Goal: Task Accomplishment & Management: Complete application form

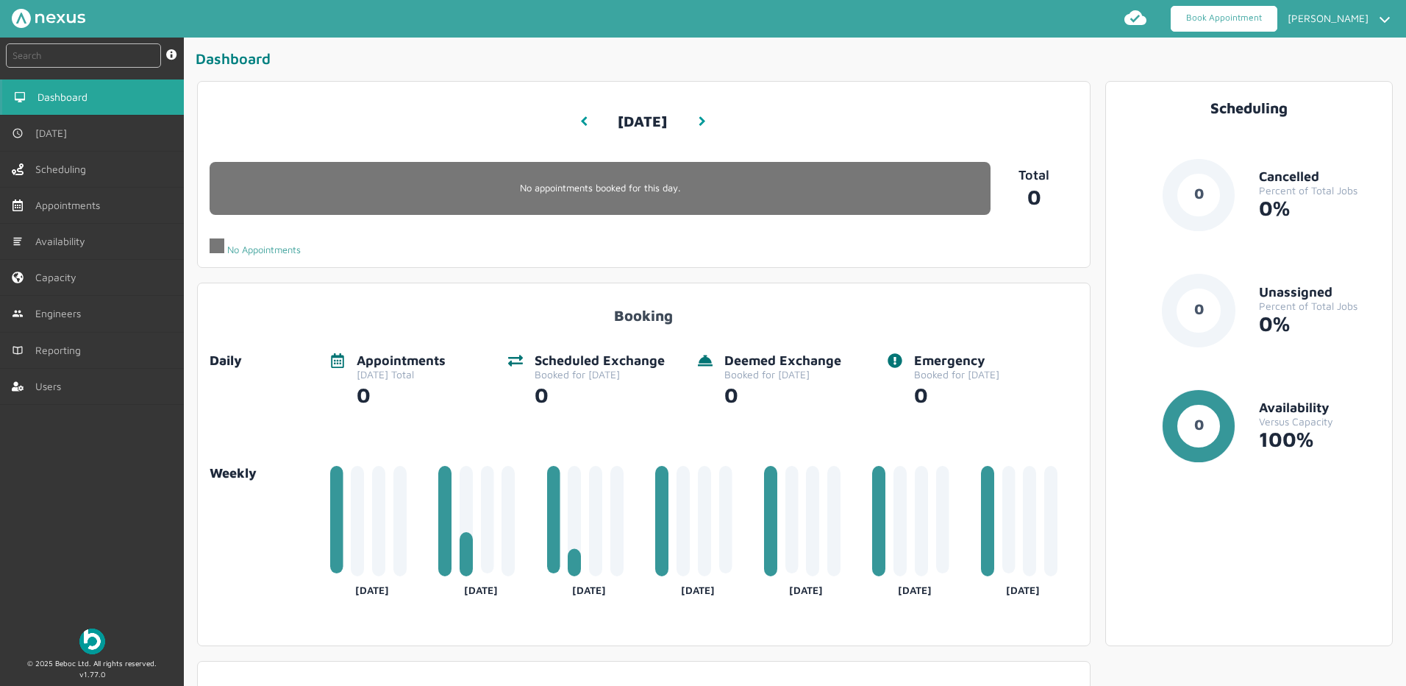
click at [1209, 26] on link "Book Appointment" at bounding box center [1224, 19] width 107 height 26
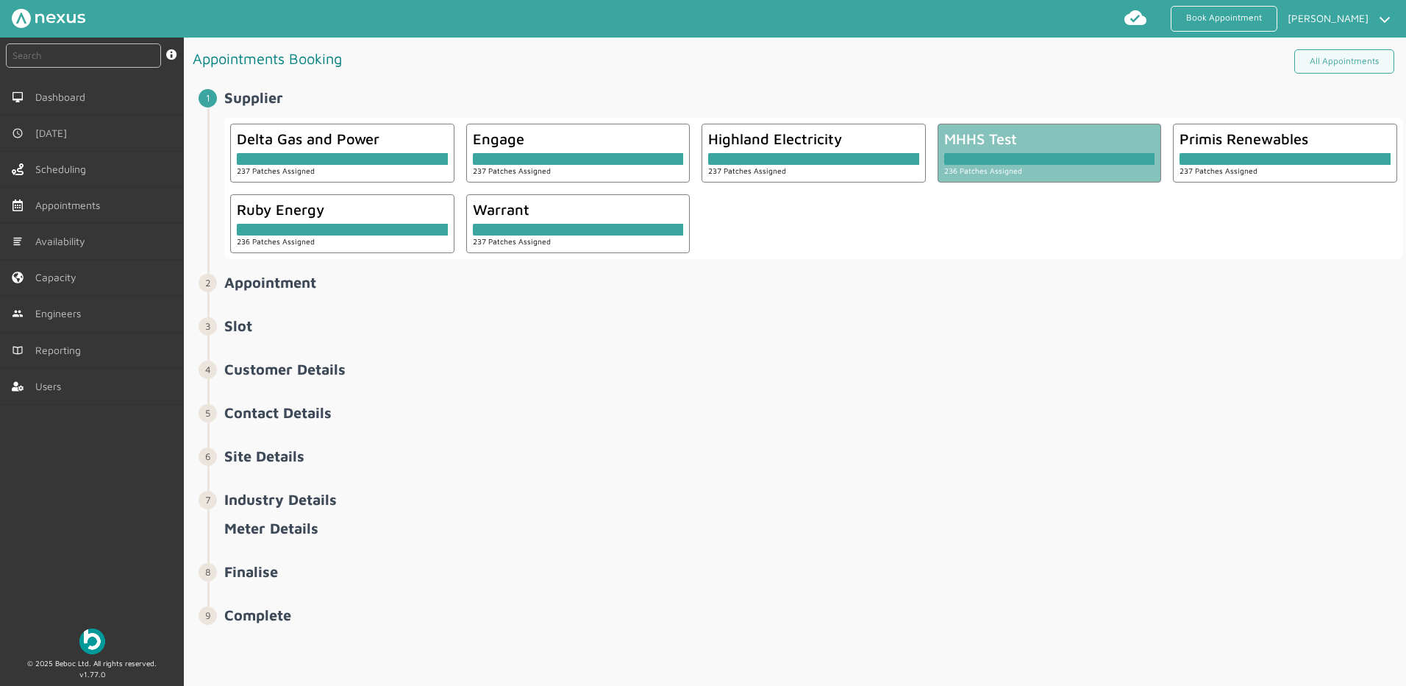
click at [1073, 163] on div at bounding box center [1049, 159] width 211 height 12
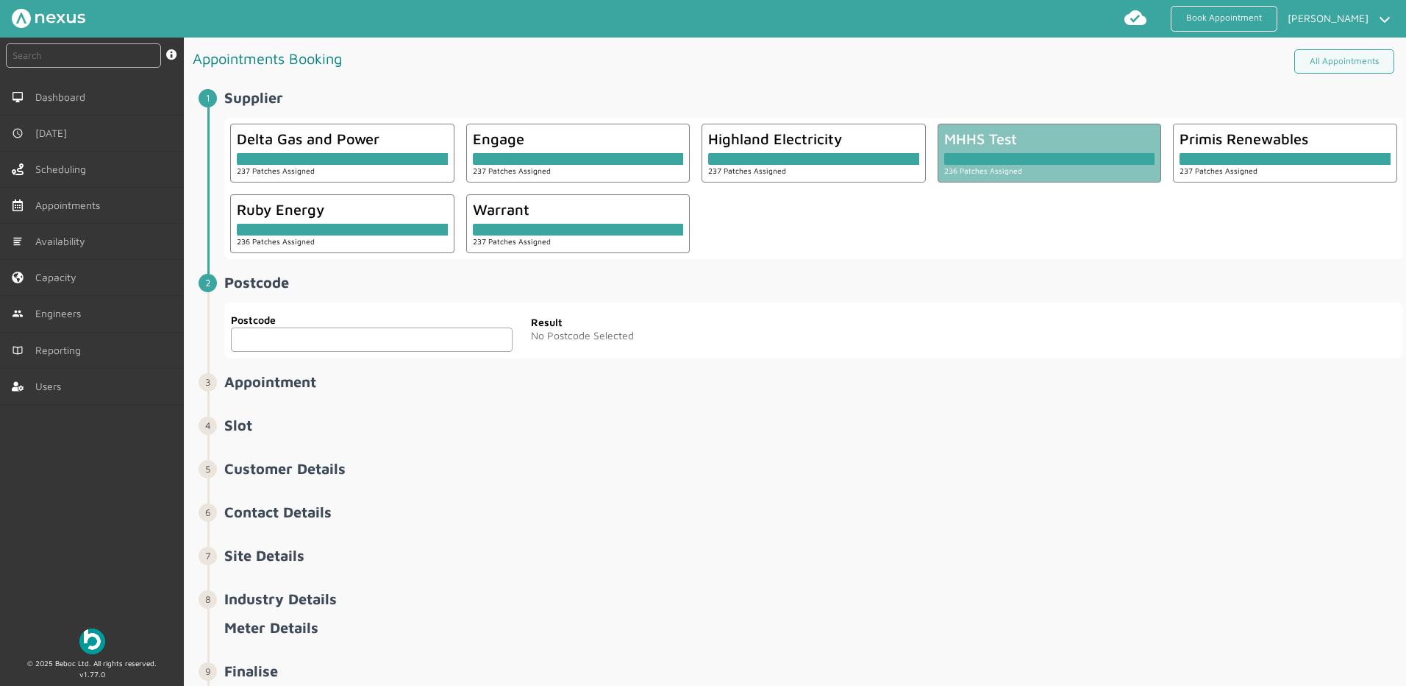
click at [385, 340] on input "text" at bounding box center [372, 339] width 282 height 24
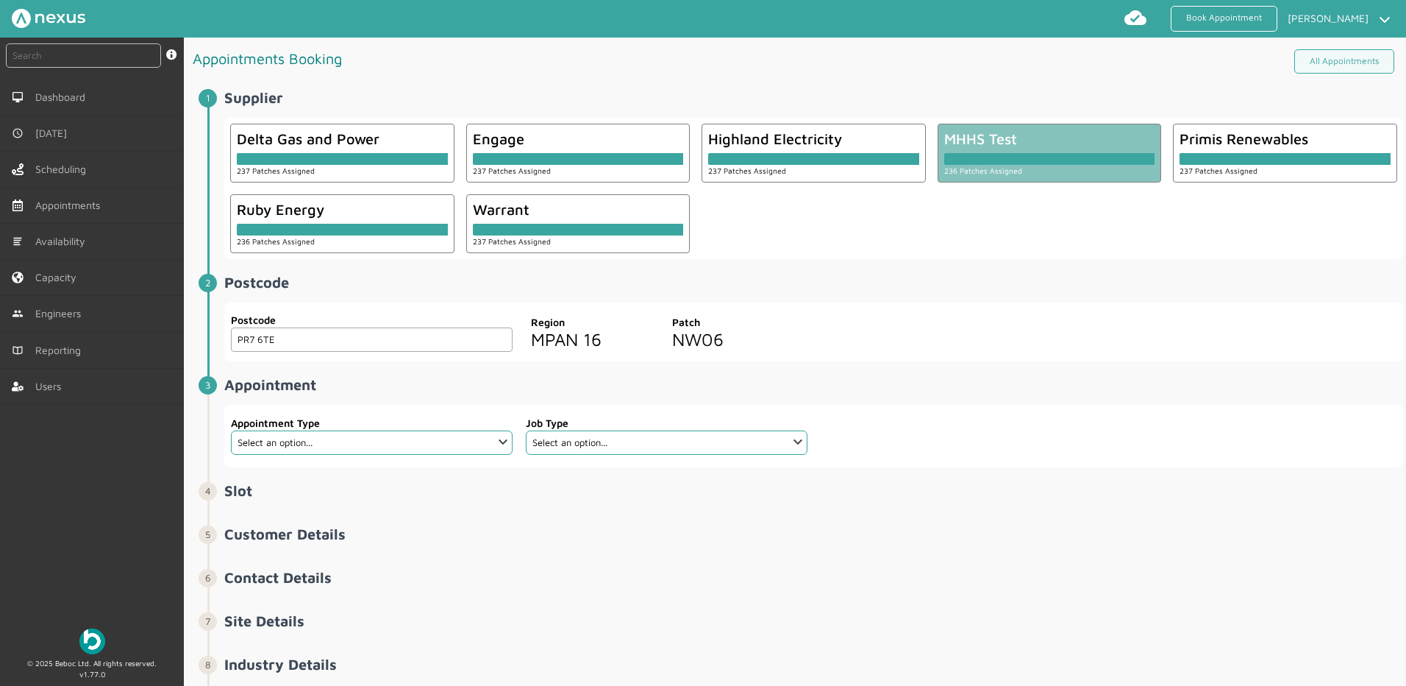
type input "PR7 6TE"
click at [342, 449] on select "Select an option... Additional Work Check Meter Electric Vehicle Emergency Exch…" at bounding box center [372, 442] width 282 height 24
select select "14: 5e6b4c2e4fc5f2587355e76f"
click at [231, 430] on select "Select an option... Additional Work Check Meter Electric Vehicle Emergency Exch…" at bounding box center [372, 442] width 282 height 24
click at [673, 440] on select "Select an option... De-energise De-energise / Energise Smart De-energise / Ener…" at bounding box center [667, 442] width 282 height 24
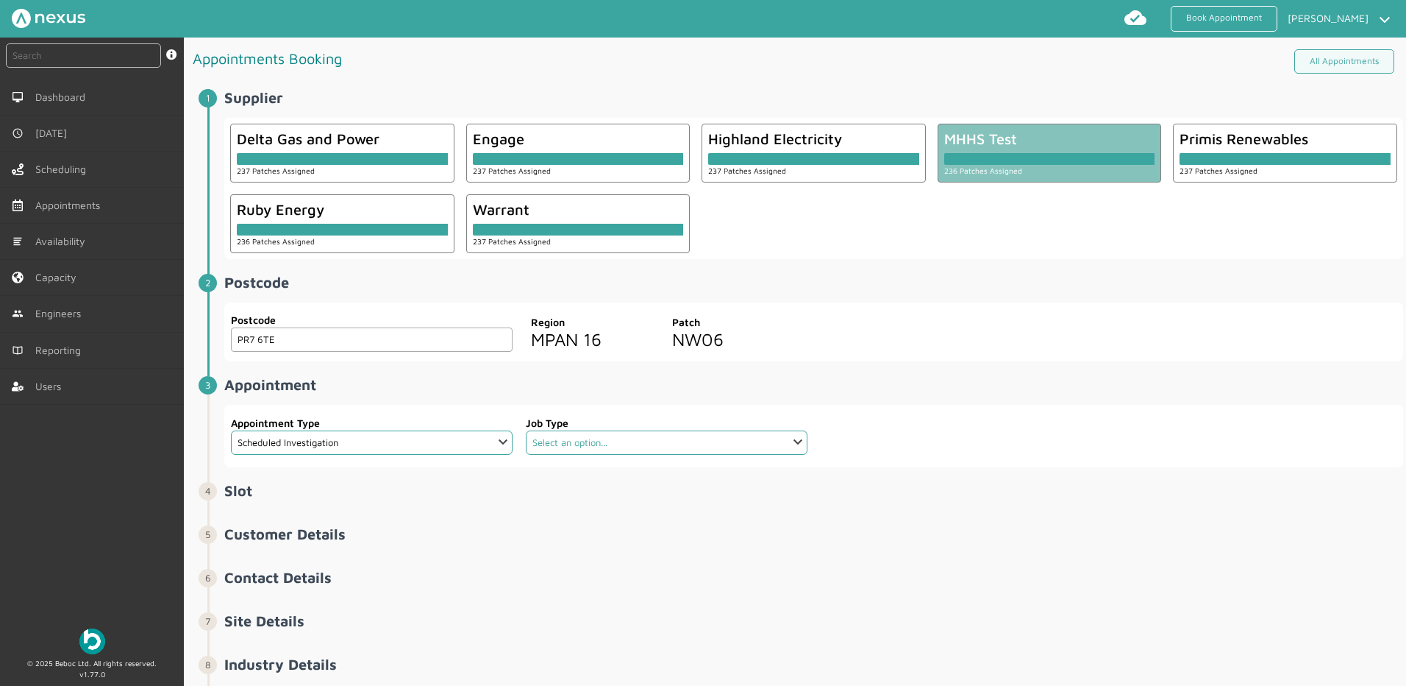
click at [627, 435] on select "Select an option... De-energise De-energise / Energise Smart De-energise / Ener…" at bounding box center [667, 442] width 282 height 24
select select "6: 5e765c5c2921cf3754cdace5"
click at [526, 430] on select "Select an option... De-energise De-energise / Energise Smart De-energise / Ener…" at bounding box center [667, 442] width 282 height 24
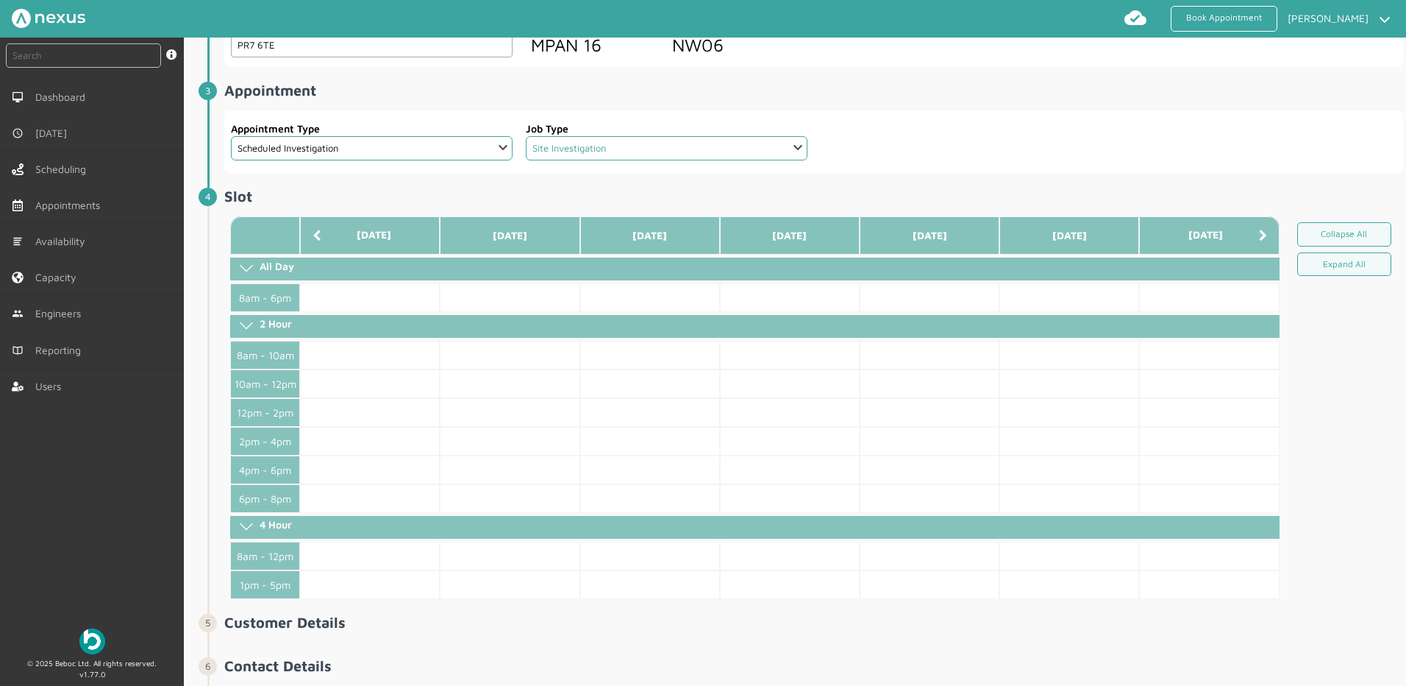
scroll to position [221, 0]
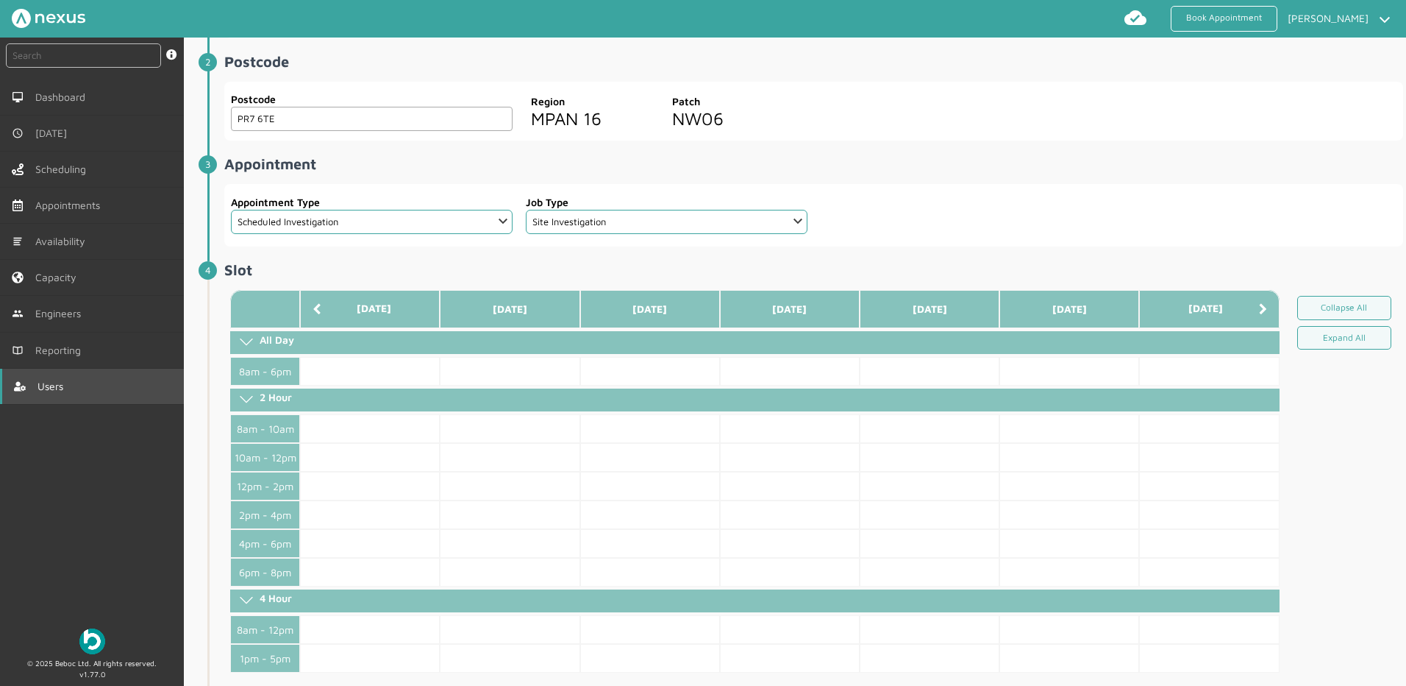
click at [54, 389] on span "Users" at bounding box center [54, 386] width 32 height 12
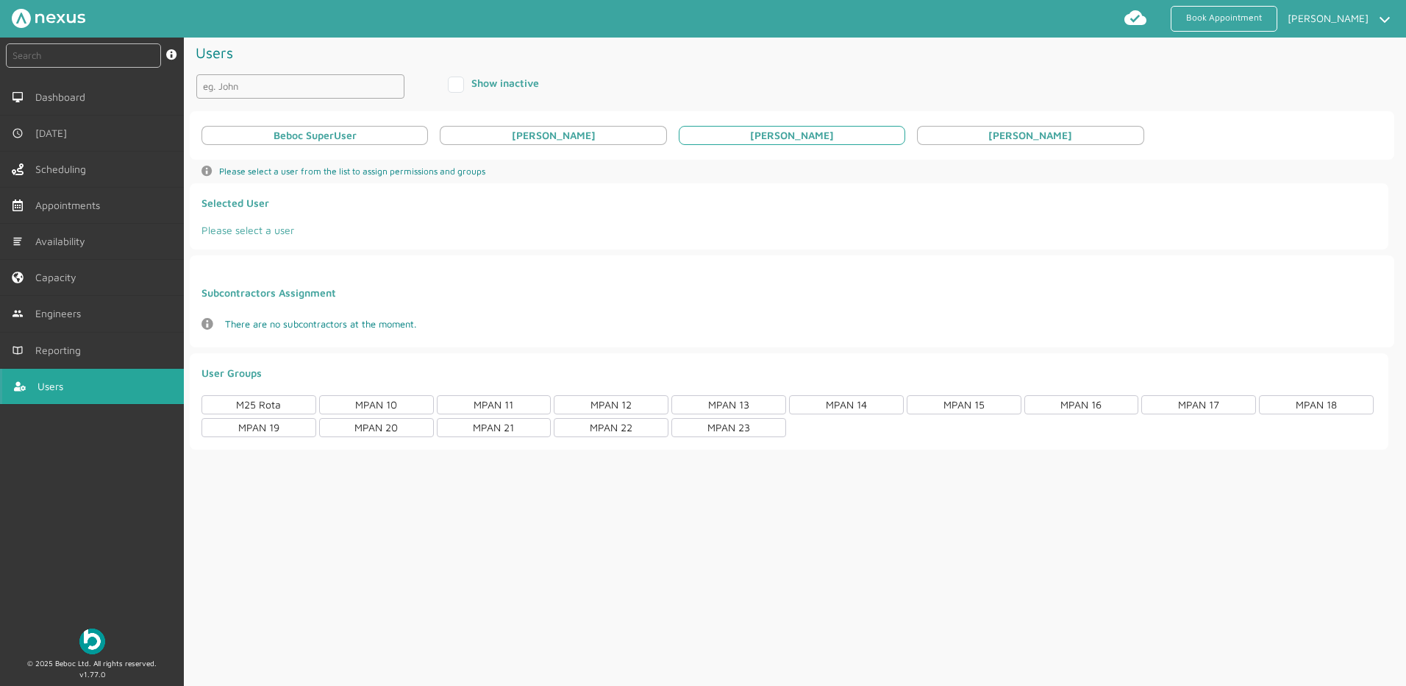
click at [809, 138] on div "[PERSON_NAME]" at bounding box center [792, 135] width 84 height 12
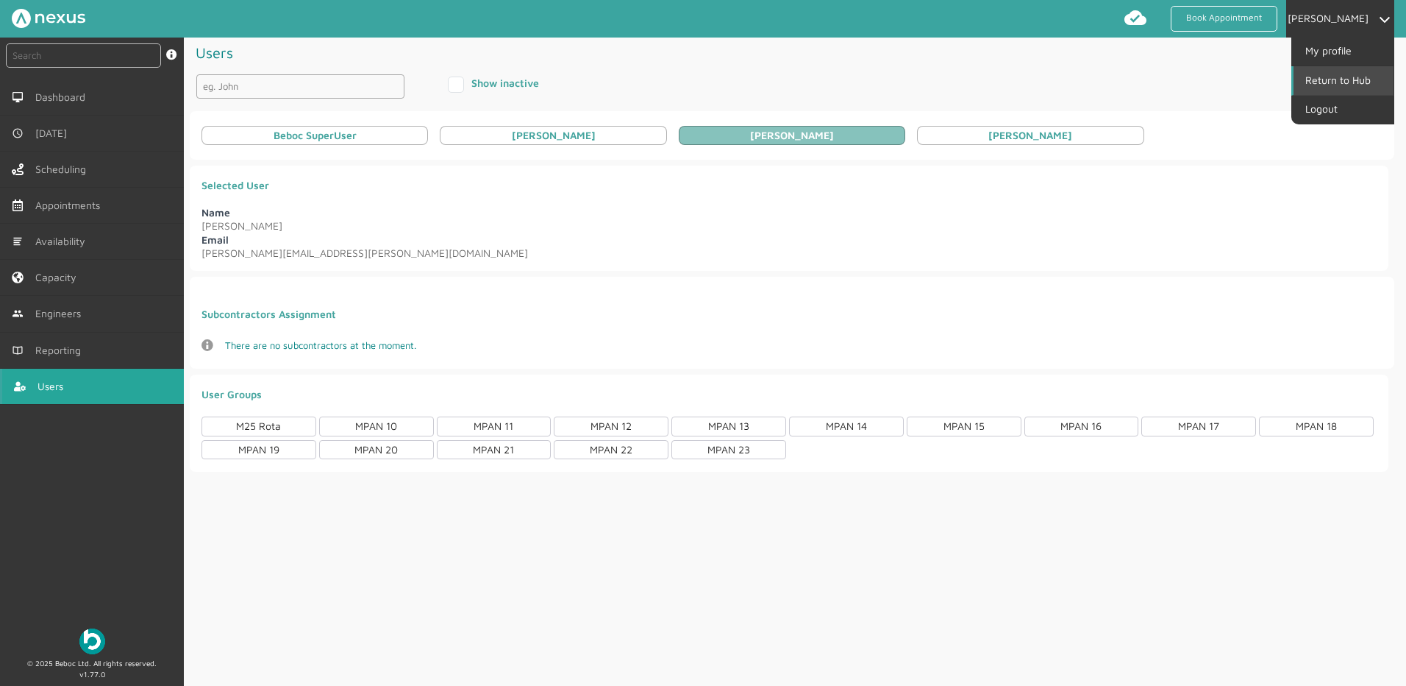
click at [1345, 74] on link "Return to Hub" at bounding box center [1344, 80] width 100 height 28
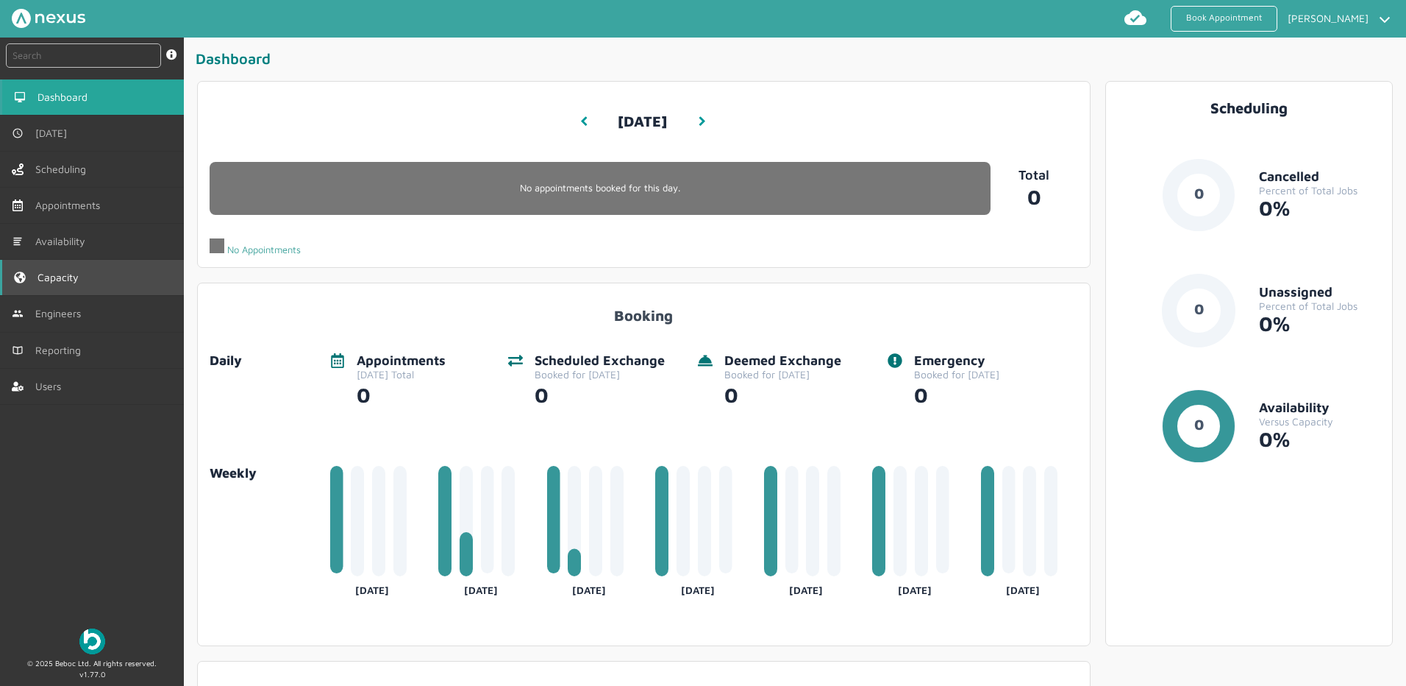
click at [89, 271] on link "Capacity" at bounding box center [92, 277] width 184 height 35
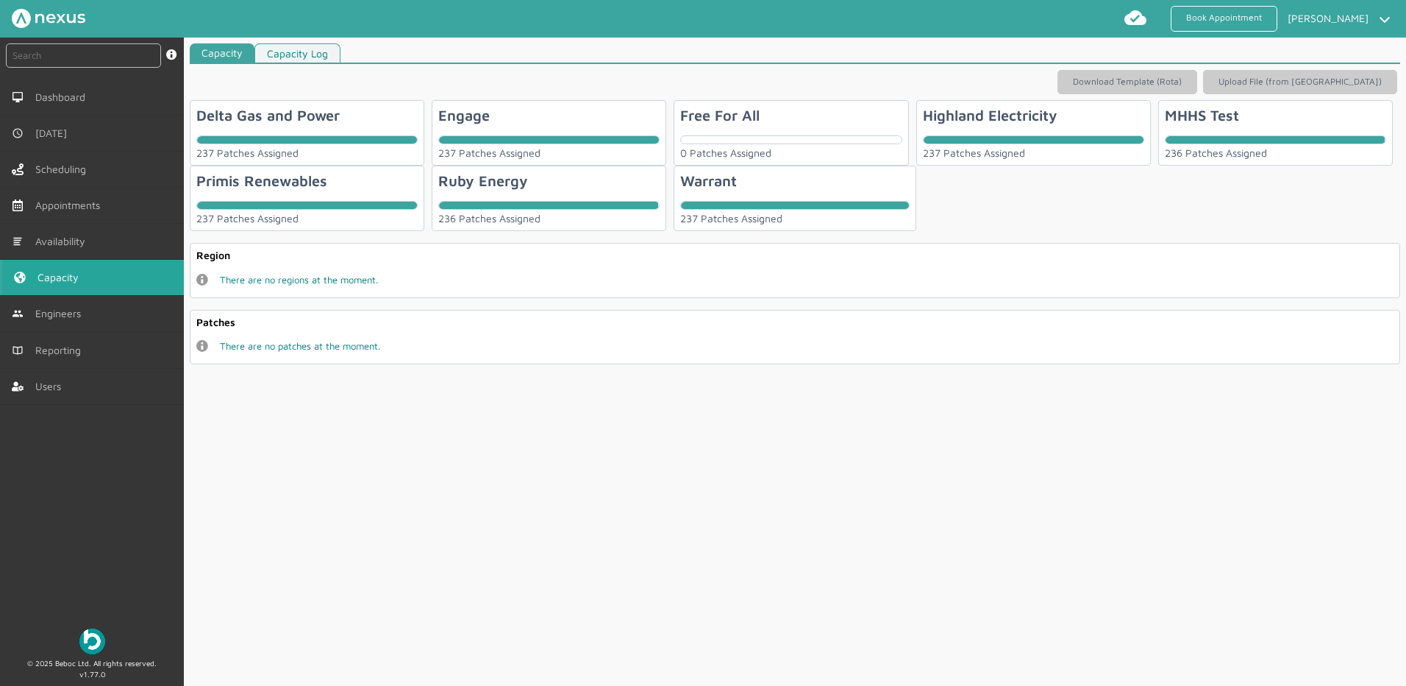
click at [1219, 129] on div "MHHS Test 236 Patches Assigned" at bounding box center [1276, 132] width 235 height 65
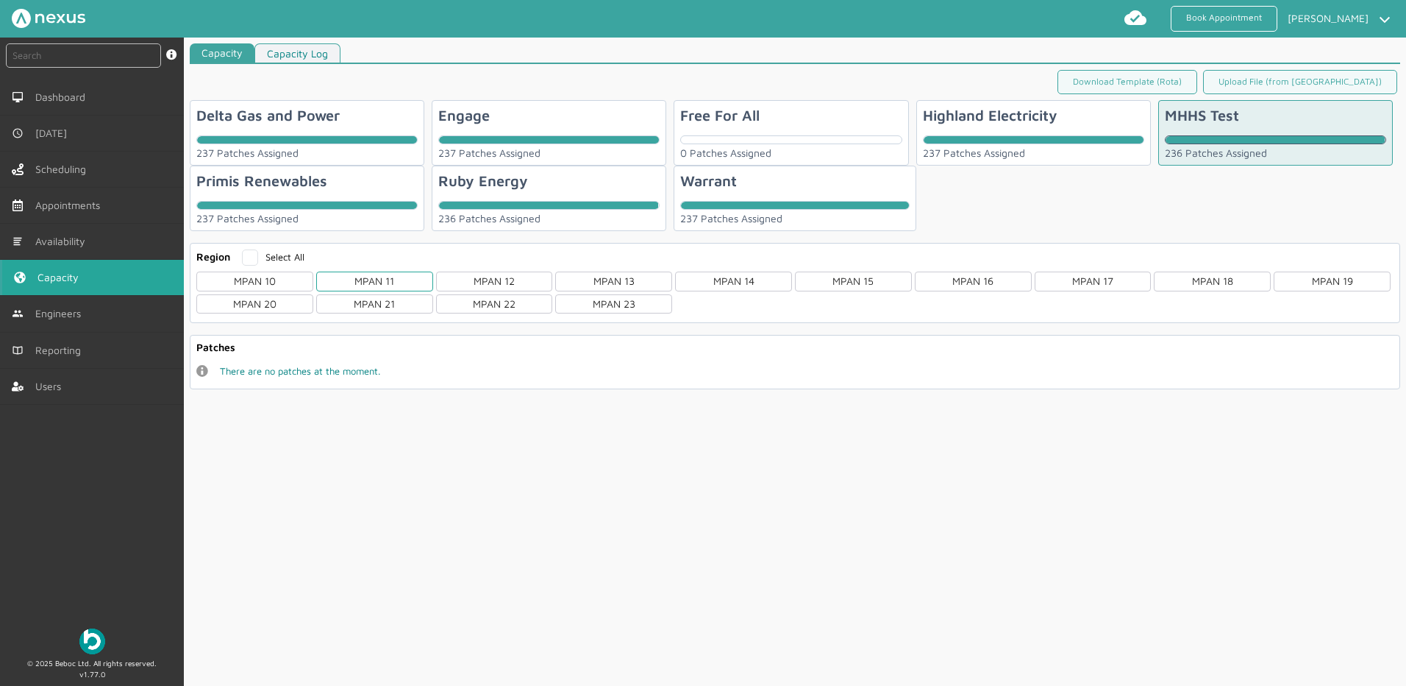
click at [377, 280] on div "MPAN 11" at bounding box center [374, 280] width 117 height 19
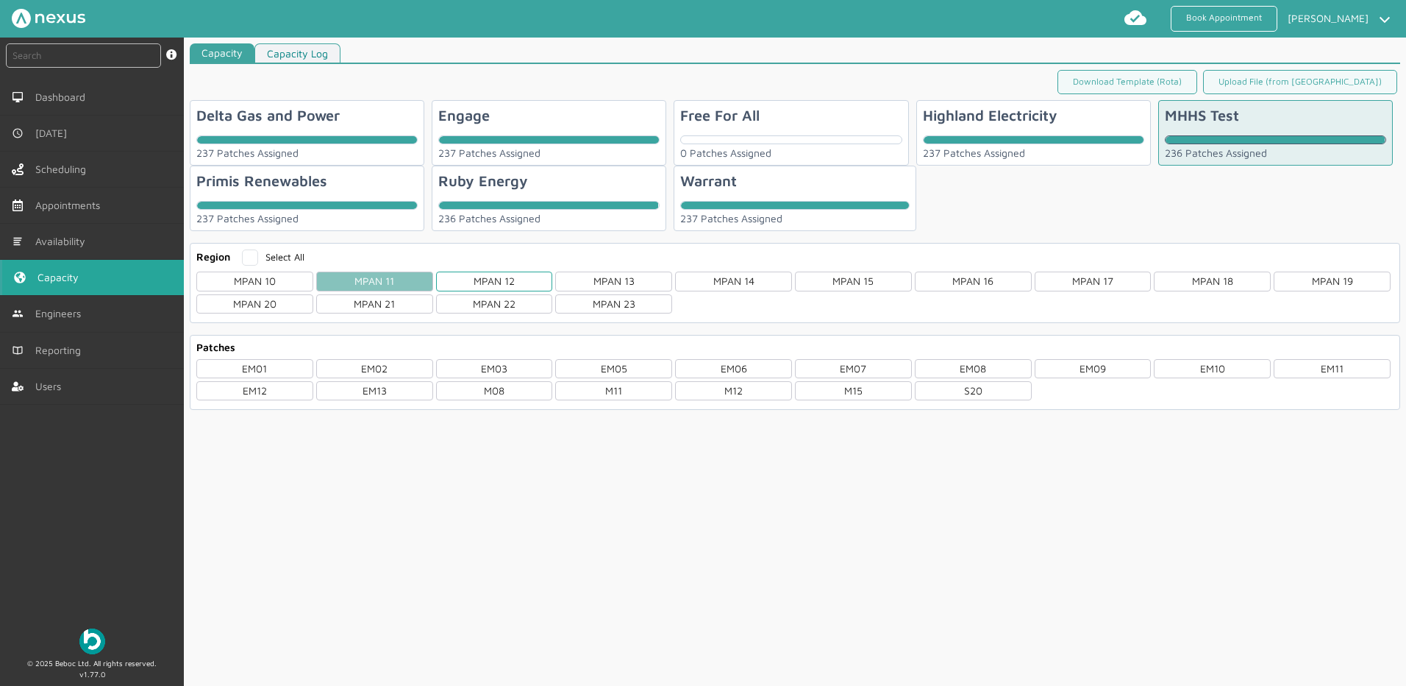
click at [516, 279] on div "MPAN 12" at bounding box center [494, 280] width 117 height 19
click at [624, 275] on div "MPAN 13" at bounding box center [613, 280] width 117 height 19
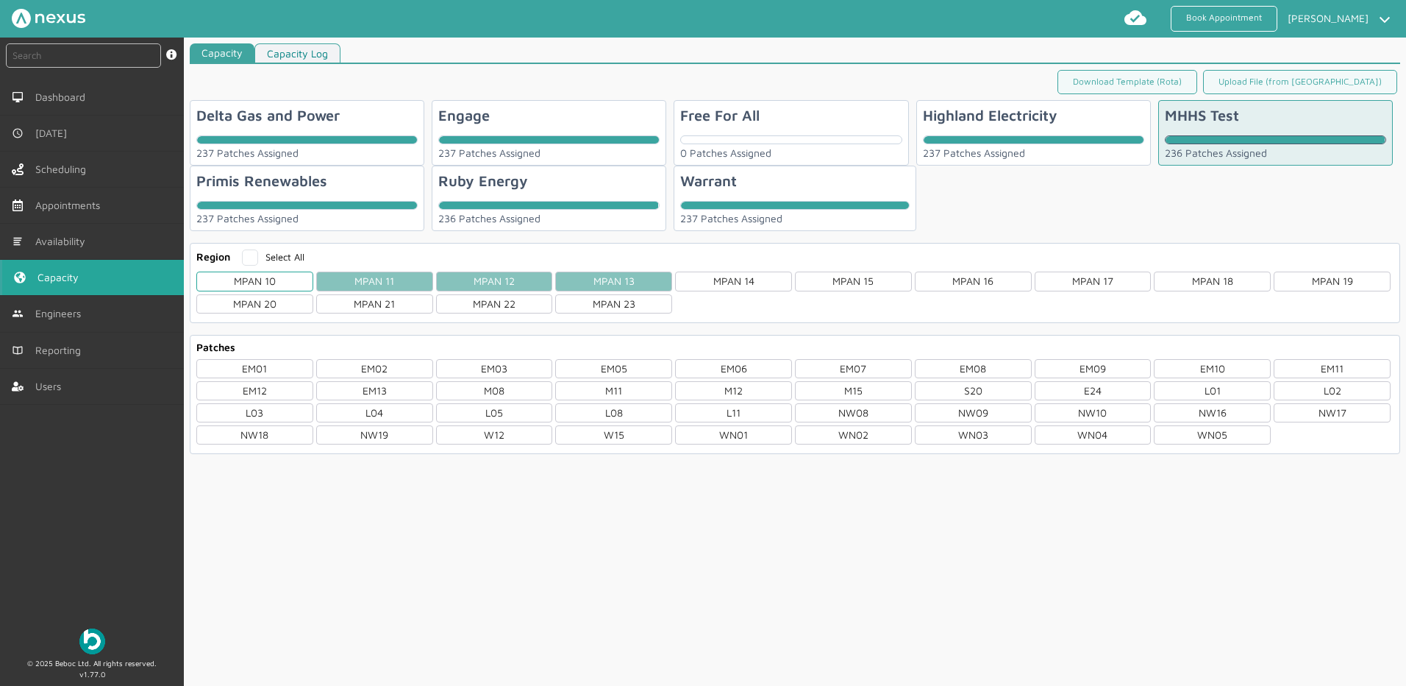
click at [244, 281] on div "MPAN 10" at bounding box center [254, 280] width 117 height 19
click at [730, 286] on div "MPAN 14" at bounding box center [733, 280] width 117 height 19
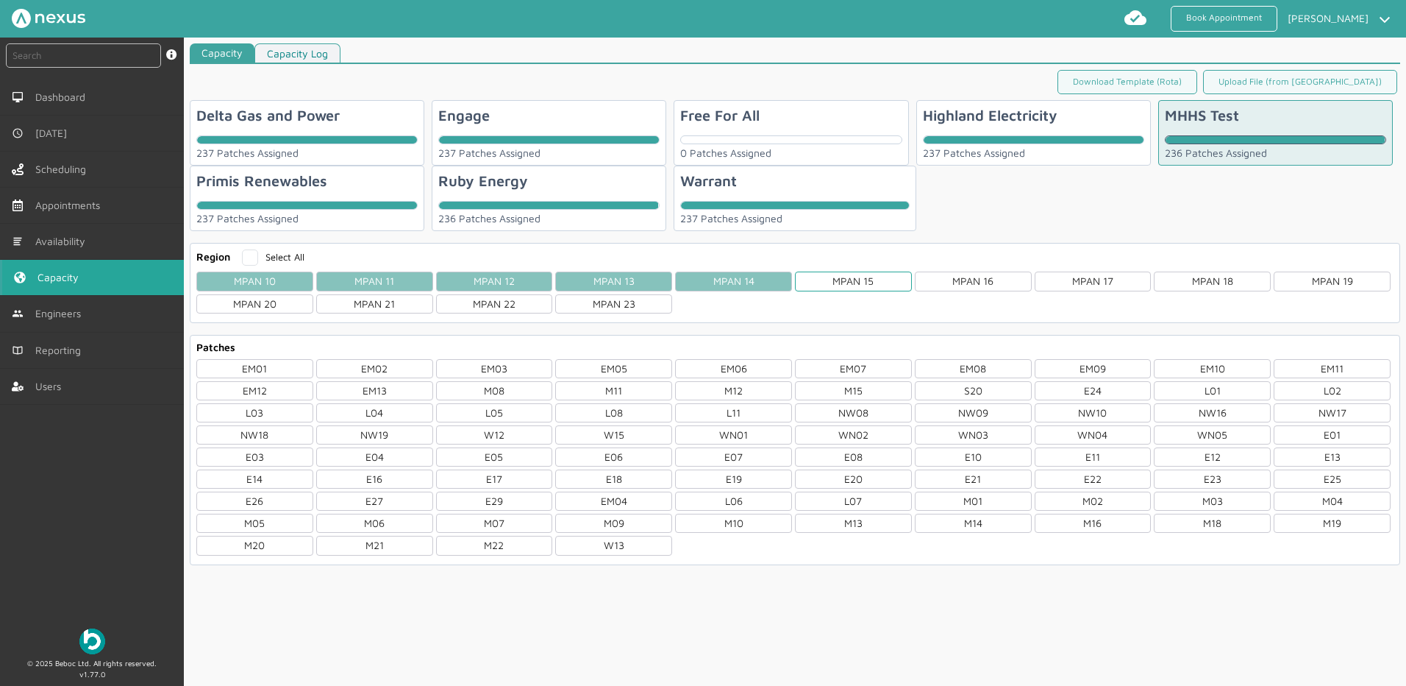
click at [891, 279] on div "MPAN 15" at bounding box center [853, 280] width 117 height 19
click at [987, 279] on div "MPAN 16" at bounding box center [973, 280] width 117 height 19
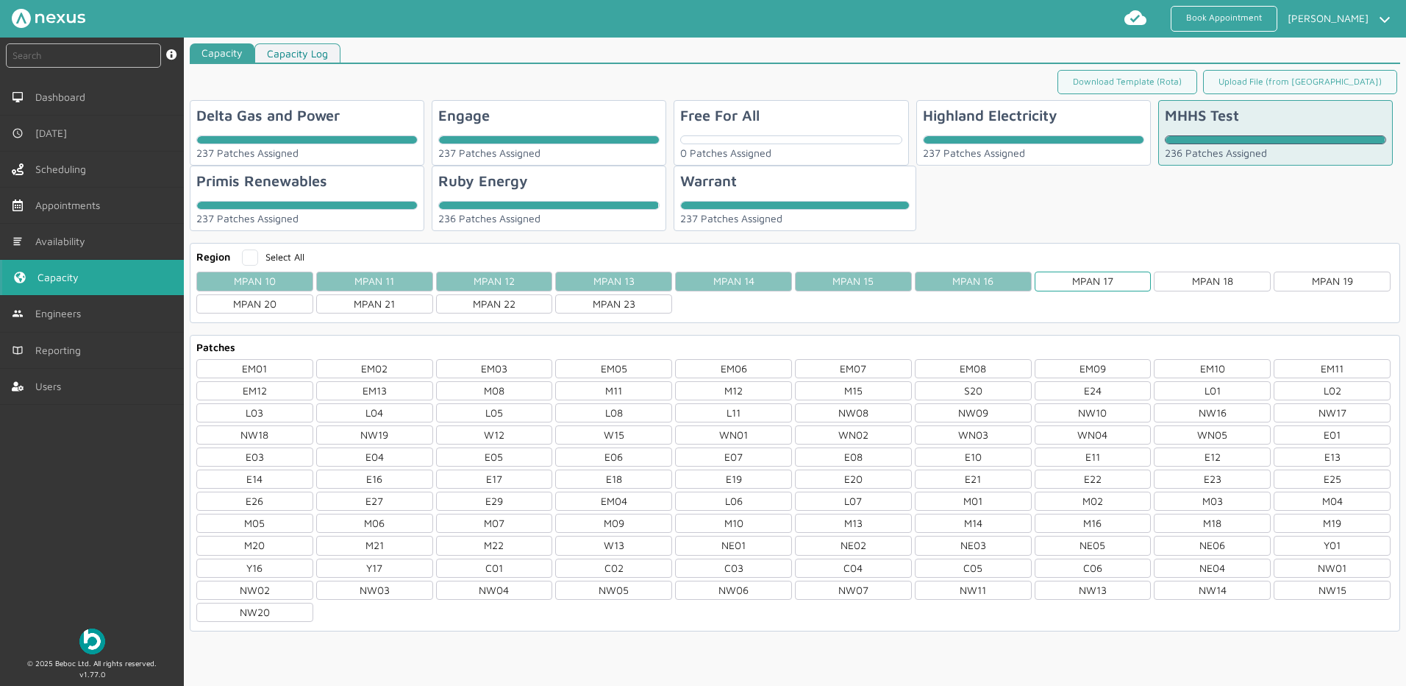
click at [1095, 277] on div "MPAN 17" at bounding box center [1093, 280] width 117 height 19
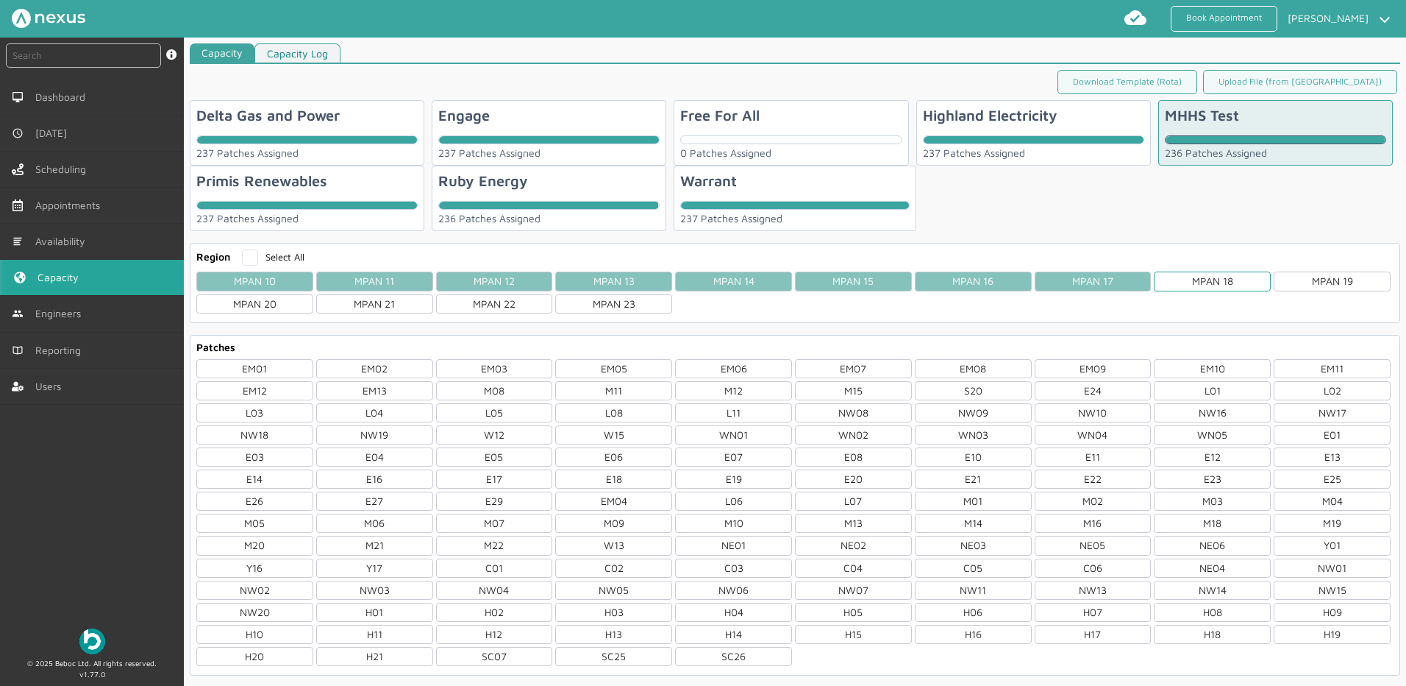
click at [1186, 277] on div "MPAN 18" at bounding box center [1212, 280] width 117 height 19
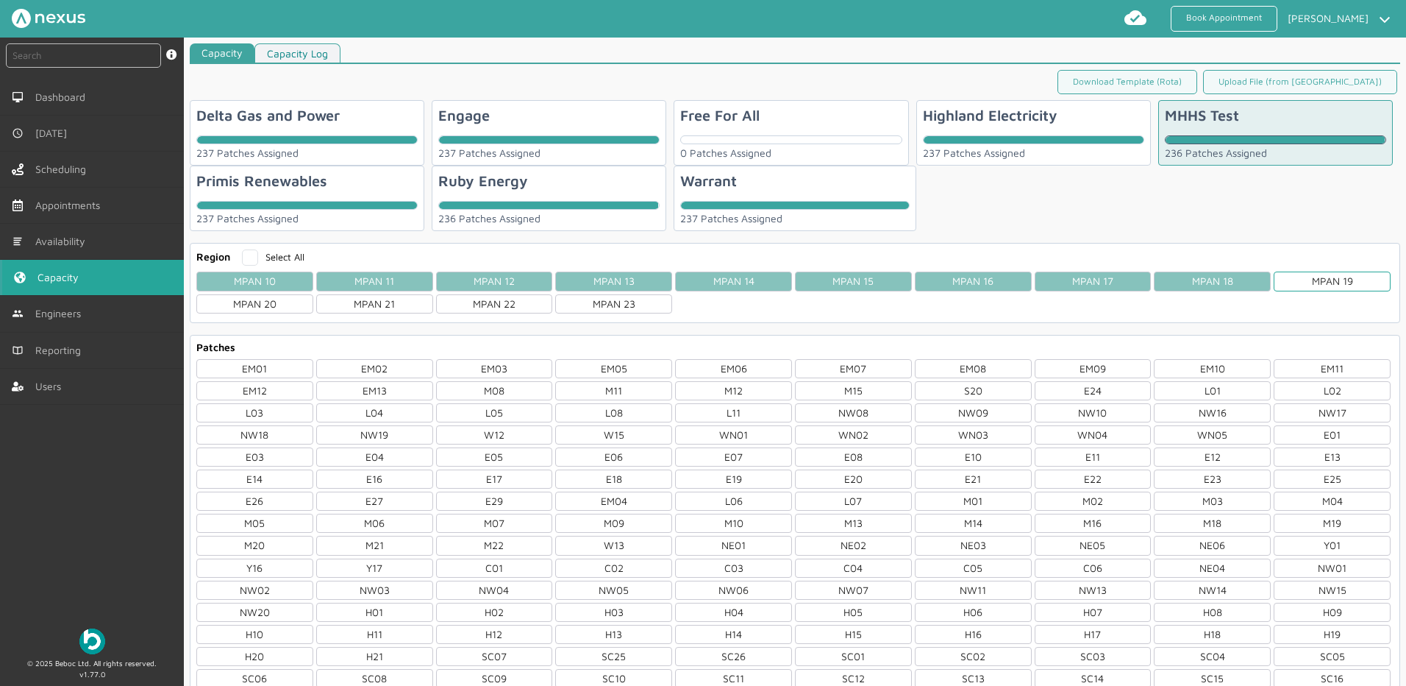
click at [1306, 284] on div "MPAN 19" at bounding box center [1332, 280] width 117 height 19
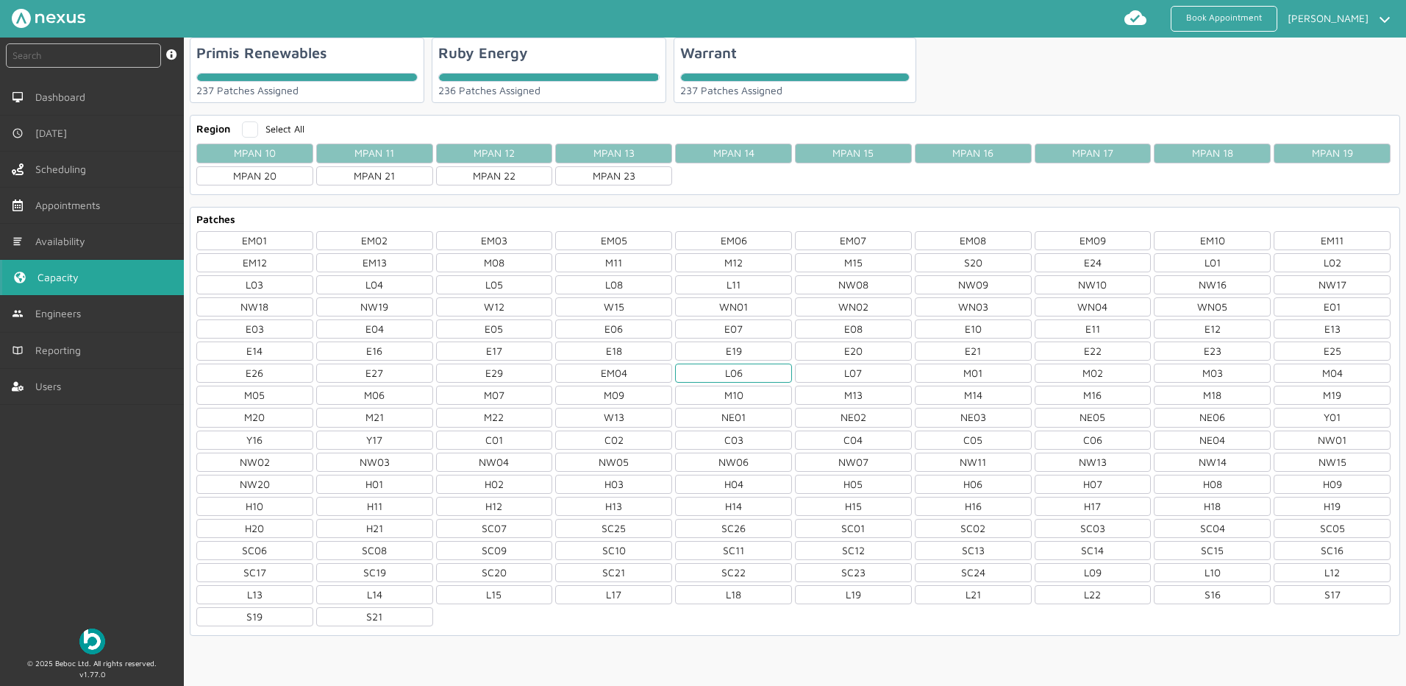
scroll to position [136, 0]
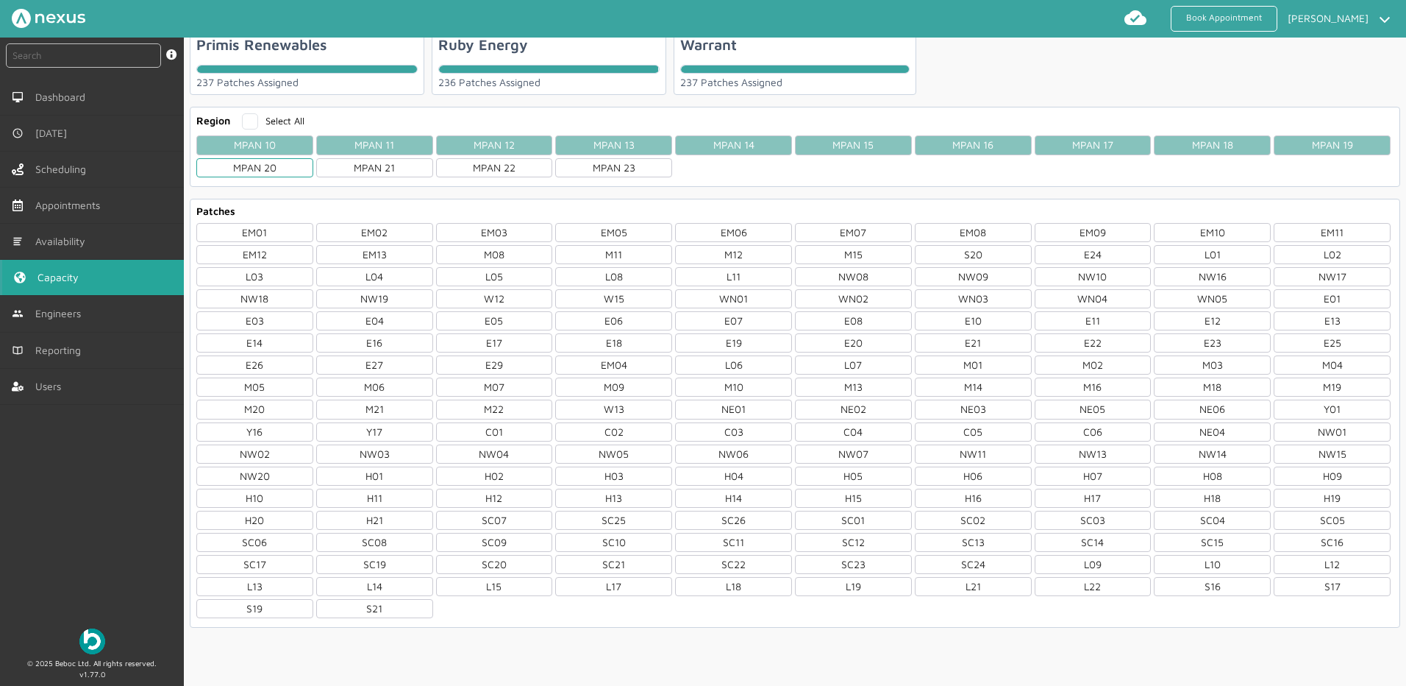
click at [255, 169] on div "MPAN 20" at bounding box center [254, 167] width 117 height 19
click at [394, 160] on div "MPAN 21" at bounding box center [374, 167] width 117 height 19
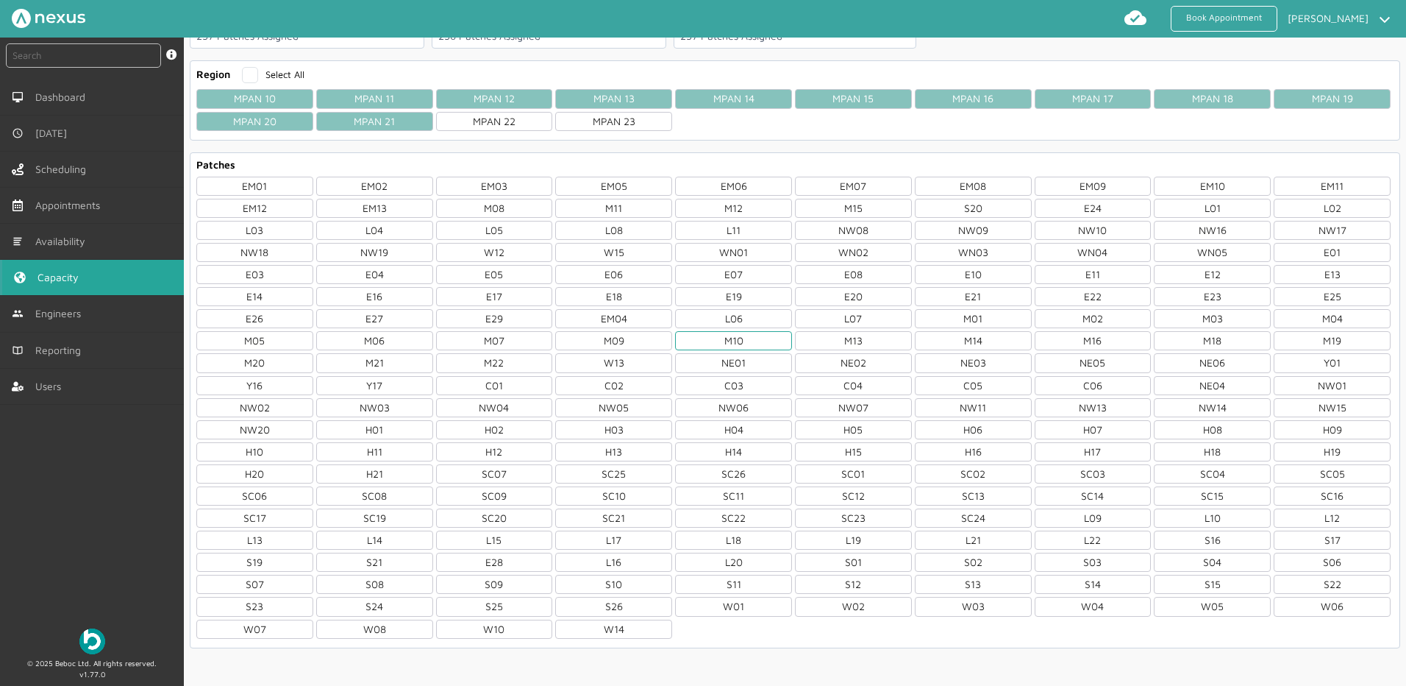
scroll to position [203, 0]
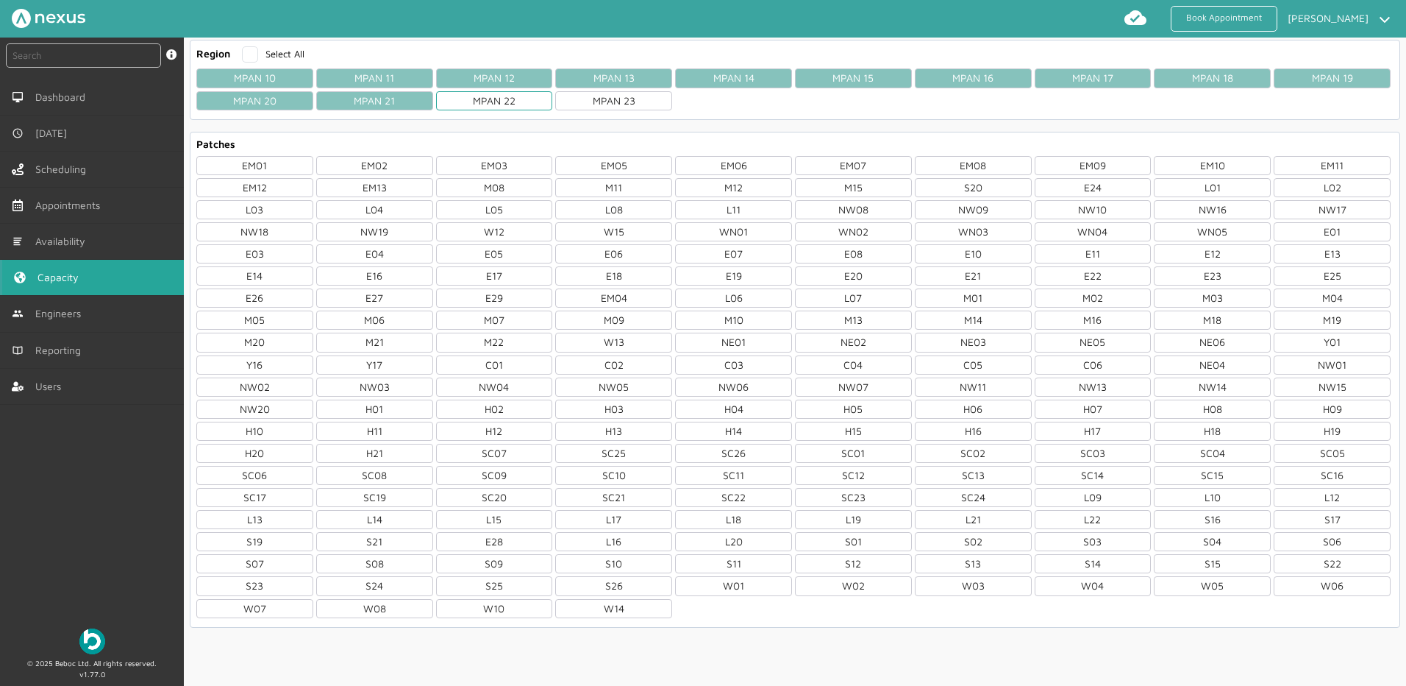
click at [497, 101] on div "MPAN 22" at bounding box center [494, 100] width 117 height 19
click at [627, 100] on div "MPAN 23" at bounding box center [613, 100] width 117 height 19
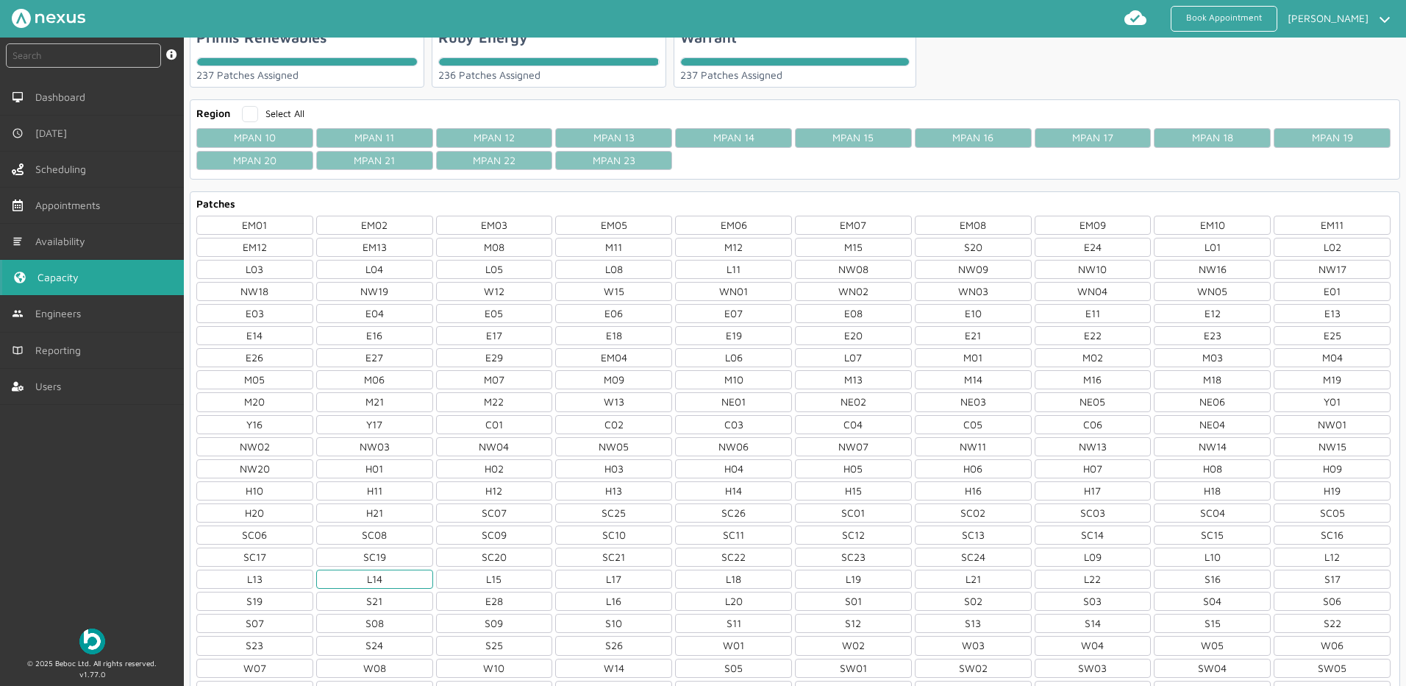
scroll to position [122, 0]
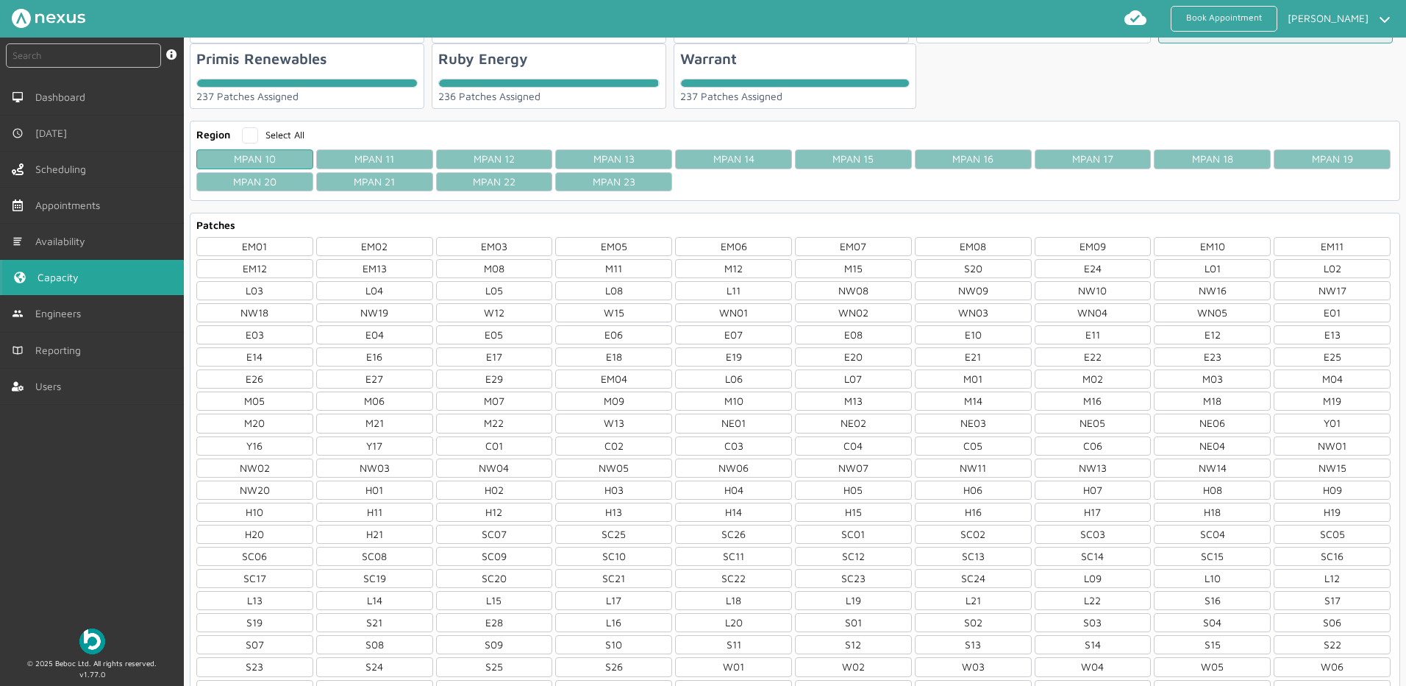
click at [263, 159] on div "MPAN 10" at bounding box center [254, 158] width 117 height 19
click at [370, 160] on div "MPAN 11" at bounding box center [374, 158] width 117 height 19
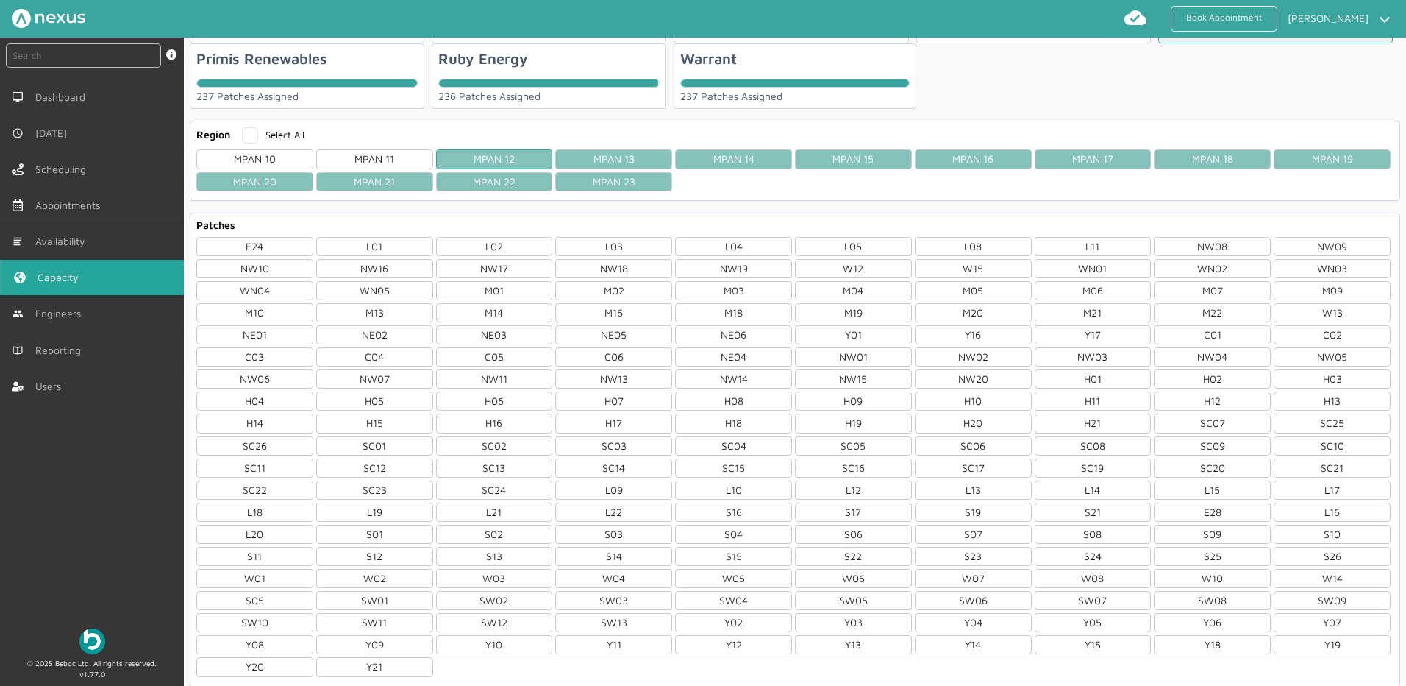
click at [484, 160] on div "MPAN 12" at bounding box center [494, 158] width 117 height 19
click at [499, 185] on div "MPAN 22" at bounding box center [494, 181] width 117 height 19
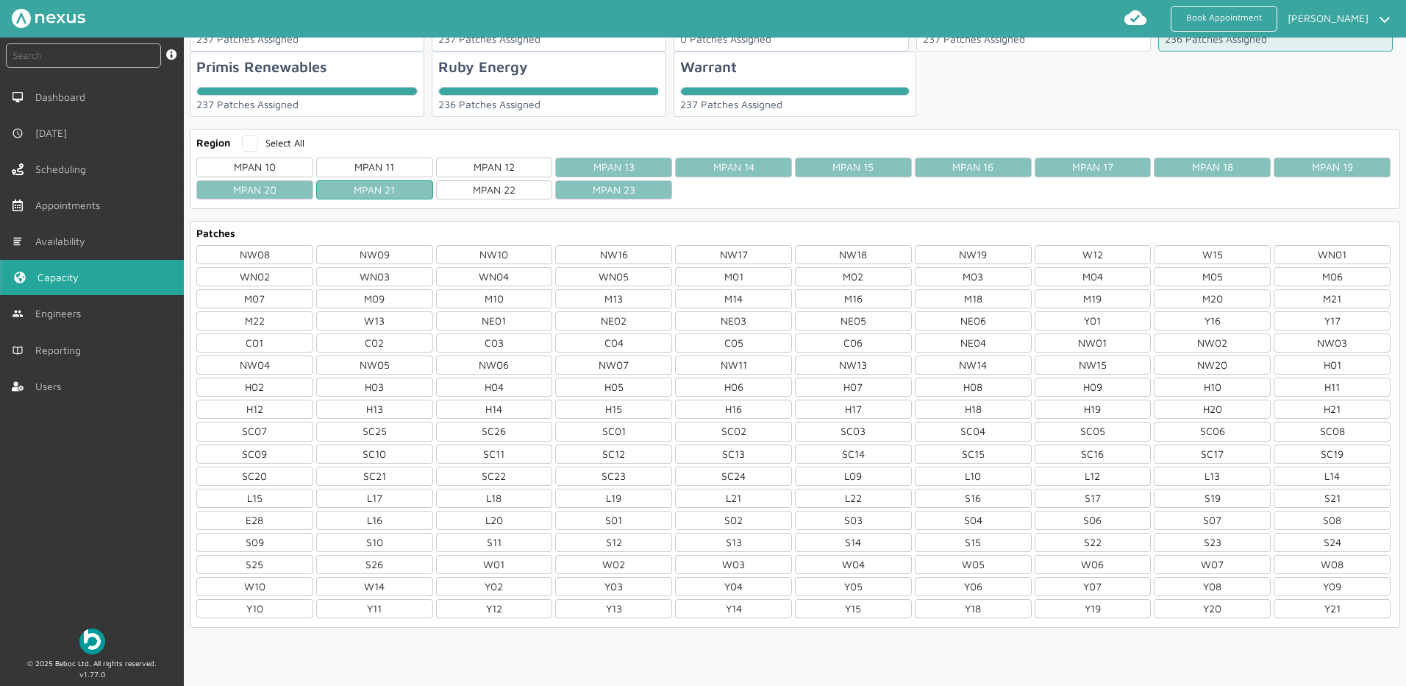
click at [382, 184] on div "MPAN 21" at bounding box center [374, 189] width 117 height 19
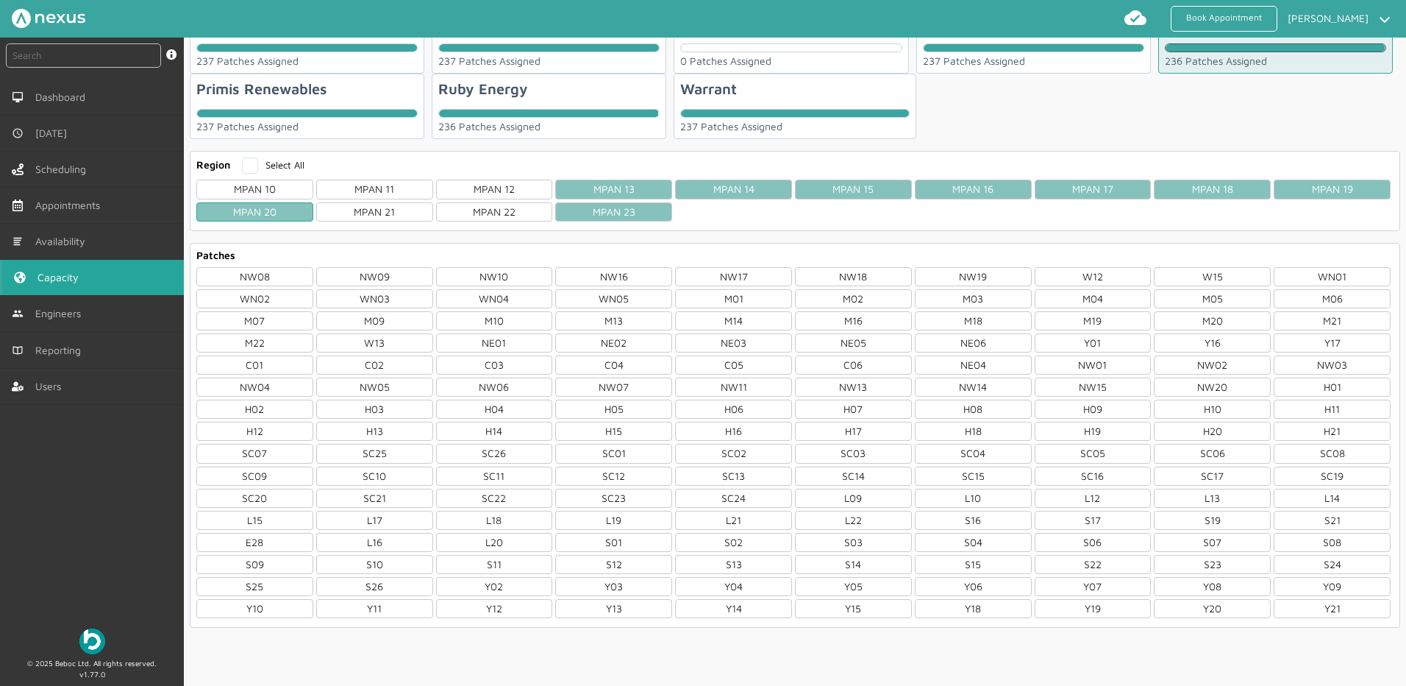
click at [261, 210] on div "MPAN 20" at bounding box center [254, 211] width 117 height 19
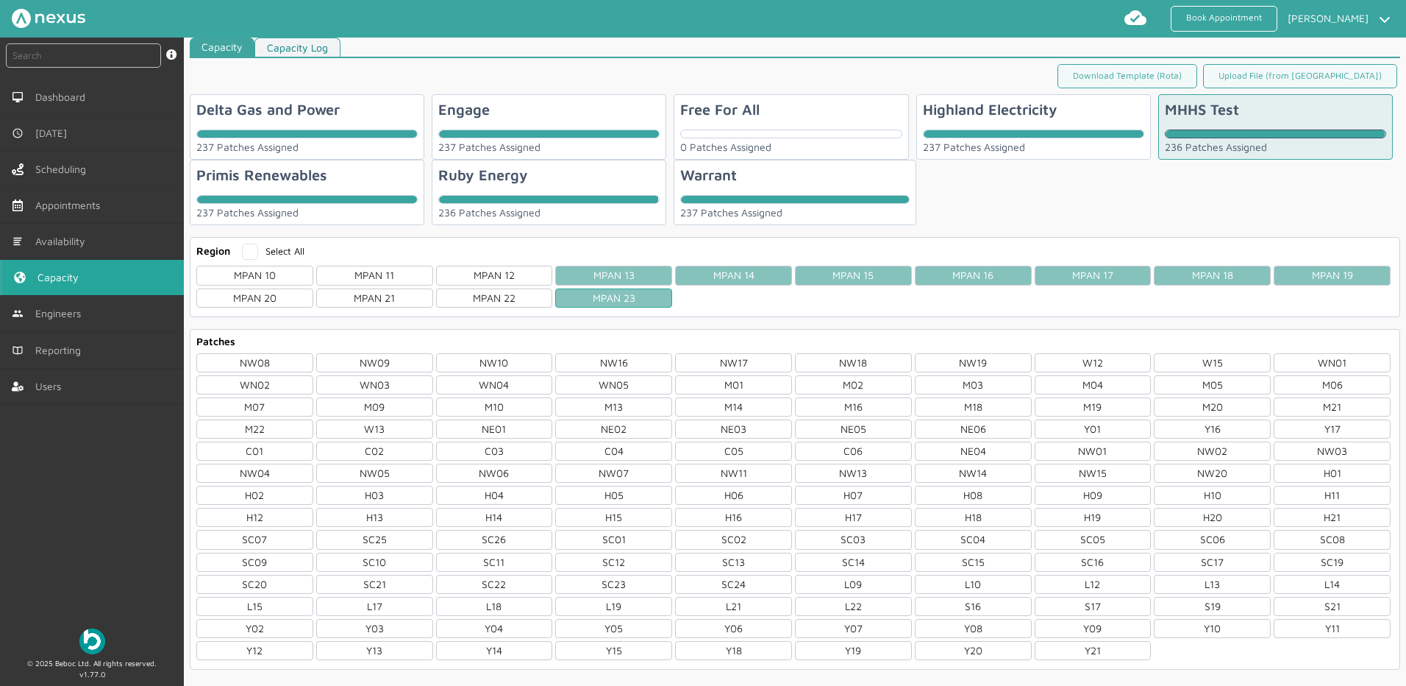
click at [608, 305] on div "MPAN 23" at bounding box center [613, 297] width 117 height 19
click at [622, 277] on div "MPAN 13" at bounding box center [613, 275] width 117 height 19
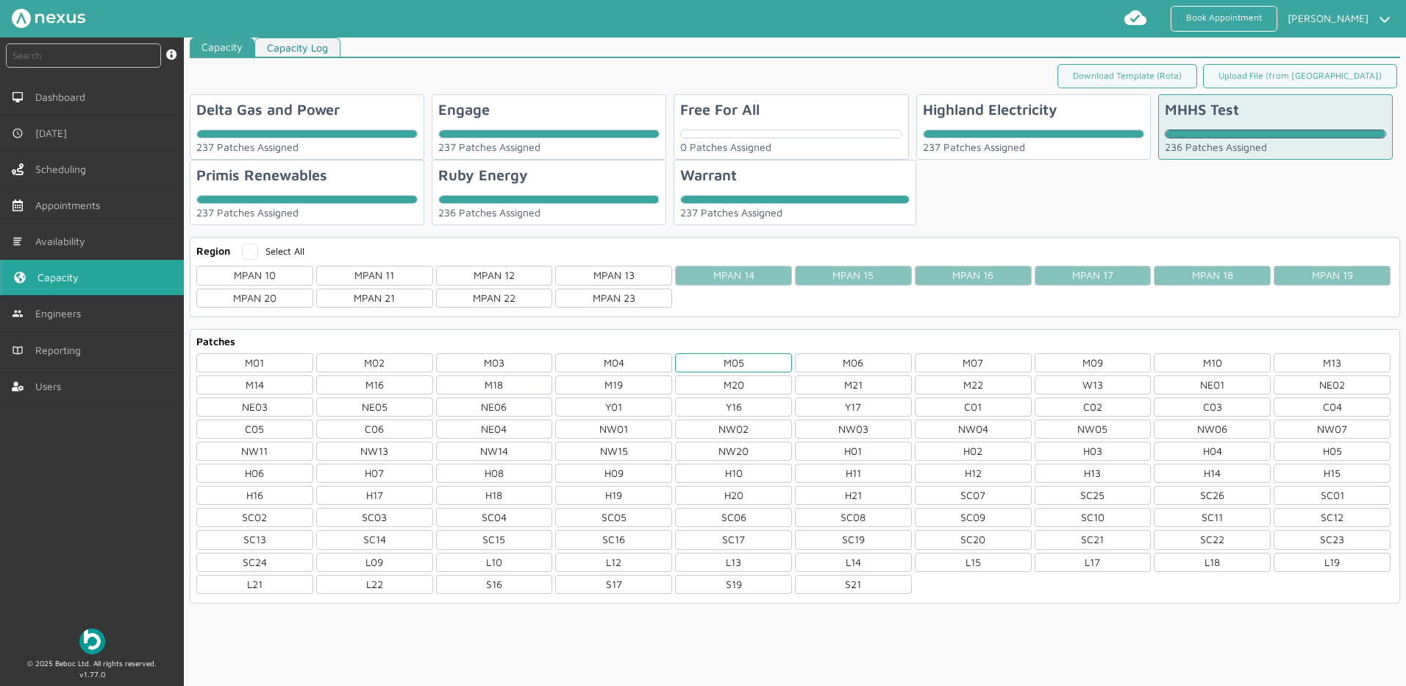
click at [733, 370] on div "M05" at bounding box center [733, 362] width 117 height 19
click at [743, 463] on div "H10" at bounding box center [733, 472] width 117 height 19
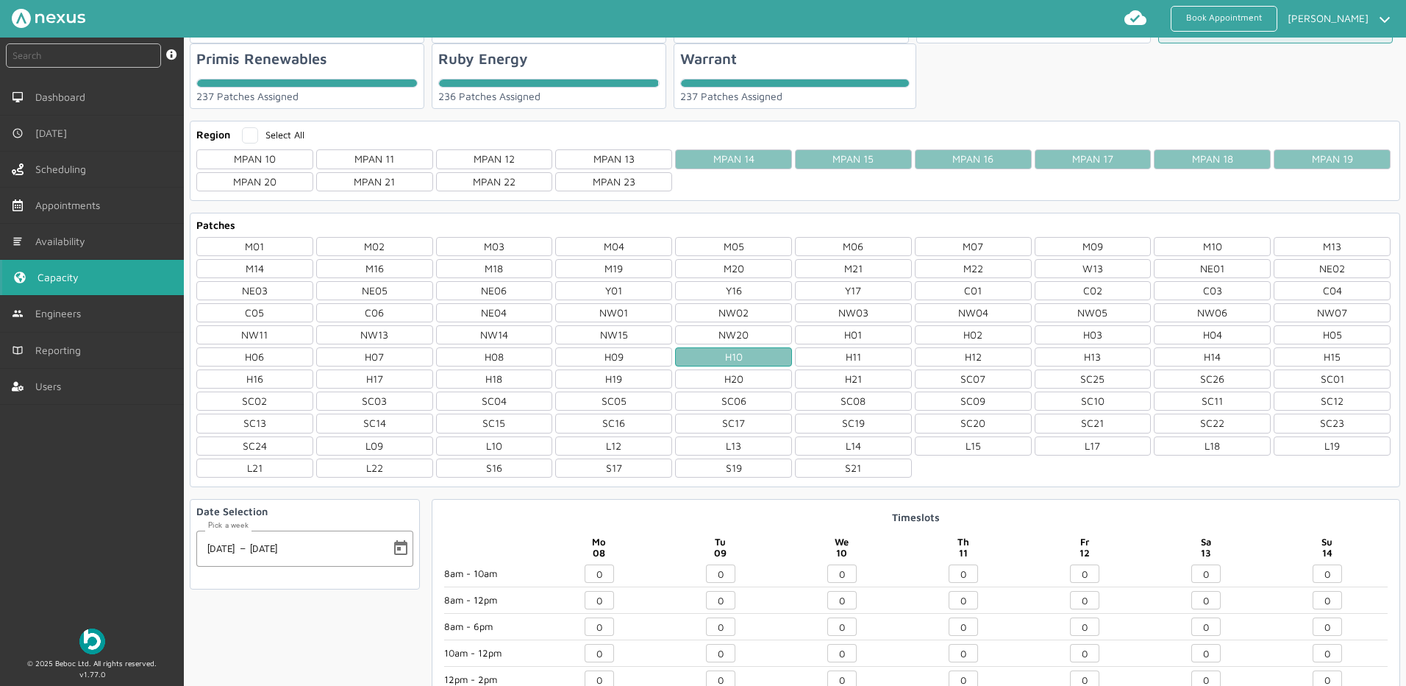
click at [732, 354] on div "H10" at bounding box center [733, 356] width 117 height 19
click at [758, 155] on div "MPAN 14" at bounding box center [733, 158] width 117 height 19
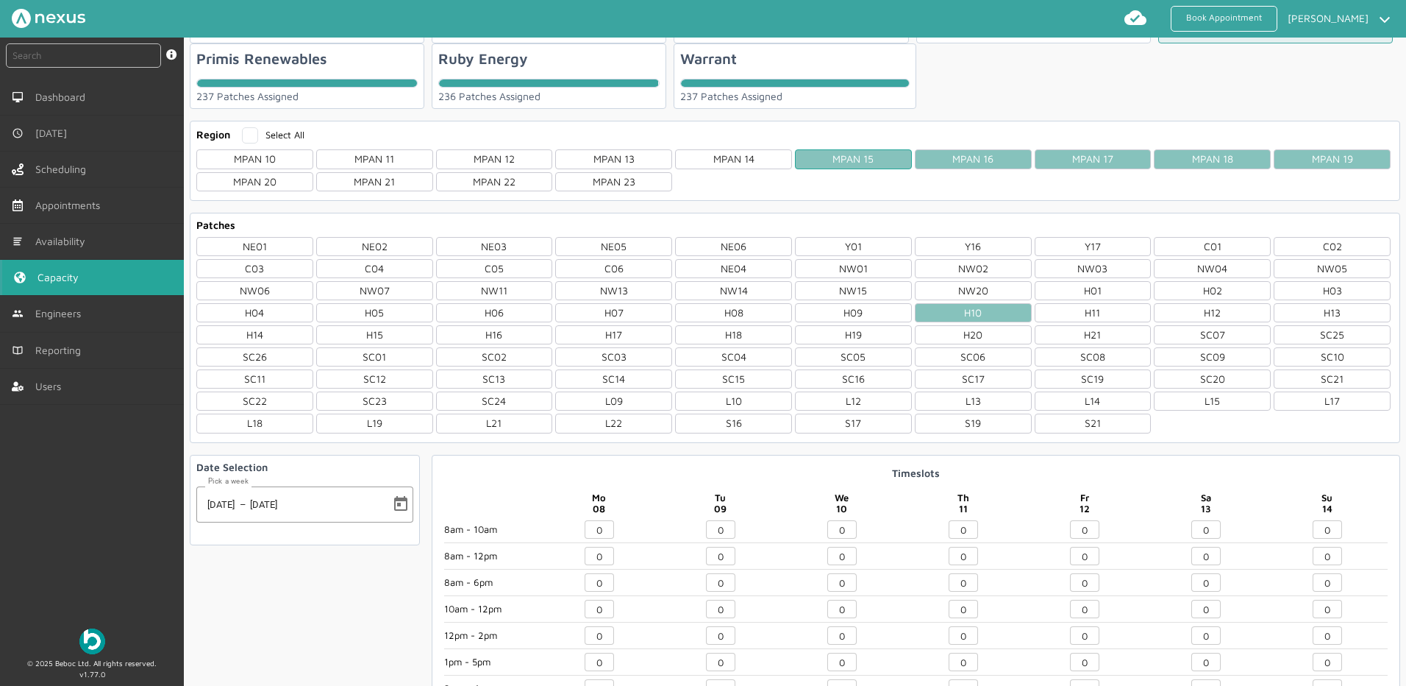
click at [827, 157] on div "MPAN 15" at bounding box center [853, 158] width 117 height 19
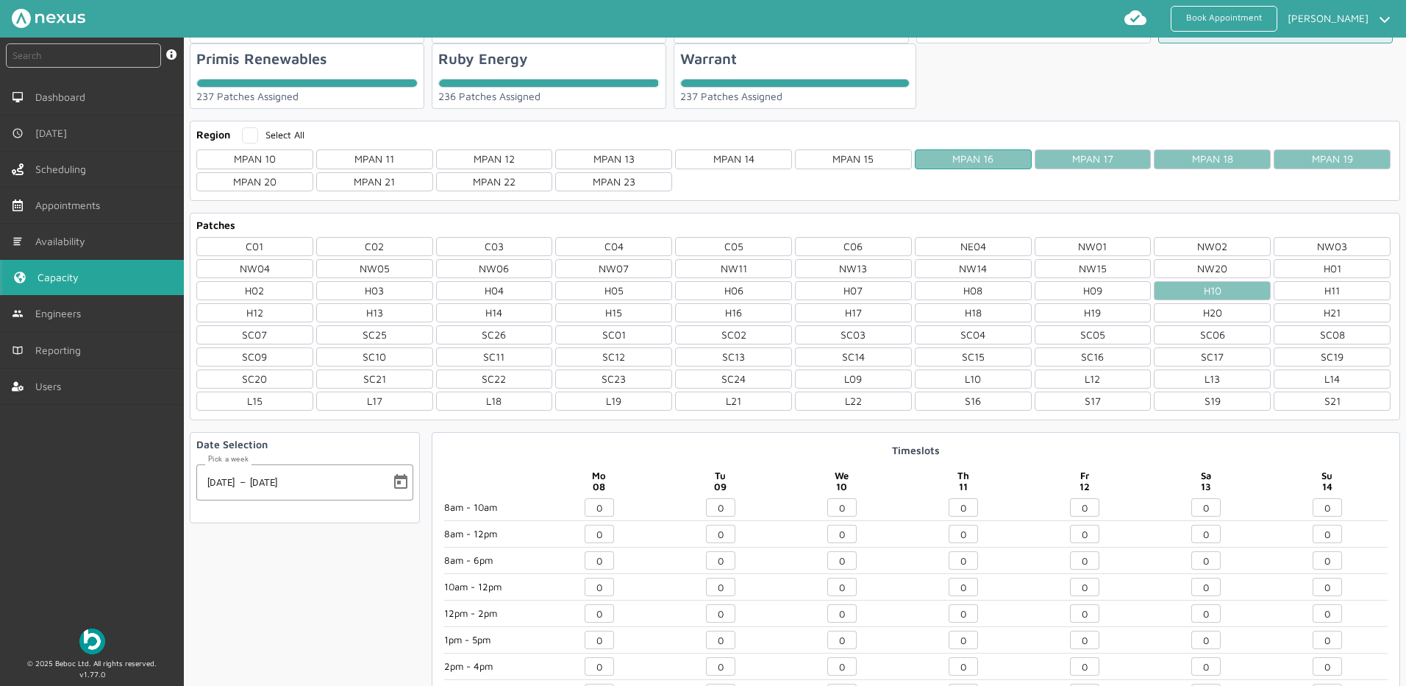
click at [955, 166] on div "MPAN 16" at bounding box center [973, 158] width 117 height 19
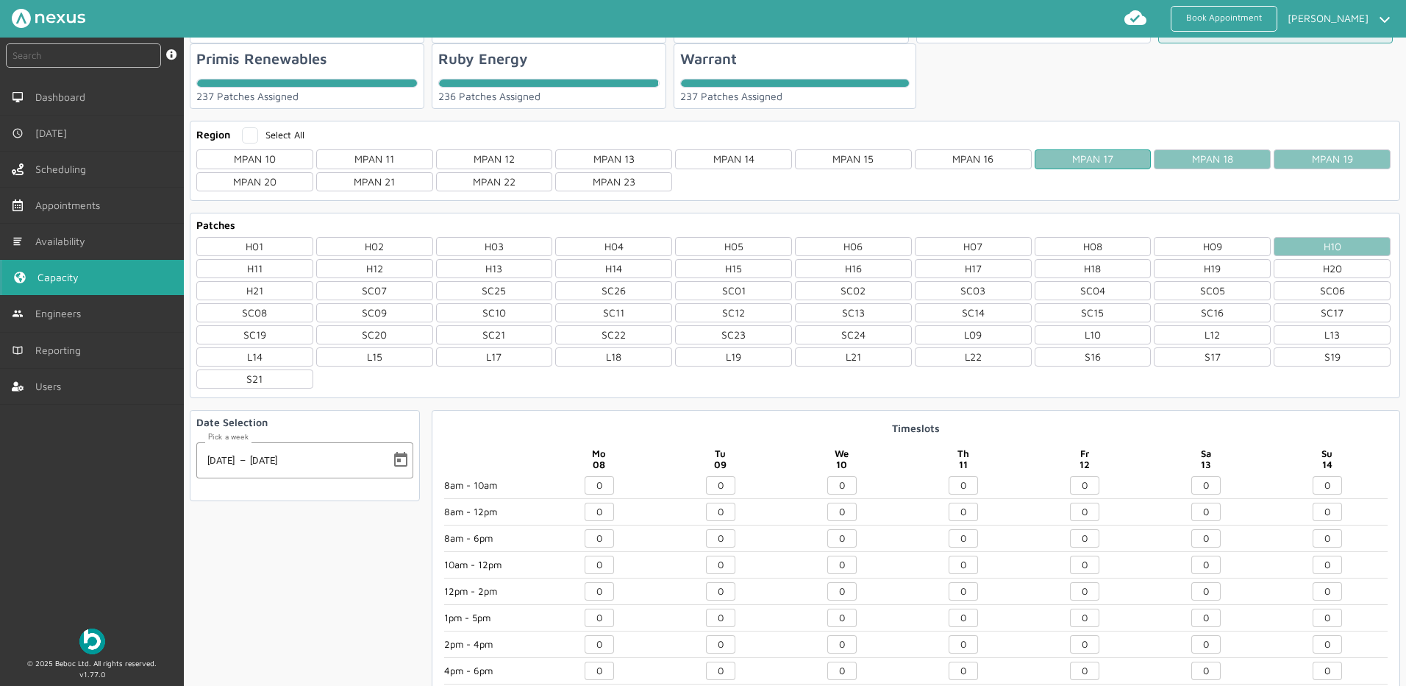
drag, startPoint x: 1047, startPoint y: 163, endPoint x: 1071, endPoint y: 163, distance: 23.5
click at [1051, 163] on div "MPAN 17" at bounding box center [1093, 158] width 117 height 19
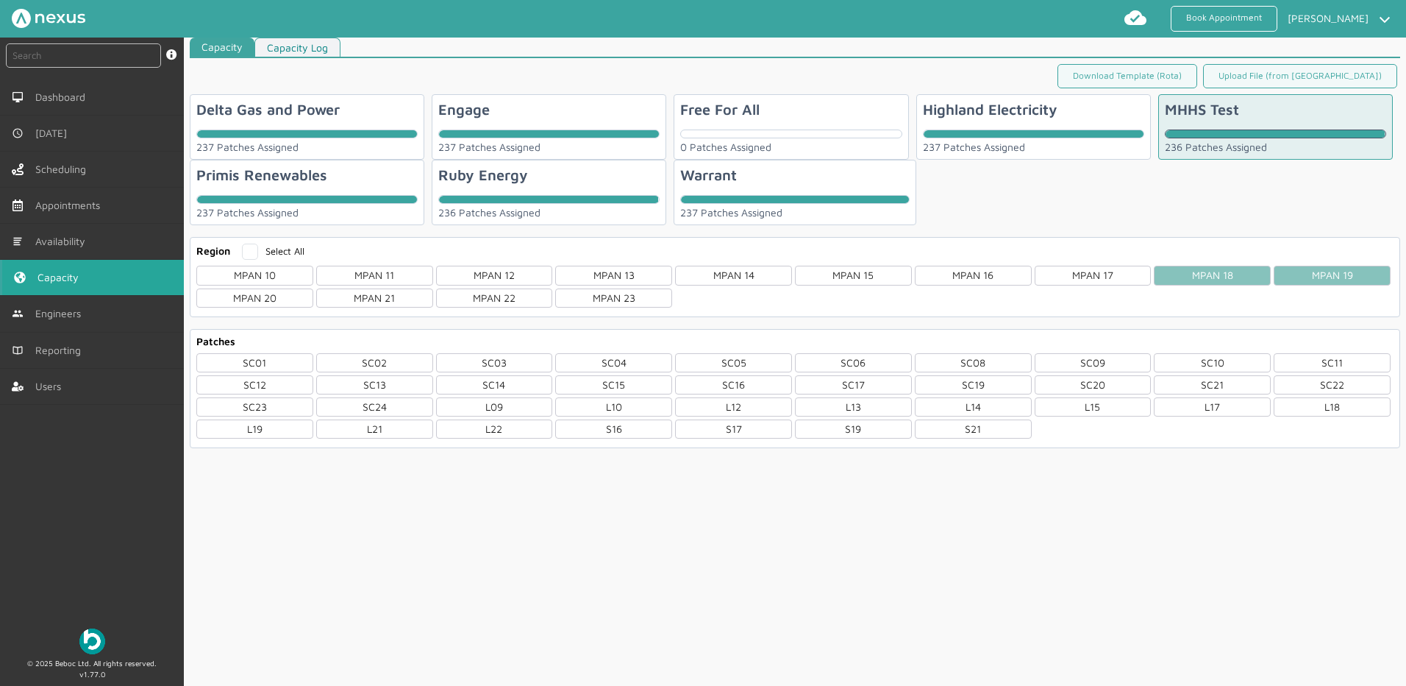
scroll to position [6, 0]
click at [1242, 274] on div "MPAN 18" at bounding box center [1212, 275] width 117 height 19
click at [1314, 282] on div "MPAN 19" at bounding box center [1332, 275] width 117 height 19
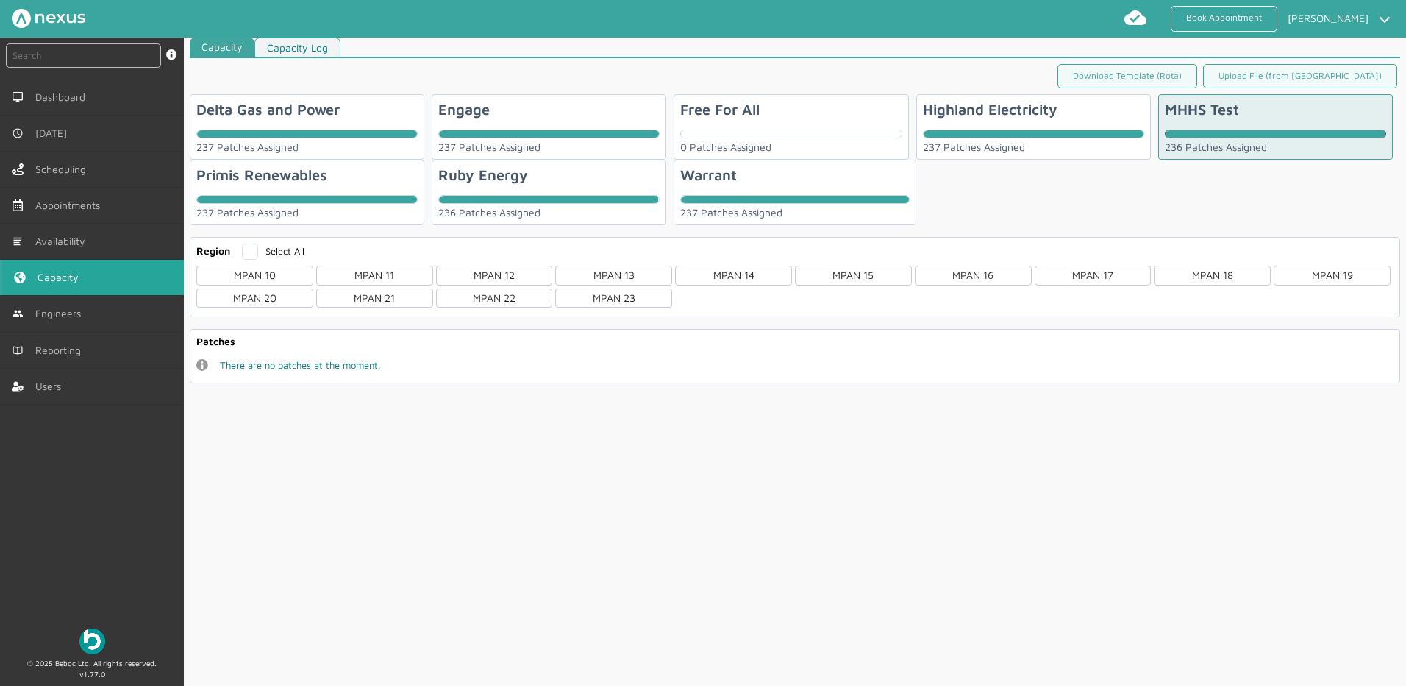
click at [229, 265] on div "Region Select All MPAN 10 MPAN 11 MPAN 12 MPAN 13 MPAN 14 MPAN 15 MPAN 16 MPAN …" at bounding box center [795, 276] width 1211 height 79
click at [248, 273] on div "MPAN 10" at bounding box center [254, 275] width 117 height 19
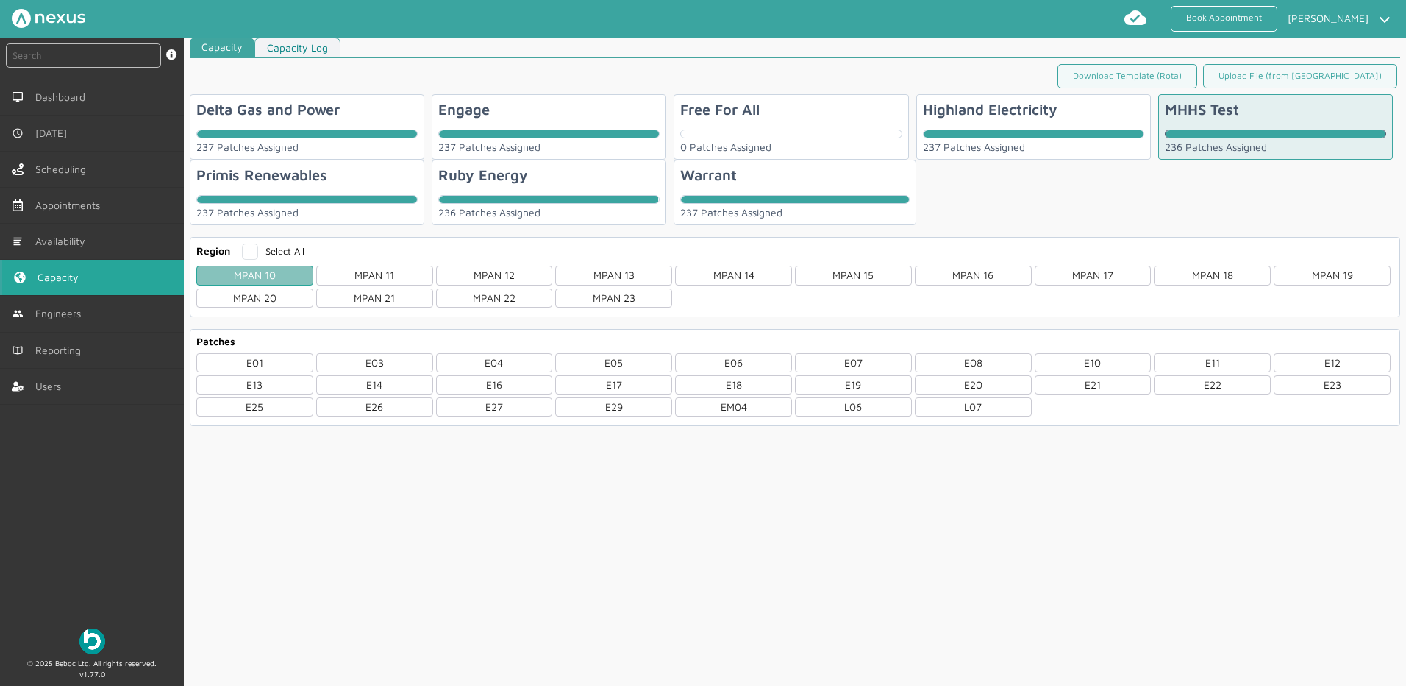
click at [294, 271] on div "MPAN 10" at bounding box center [254, 275] width 117 height 19
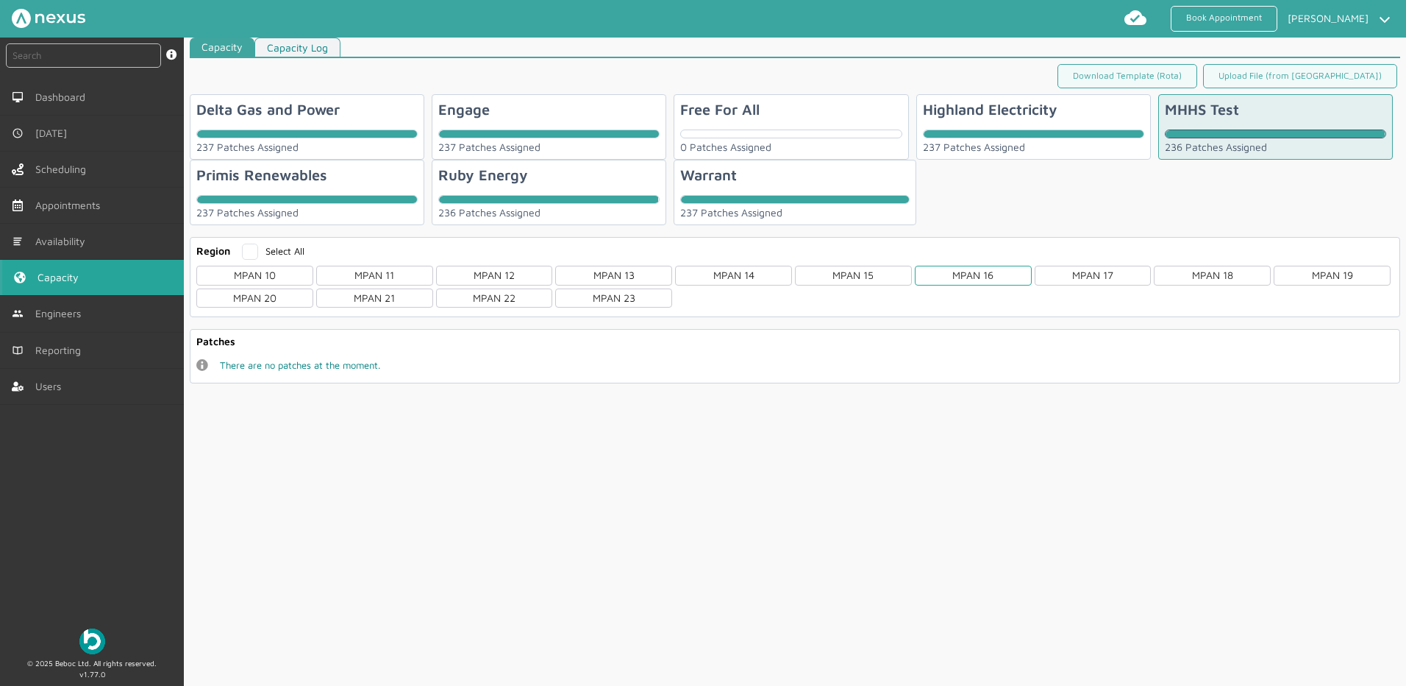
click at [1002, 274] on div "MPAN 16" at bounding box center [973, 275] width 117 height 19
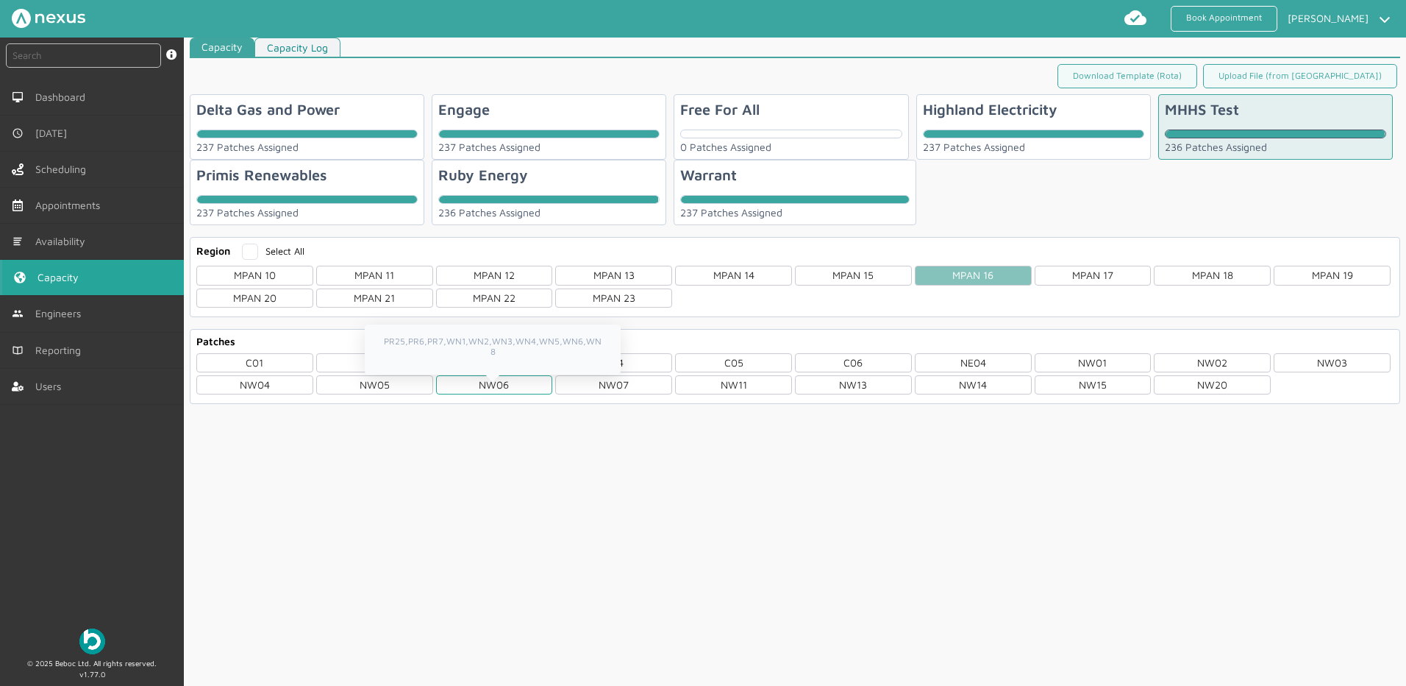
click at [483, 383] on div "NW06" at bounding box center [494, 384] width 117 height 19
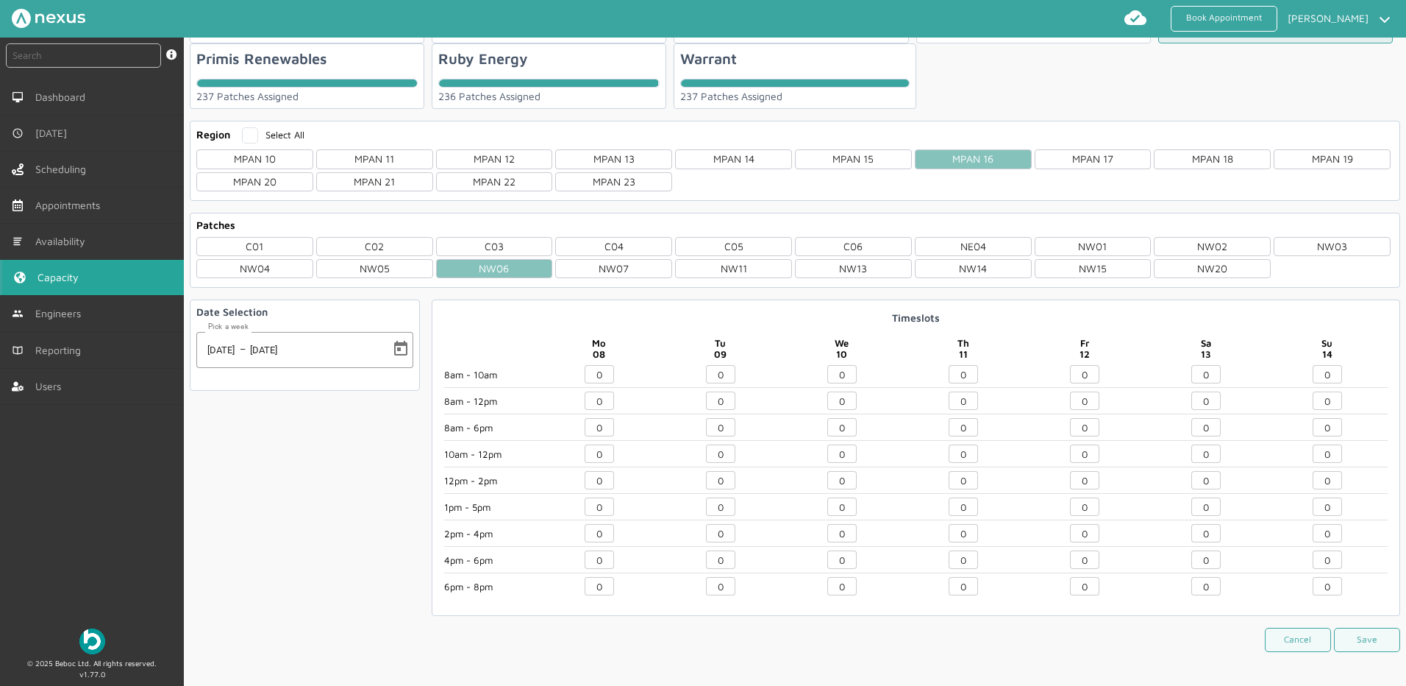
drag, startPoint x: 1087, startPoint y: 429, endPoint x: 928, endPoint y: 435, distance: 159.0
click at [955, 435] on div "8am - 10am 8am - 12pm 8am - 6pm 10am - 12pm 12pm - 2pm 1pm - 5pm 2pm - 4pm 4pm …" at bounding box center [916, 484] width 944 height 238
type input "1"
click at [1351, 636] on button "Save" at bounding box center [1367, 639] width 66 height 24
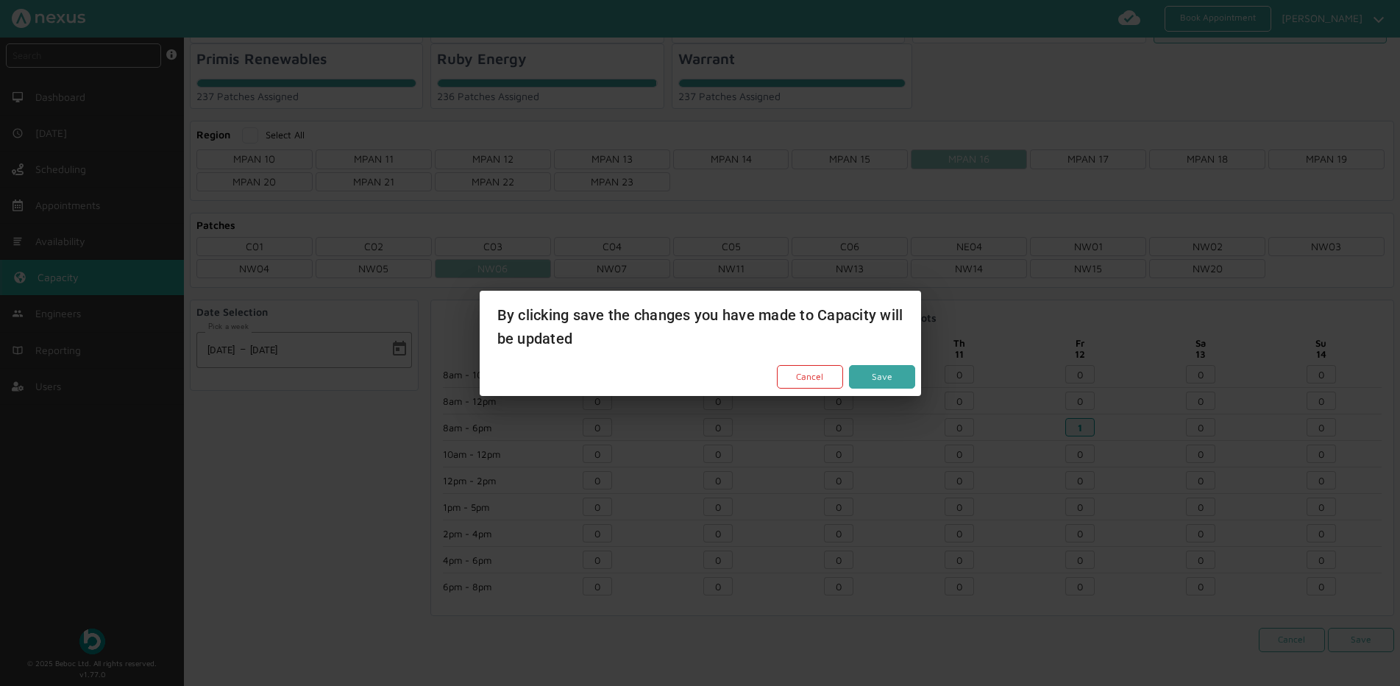
click at [880, 374] on button "Save" at bounding box center [882, 377] width 66 height 24
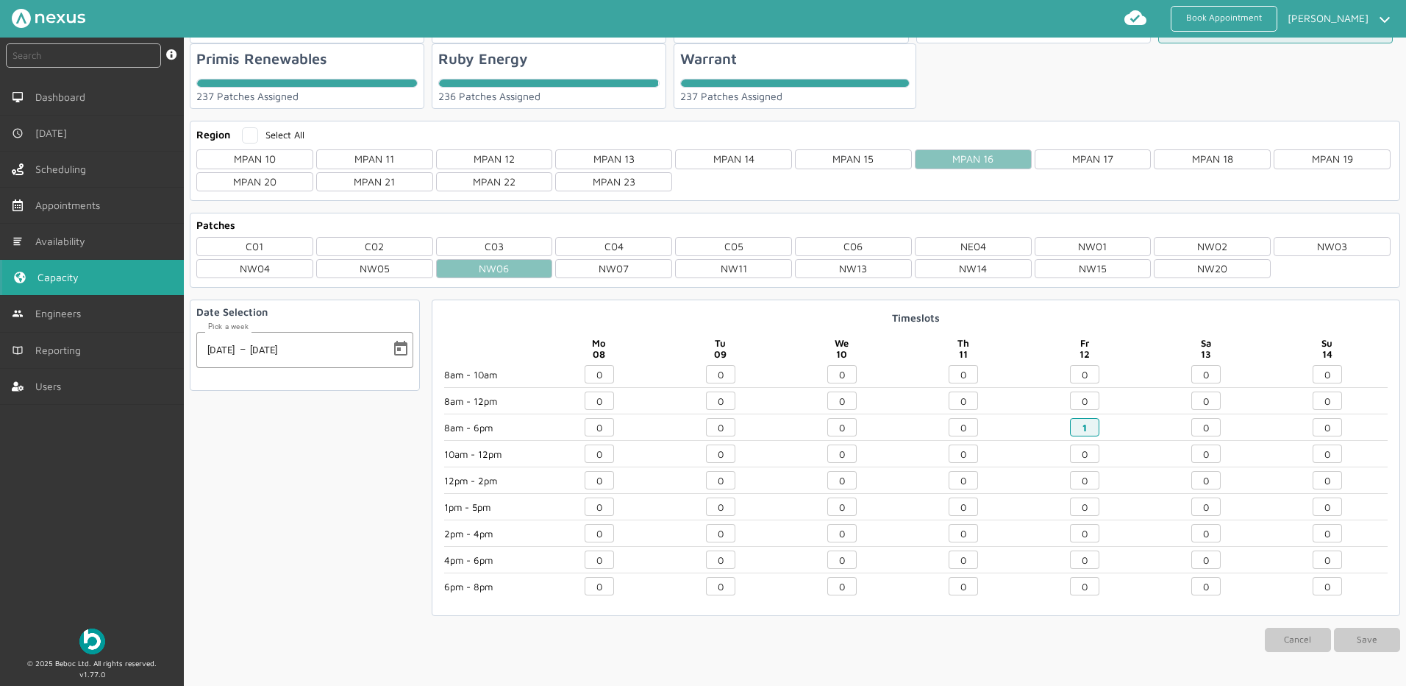
scroll to position [0, 0]
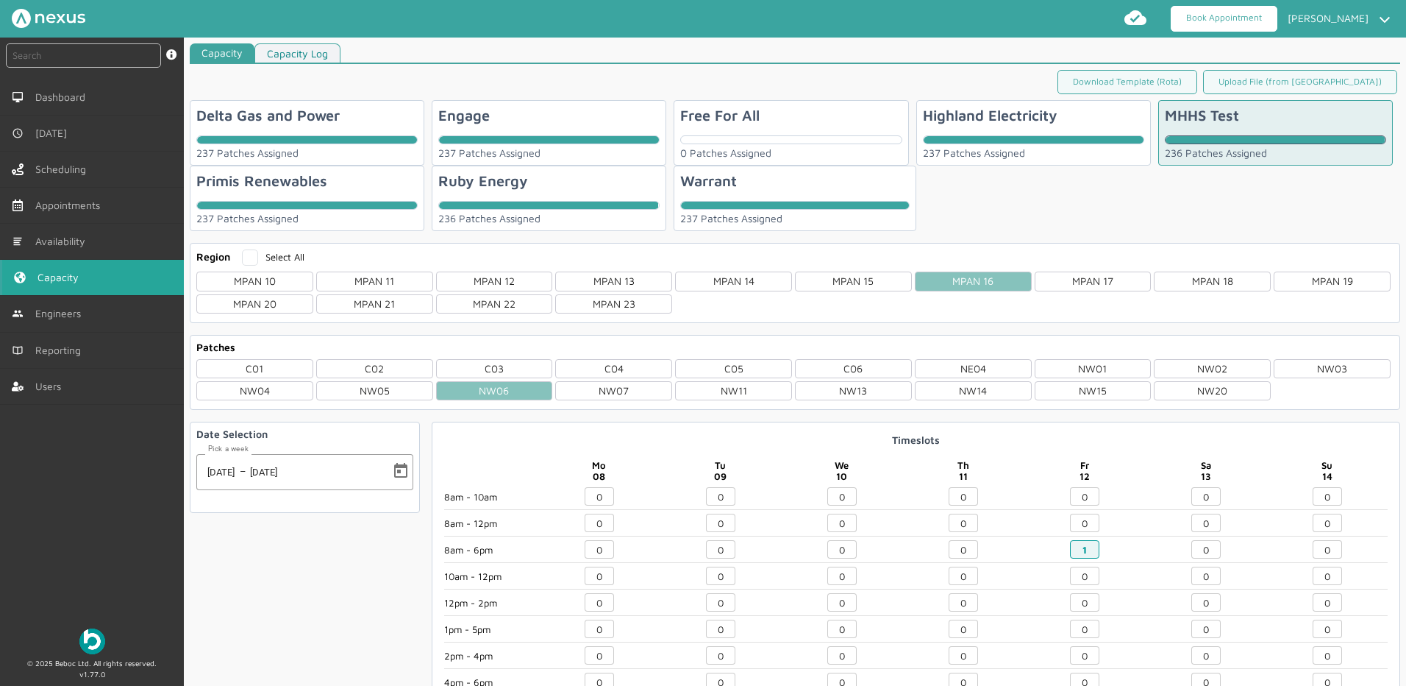
click at [1228, 21] on link "Book Appointment" at bounding box center [1224, 19] width 107 height 26
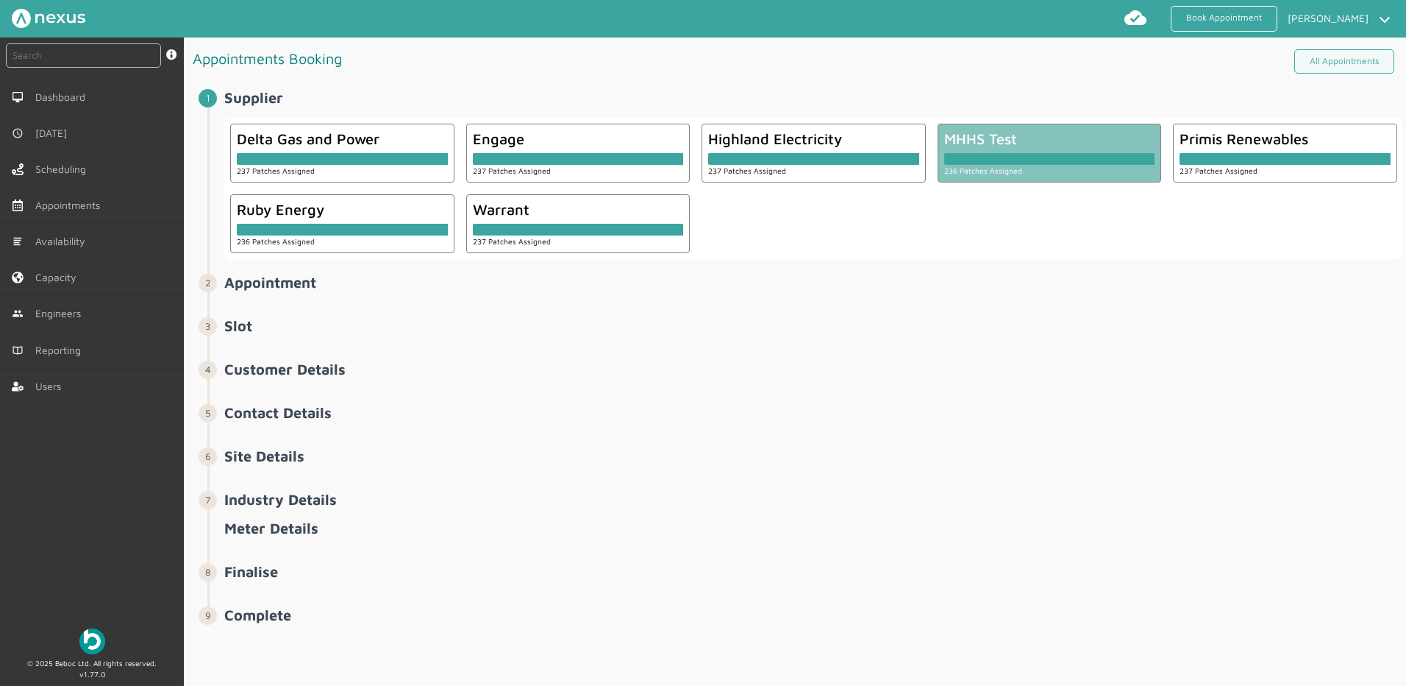
click at [1115, 134] on div "MHHS Test" at bounding box center [1049, 138] width 211 height 17
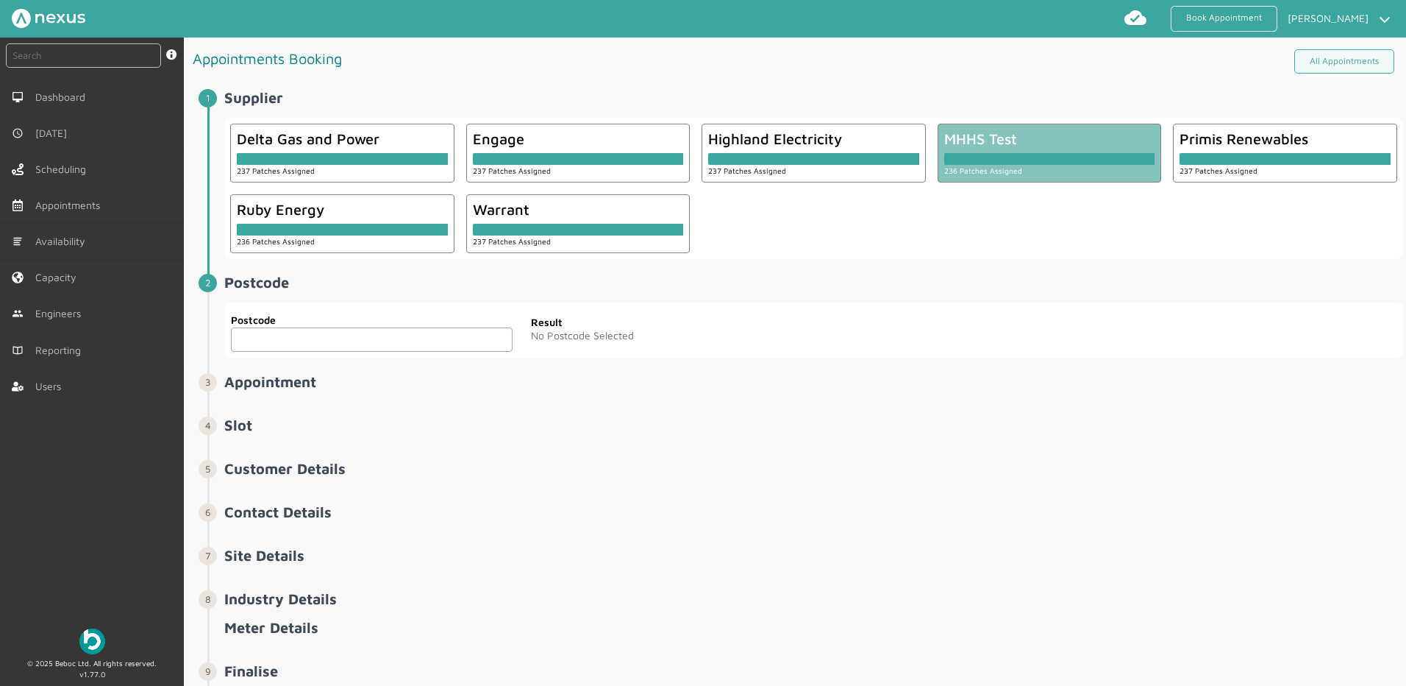
click at [286, 333] on input "text" at bounding box center [372, 339] width 282 height 24
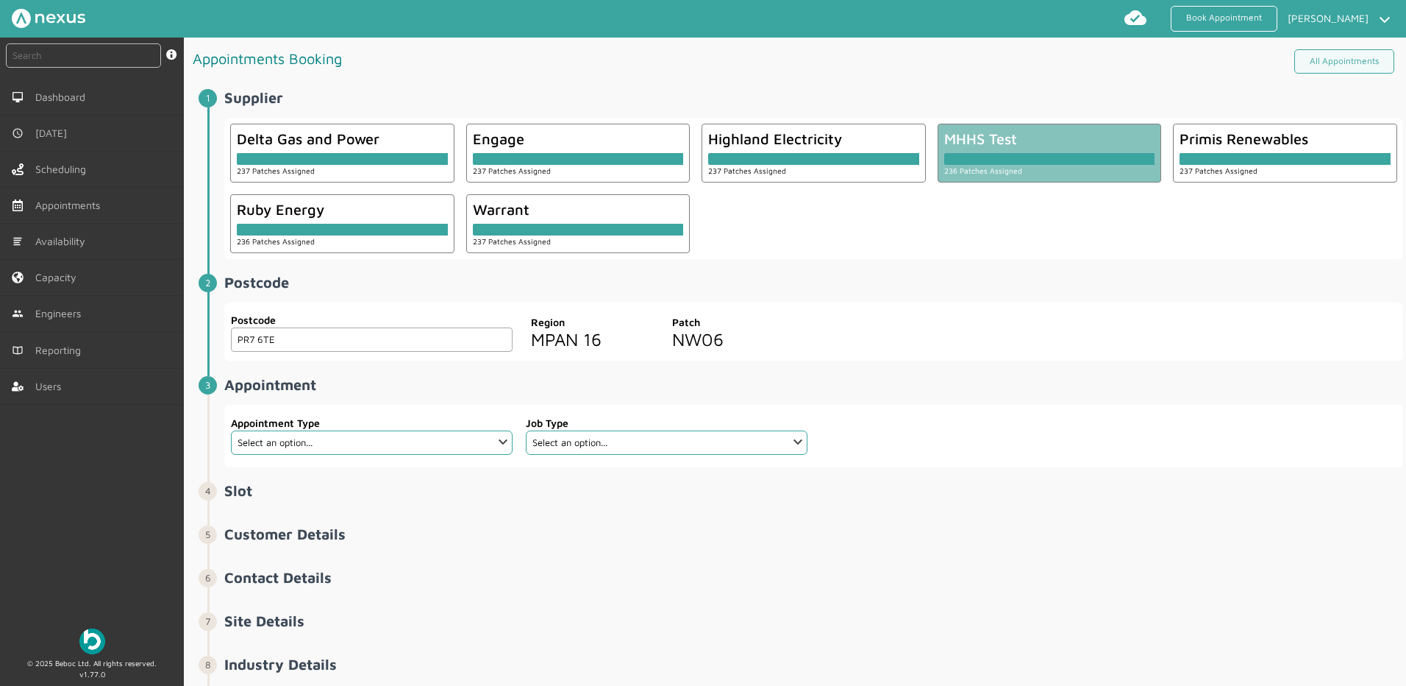
type input "PR7 6TE"
click at [448, 438] on select "Select an option... Additional Work Check Meter Electric Vehicle Emergency Exch…" at bounding box center [372, 442] width 282 height 24
click at [231, 430] on select "Select an option... Additional Work Check Meter Electric Vehicle Emergency Exch…" at bounding box center [372, 442] width 282 height 24
click at [323, 435] on select "Select an option... Additional Work Check Meter Electric Vehicle Emergency Exch…" at bounding box center [372, 442] width 282 height 24
select select "14: 5e6b4c2e4fc5f2587355e76f"
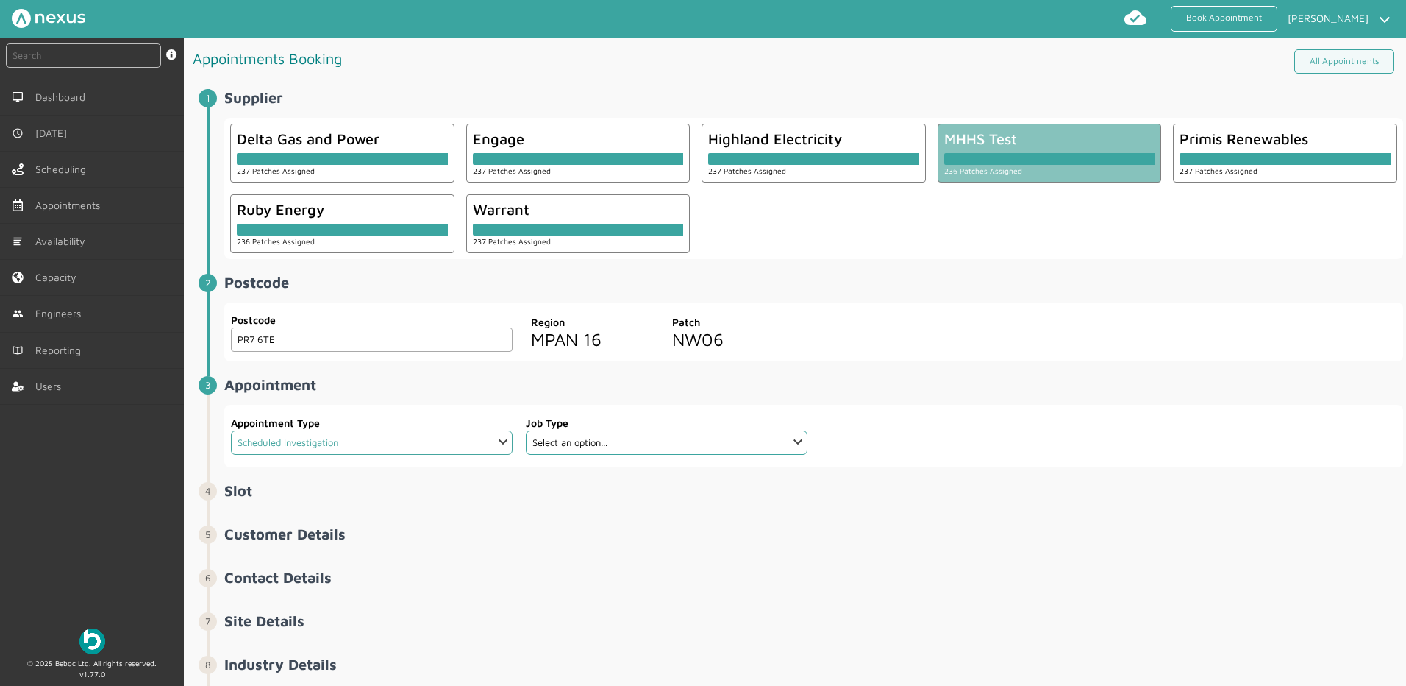
click at [231, 430] on select "Select an option... Additional Work Check Meter Electric Vehicle Emergency Exch…" at bounding box center [372, 442] width 282 height 24
click at [636, 453] on select "Select an option... De-energise De-energise / Energise Smart De-energise / Ener…" at bounding box center [667, 442] width 282 height 24
select select "8: 5e765c5c2921cf3754cdace5"
click at [526, 430] on select "Select an option... De-energise De-energise / Energise Smart De-energise / Ener…" at bounding box center [667, 442] width 282 height 24
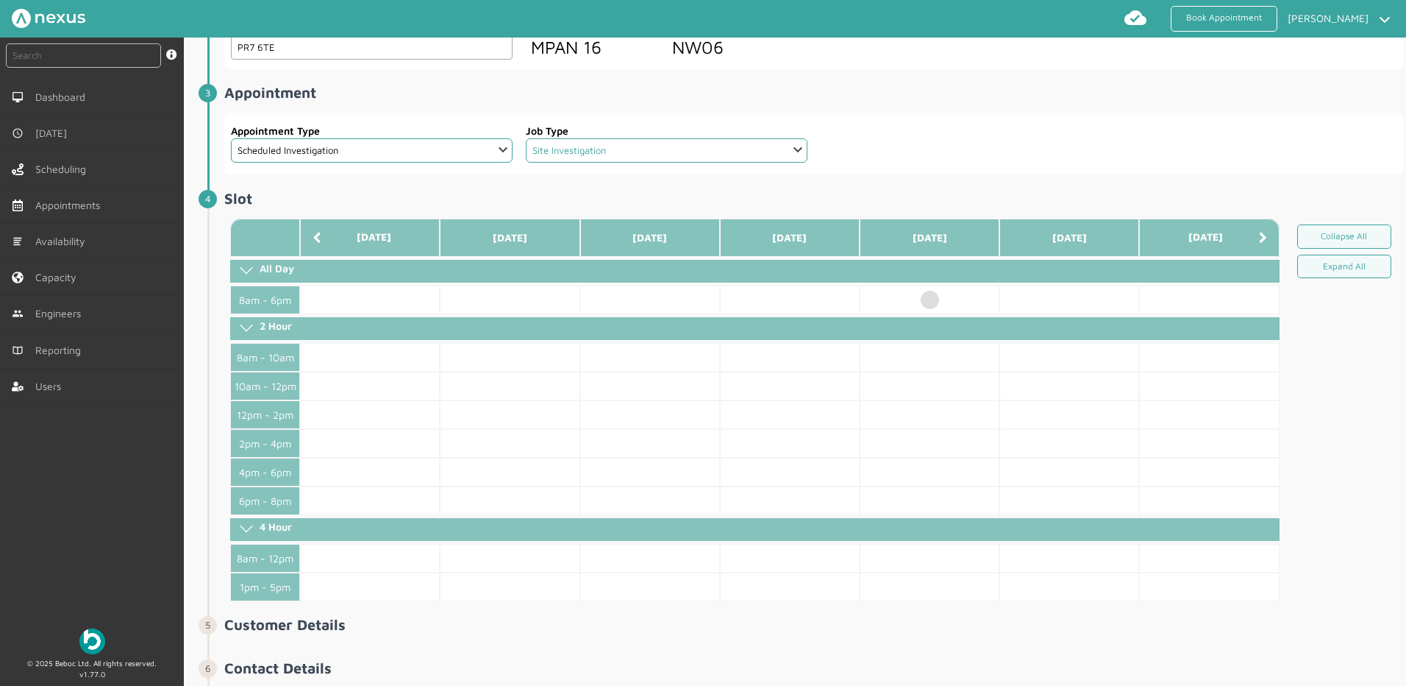
scroll to position [294, 0]
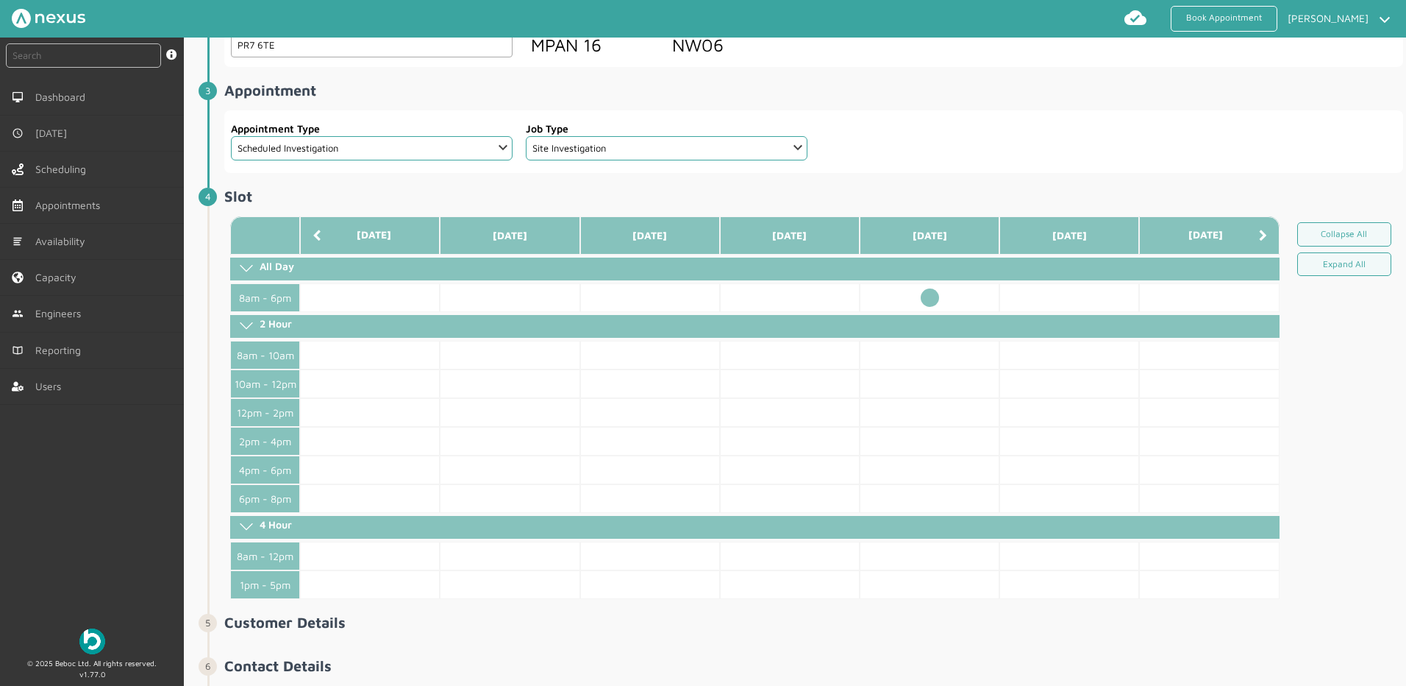
click at [924, 294] on td at bounding box center [930, 297] width 140 height 29
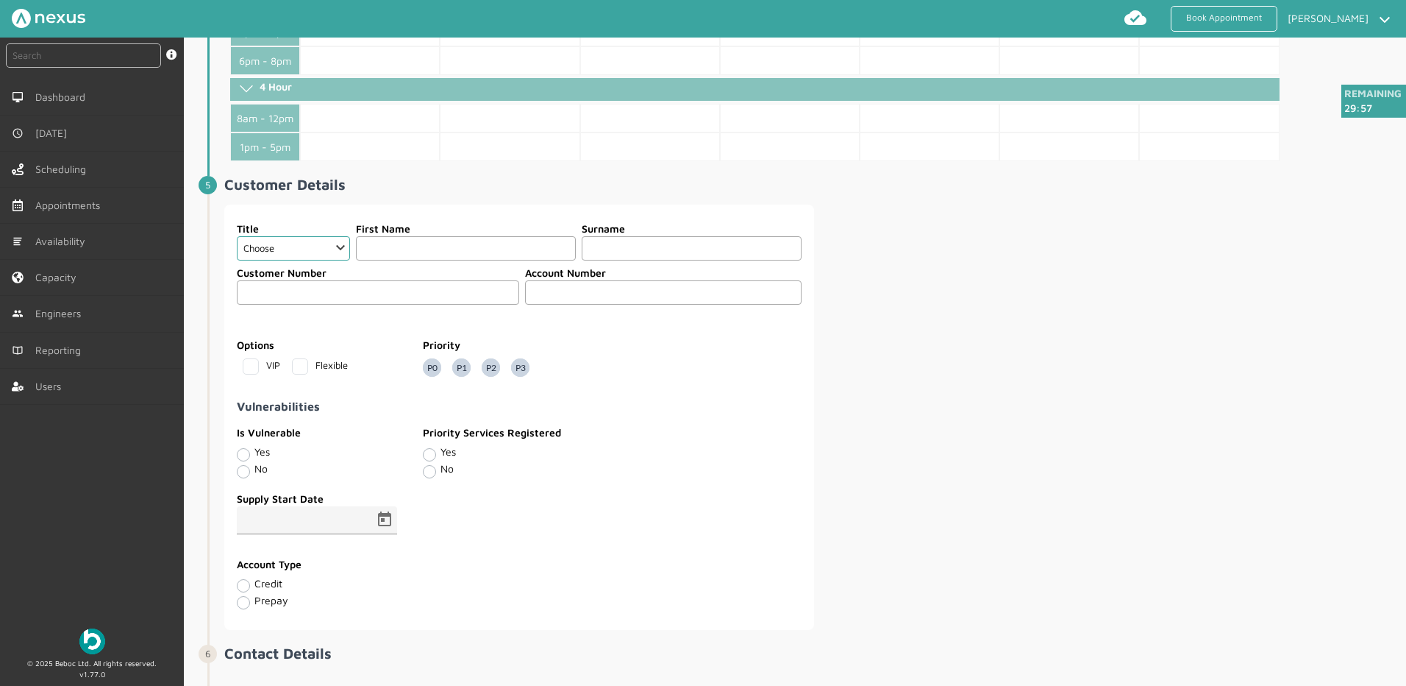
scroll to position [736, 0]
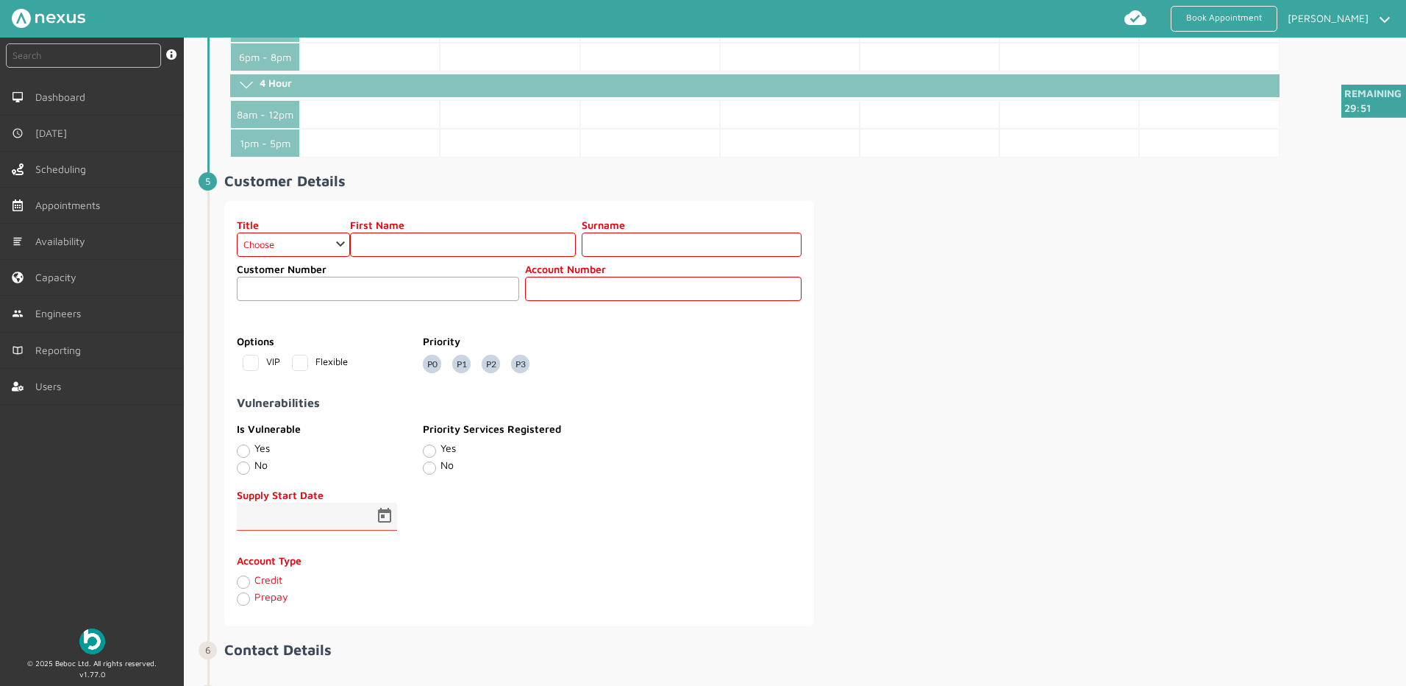
click at [296, 261] on label "Customer Number" at bounding box center [378, 268] width 282 height 15
click at [299, 246] on select "Choose Dr Mr Mrs Miss Ms Mx Sir Lady" at bounding box center [293, 244] width 113 height 24
select select "2: Mr"
click at [237, 232] on select "Choose Dr Mr Mrs Miss Ms Mx Sir Lady" at bounding box center [293, 244] width 113 height 24
drag, startPoint x: 370, startPoint y: 240, endPoint x: 415, endPoint y: 247, distance: 45.5
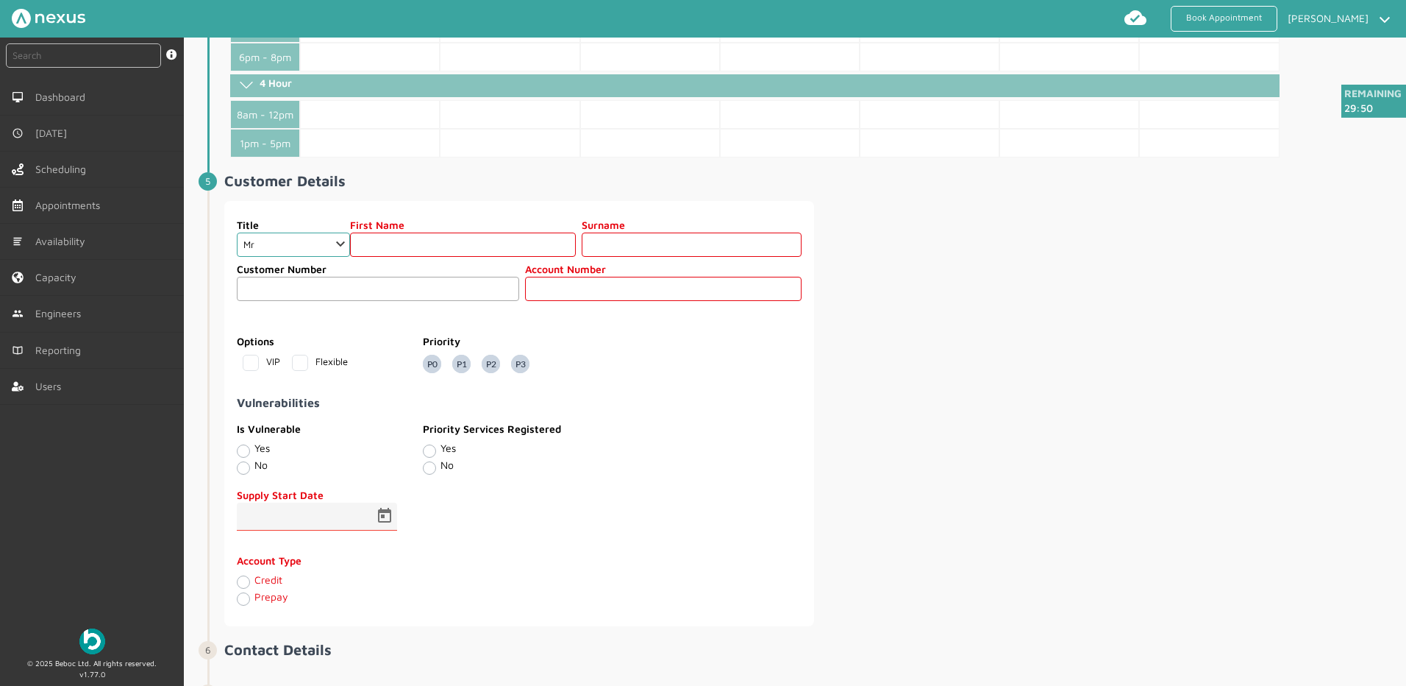
click at [370, 240] on input "text" at bounding box center [463, 244] width 226 height 24
type input "Customer"
click at [1068, 324] on div "Title Choose Dr Mr Mrs Miss Ms Mx Sir Lady First Name Customer Surname 52 Custo…" at bounding box center [813, 413] width 1179 height 425
click at [635, 302] on fieldset "Customer Number Account Number" at bounding box center [519, 282] width 566 height 51
click at [663, 287] on input "text" at bounding box center [663, 289] width 277 height 24
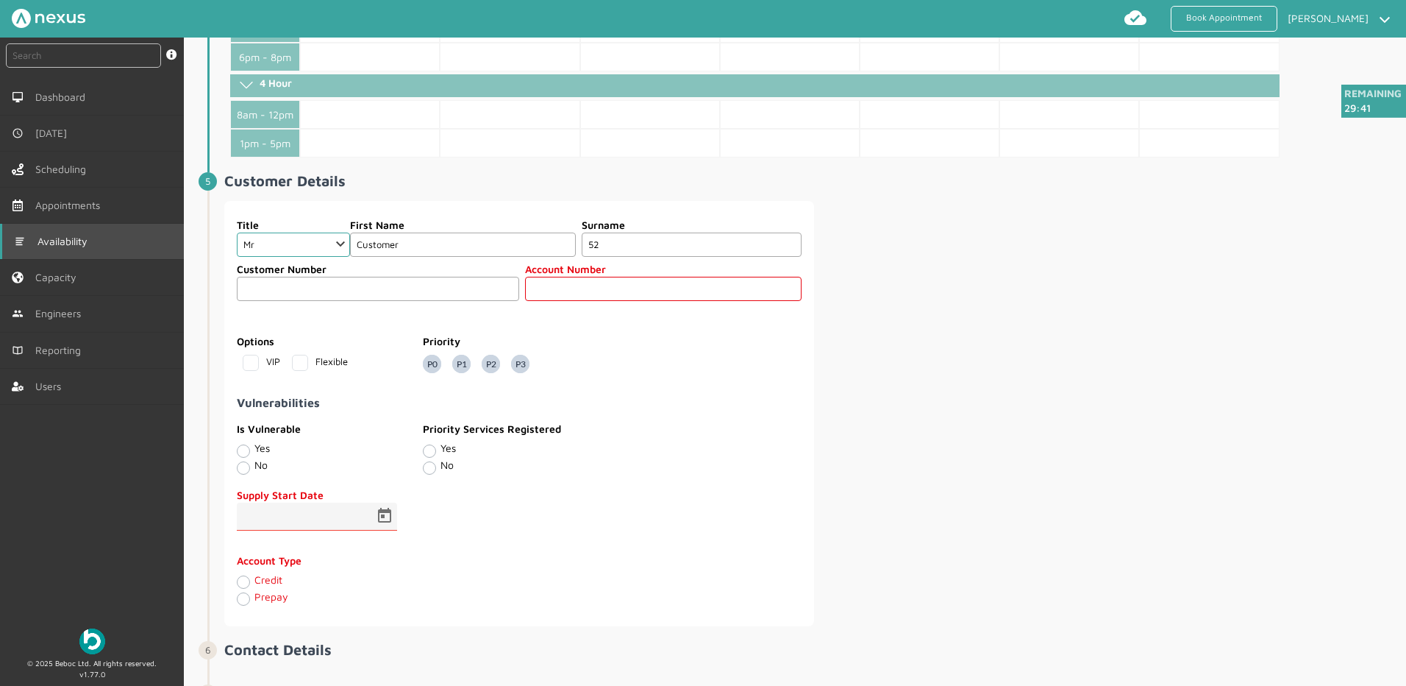
drag, startPoint x: 669, startPoint y: 246, endPoint x: 123, endPoint y: 254, distance: 546.6
click at [123, 263] on div "instant search Search by: Booking Reference, Customer Number, Account Number, M…" at bounding box center [703, 362] width 1406 height 649
type input "Fifty Two"
click at [588, 286] on input "text" at bounding box center [663, 289] width 277 height 24
click at [595, 285] on input "text" at bounding box center [663, 289] width 277 height 24
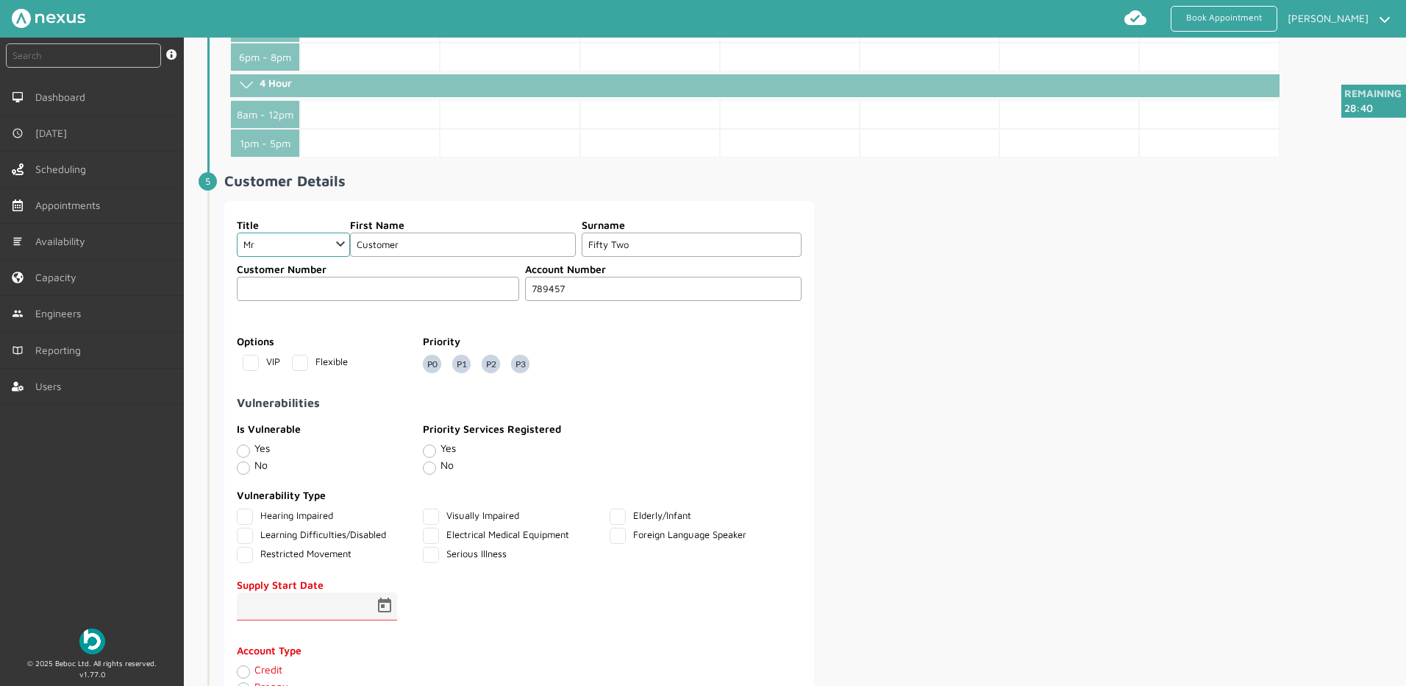
type input "789457"
click at [965, 302] on div "Title Choose Dr Mr Mrs Miss Ms Mx Sir Lady First Name Customer Surname Fifty Tw…" at bounding box center [813, 458] width 1179 height 515
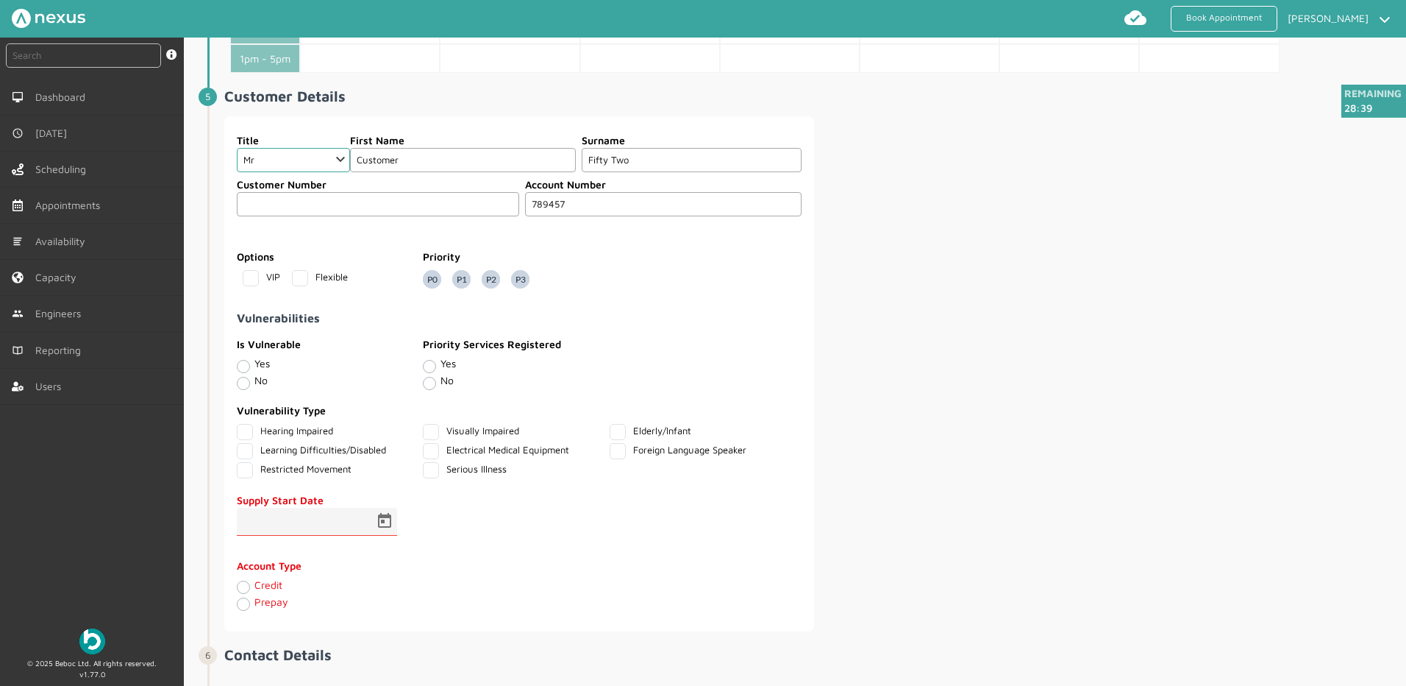
scroll to position [956, 0]
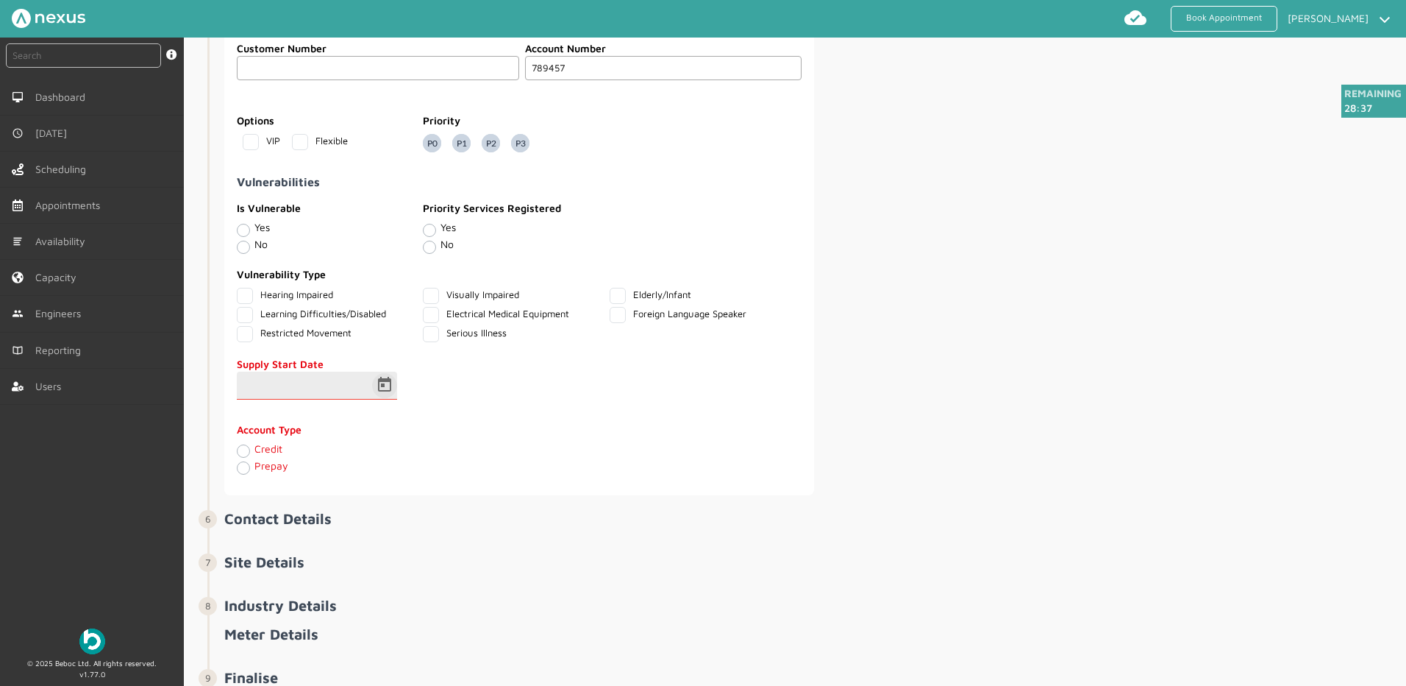
click at [382, 383] on span "Open calendar" at bounding box center [384, 385] width 35 height 35
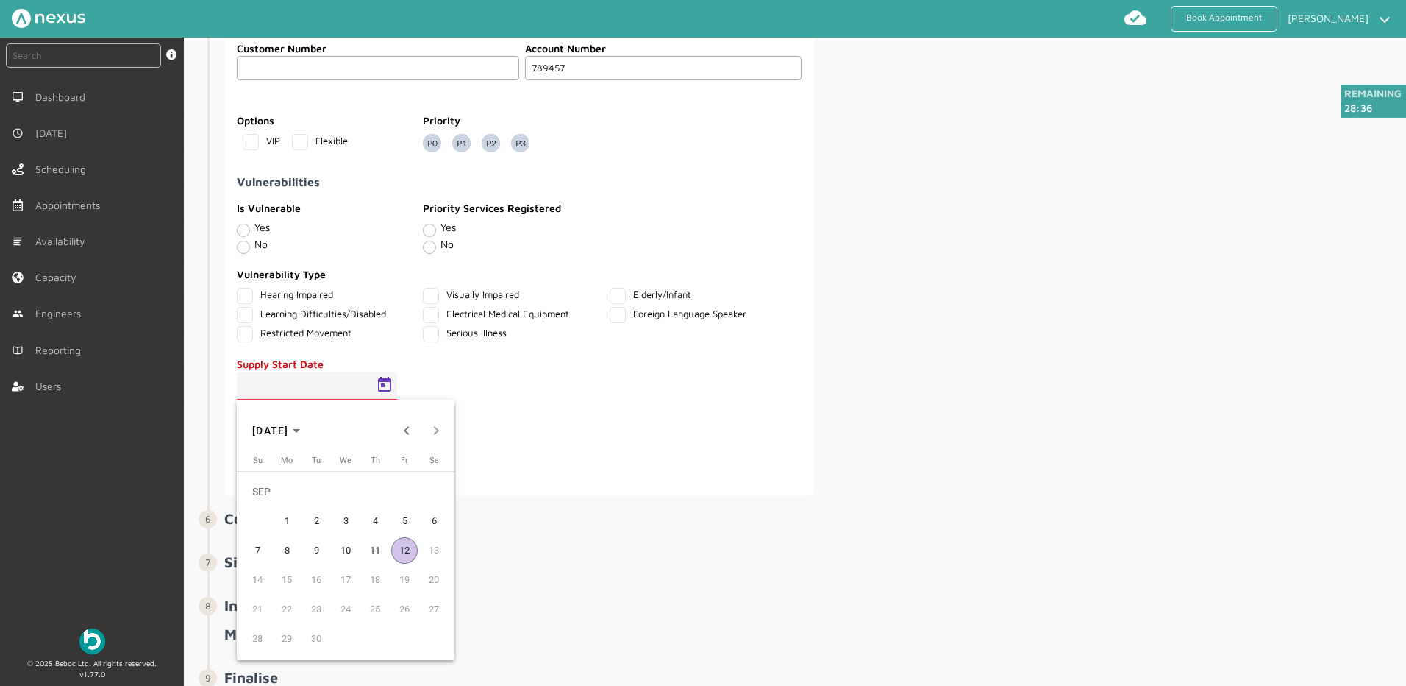
click at [401, 540] on span "12" at bounding box center [404, 550] width 26 height 26
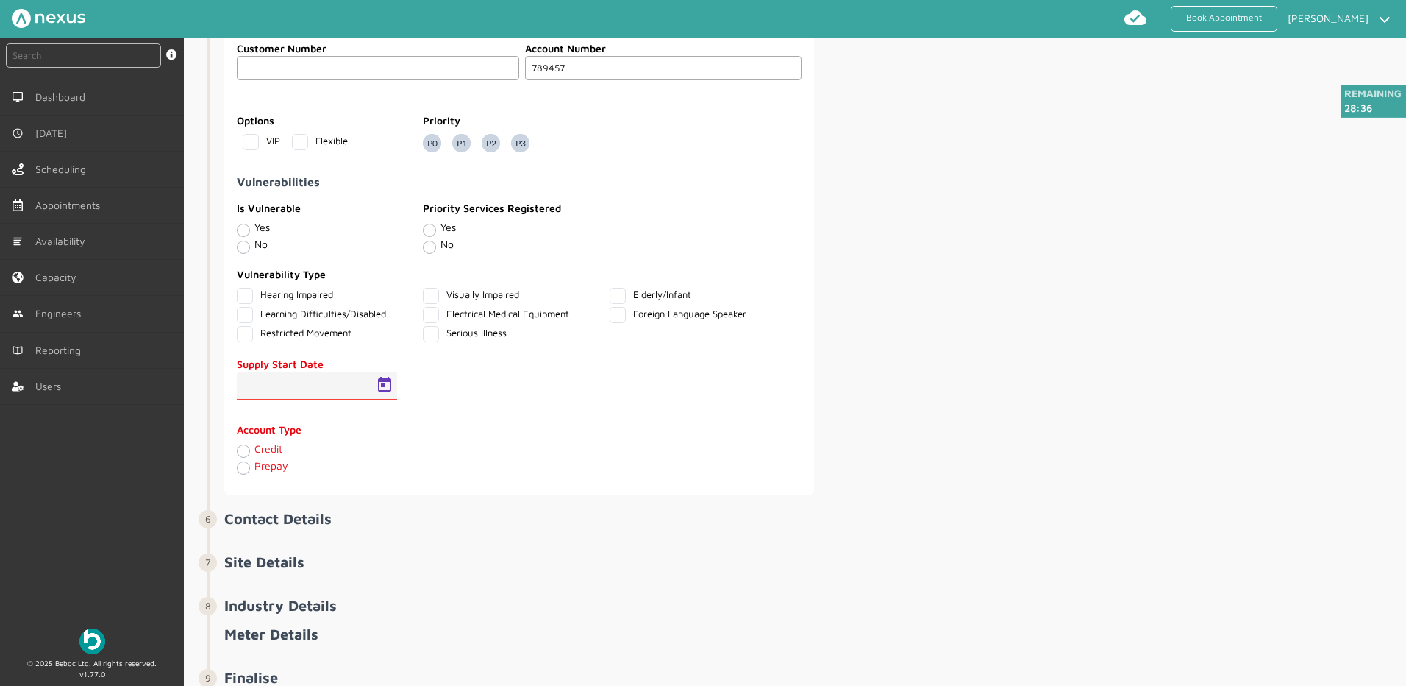
type input "12/09/2025"
click at [255, 450] on label "Credit" at bounding box center [269, 448] width 28 height 13
click at [249, 450] on input "Credit" at bounding box center [243, 450] width 12 height 15
radio input "true"
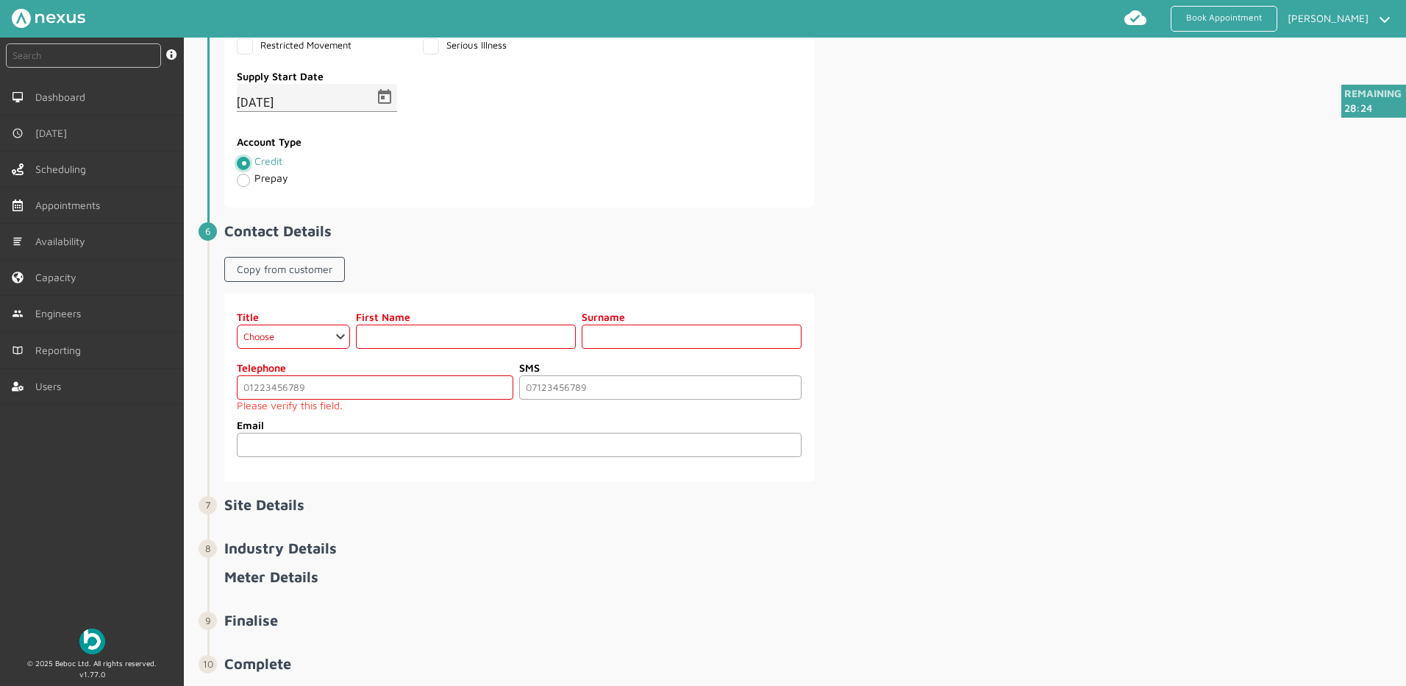
scroll to position [1250, 0]
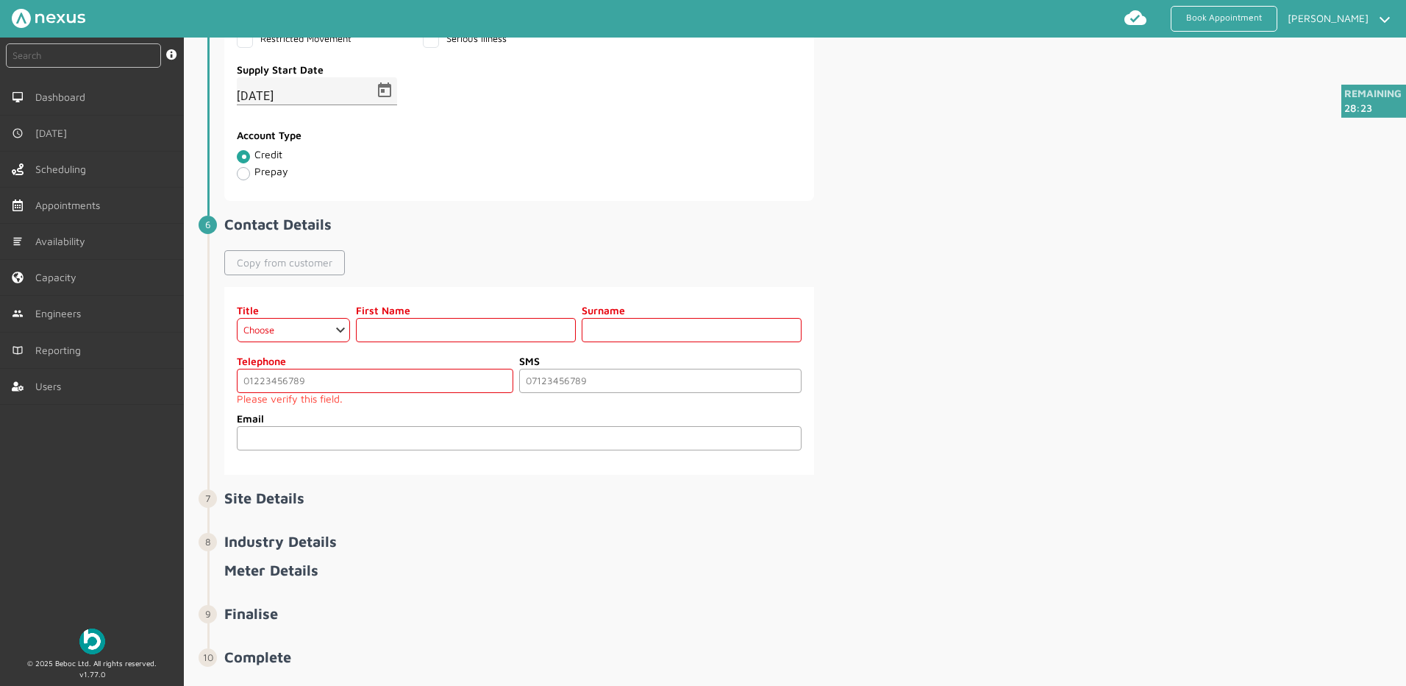
click at [335, 263] on link "Copy from customer" at bounding box center [284, 262] width 121 height 25
select select "2: Mr"
type input "Customer"
type input "Fifty Two"
click at [312, 382] on input "tel" at bounding box center [375, 381] width 277 height 24
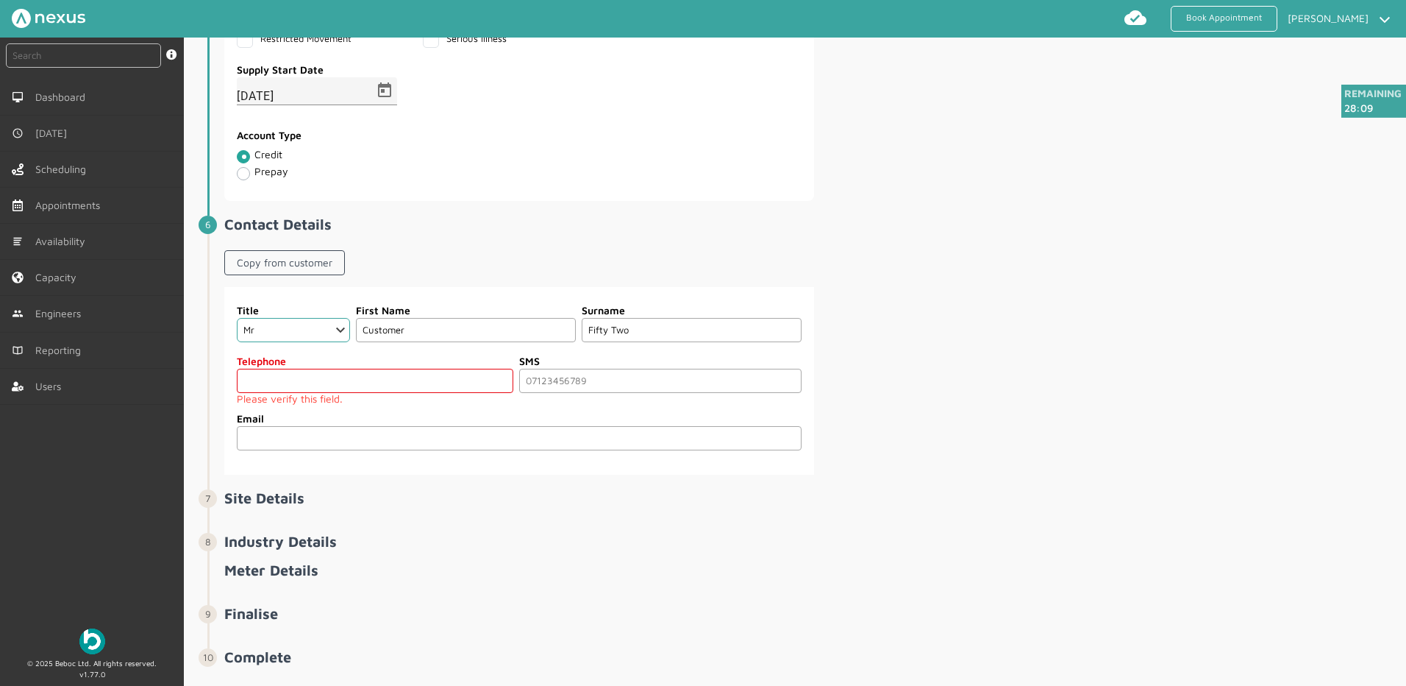
click at [277, 378] on input "tel" at bounding box center [375, 381] width 277 height 24
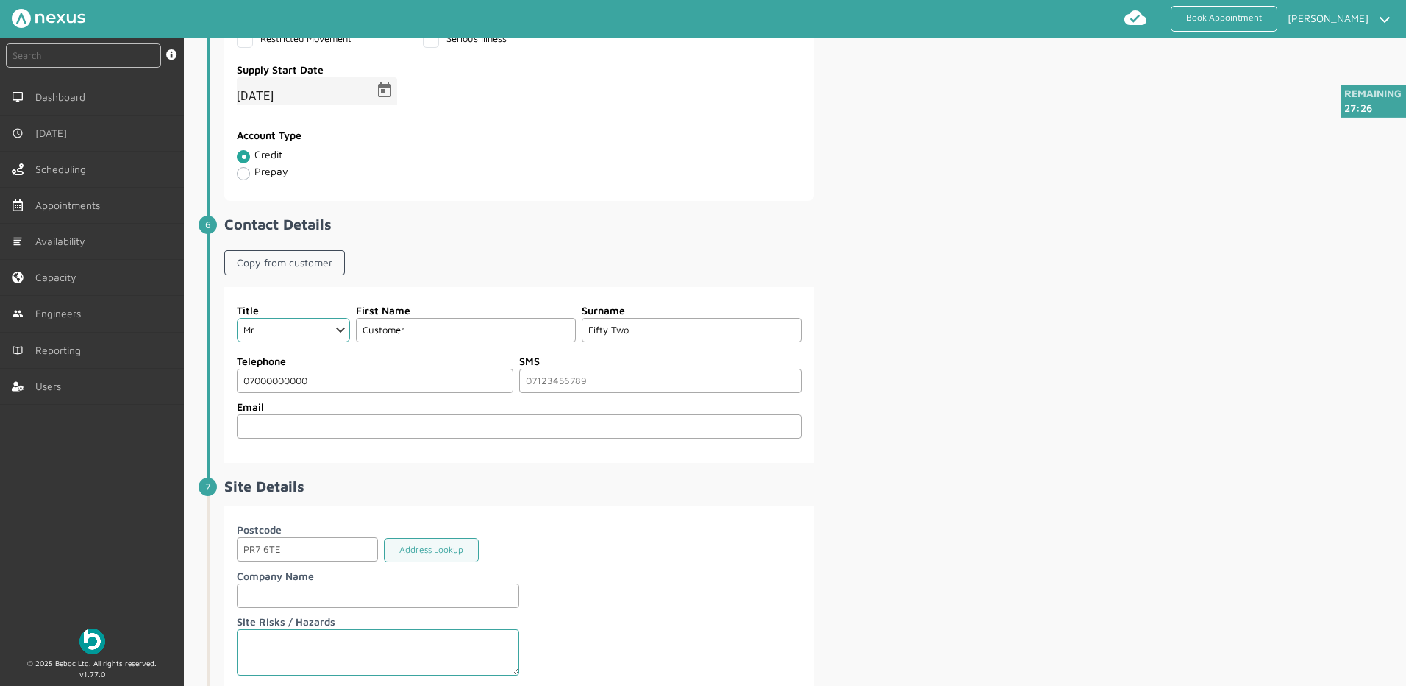
drag, startPoint x: 374, startPoint y: 379, endPoint x: -60, endPoint y: 361, distance: 434.3
click at [0, 361] on html "Book Appointment Jacob Henderson My profile Return to Hub Logout instant search…" at bounding box center [703, 343] width 1406 height 686
type input "07479468898"
click at [923, 307] on div "Title Choose Dr Mr Mrs Miss Ms Mx Sir Lady First Name Customer Surname Fifty Tw…" at bounding box center [813, 375] width 1179 height 176
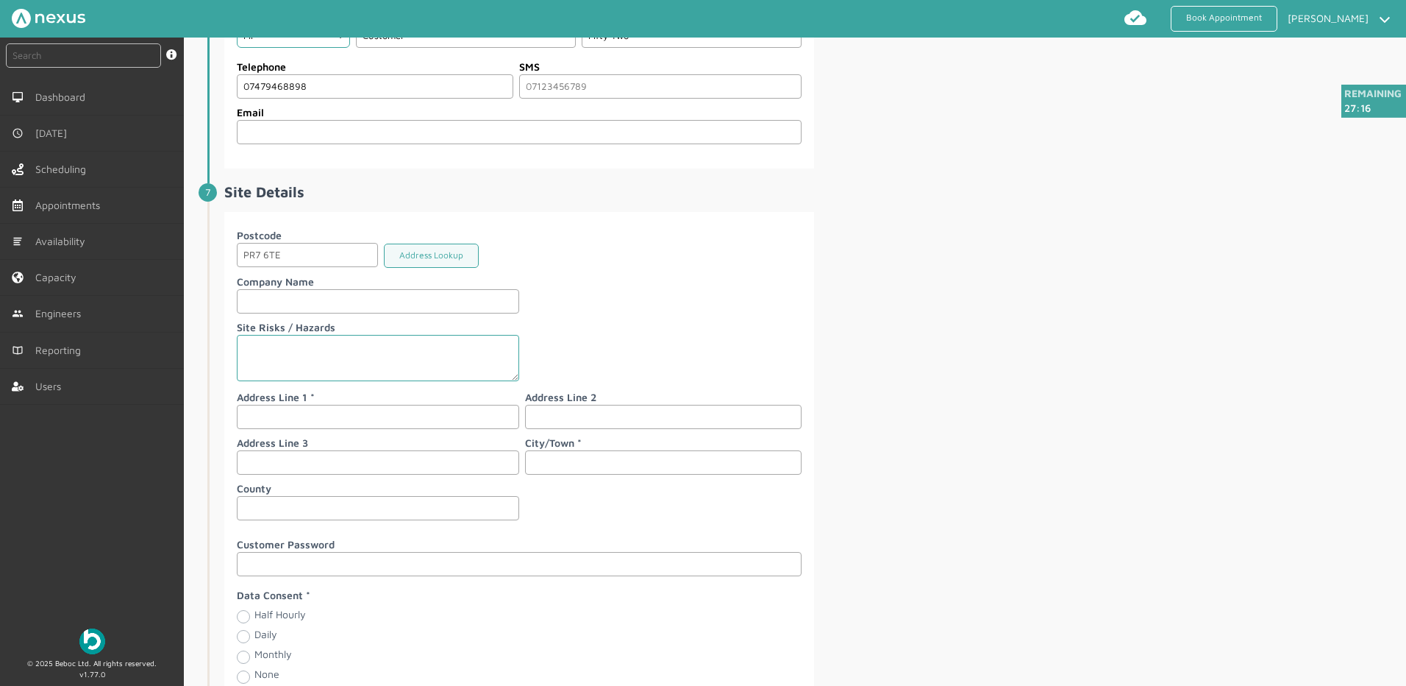
scroll to position [1618, 0]
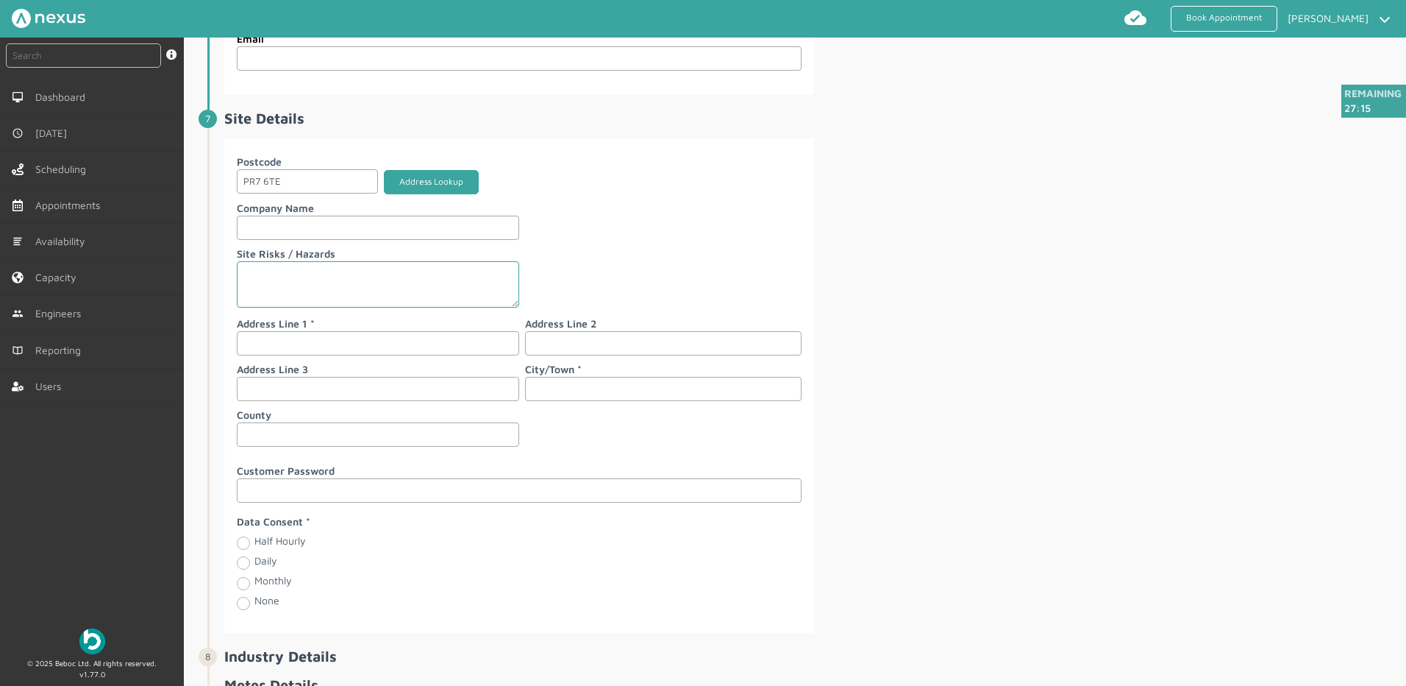
click at [455, 178] on button "Address Lookup" at bounding box center [431, 182] width 95 height 24
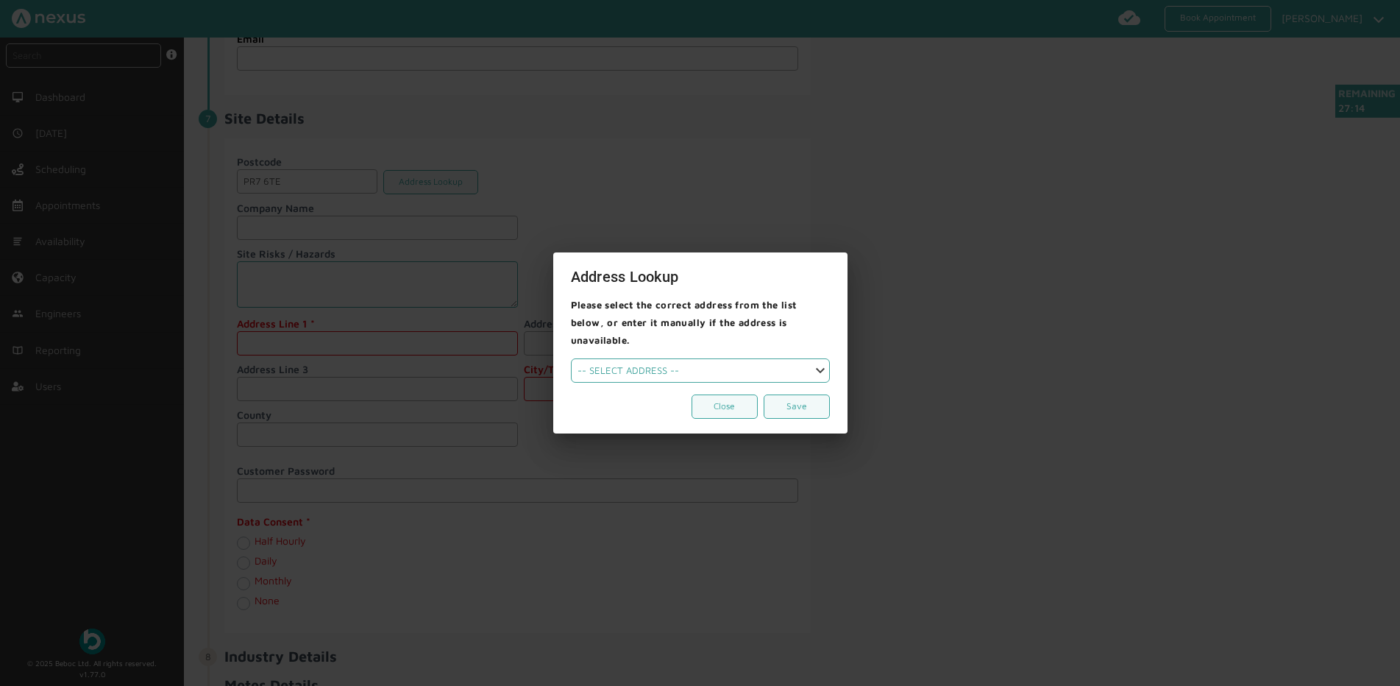
click at [682, 363] on select "-- SELECT ADDRESS --" at bounding box center [700, 370] width 259 height 24
click at [1113, 321] on div at bounding box center [700, 343] width 1400 height 686
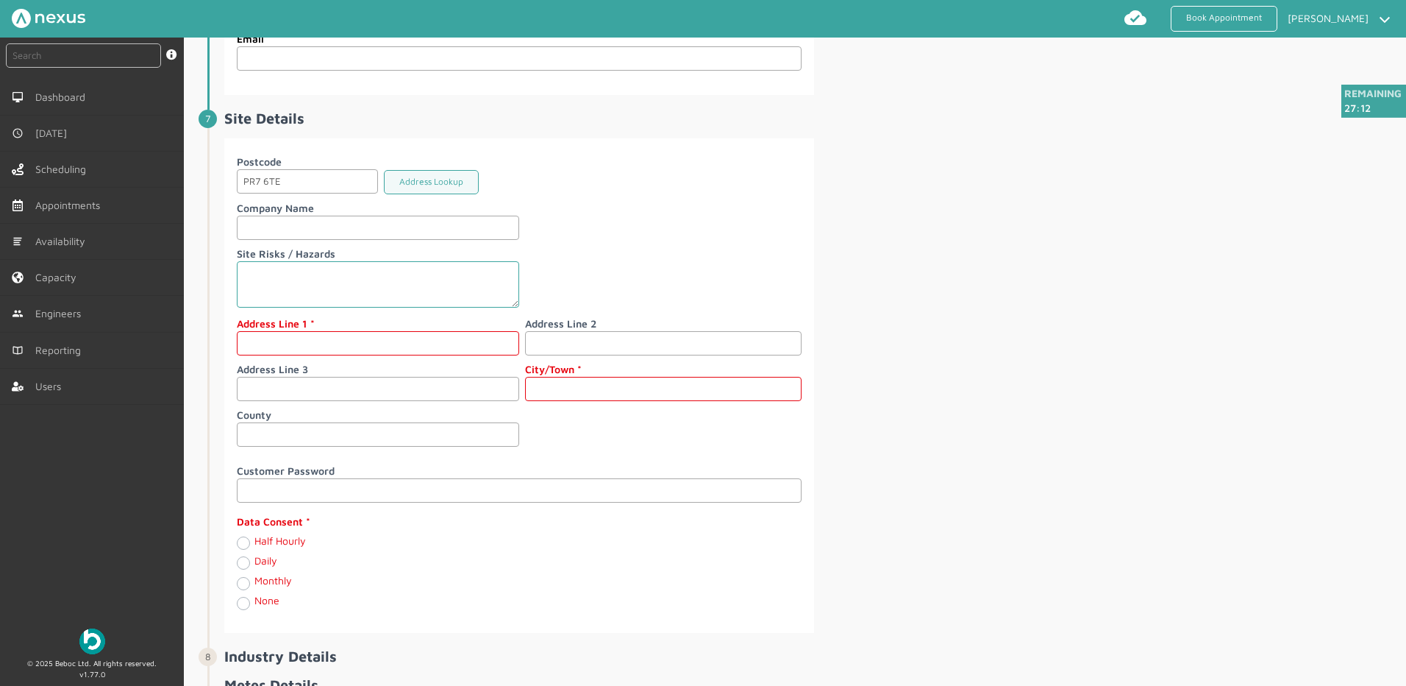
click at [318, 341] on input "text" at bounding box center [378, 343] width 282 height 24
click at [288, 338] on input "text" at bounding box center [378, 343] width 282 height 24
type input "[STREET_ADDRESS]"
click at [636, 389] on input "text" at bounding box center [663, 389] width 277 height 24
type input "[PERSON_NAME]"
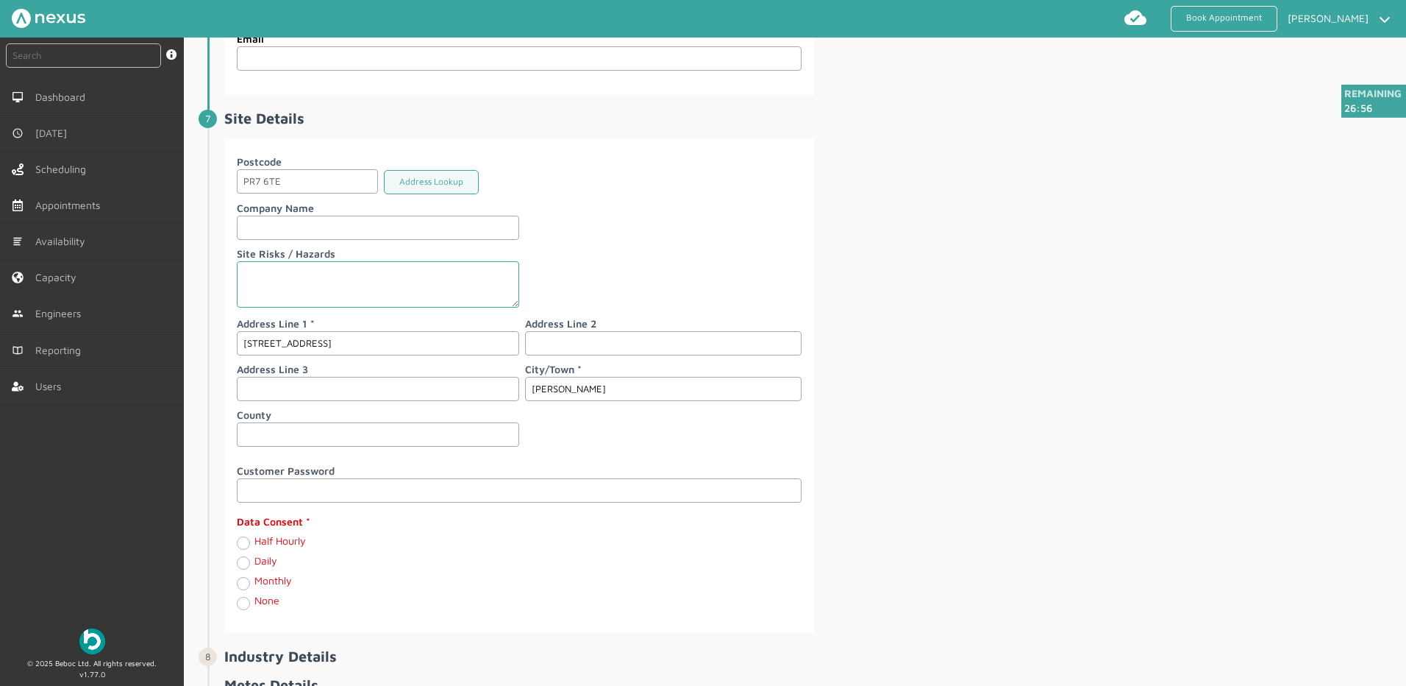
click at [1106, 338] on div "Postcode PR7 6TE Address Lookup Company Name Site Risks / Hazards Address Line …" at bounding box center [813, 385] width 1179 height 494
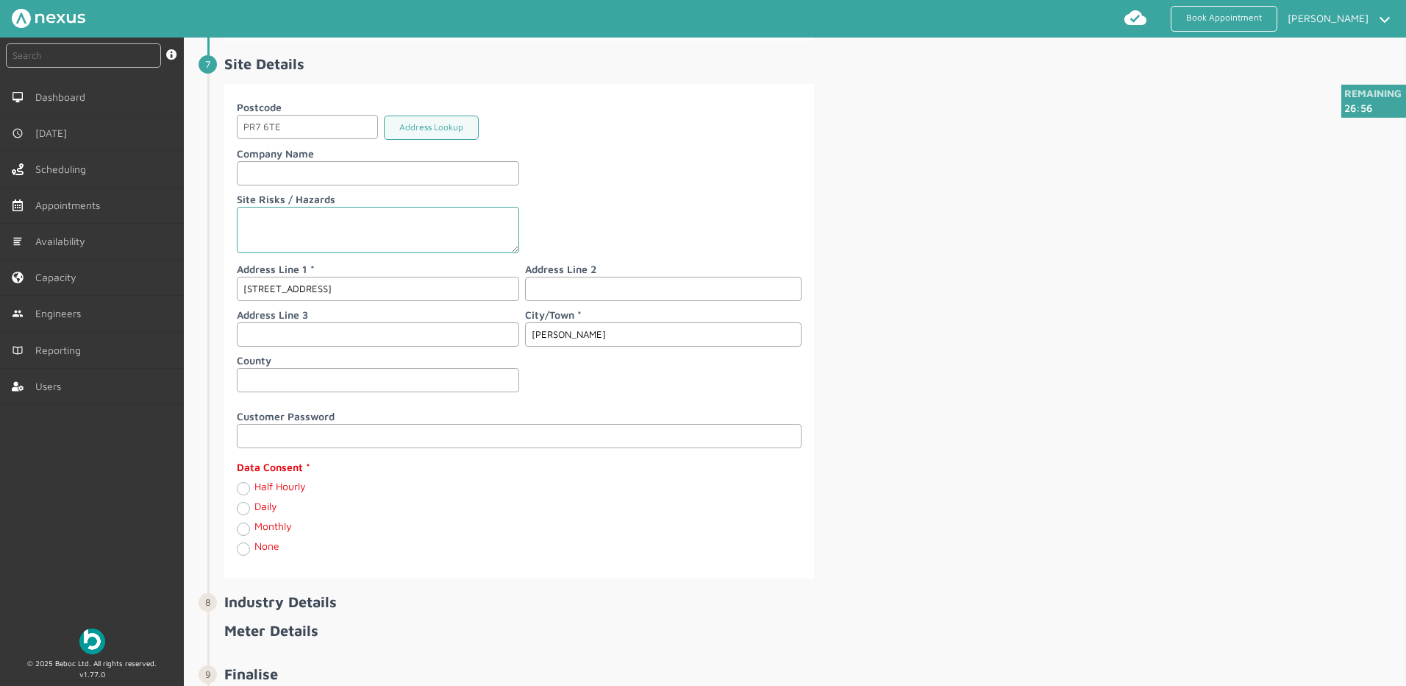
scroll to position [1762, 0]
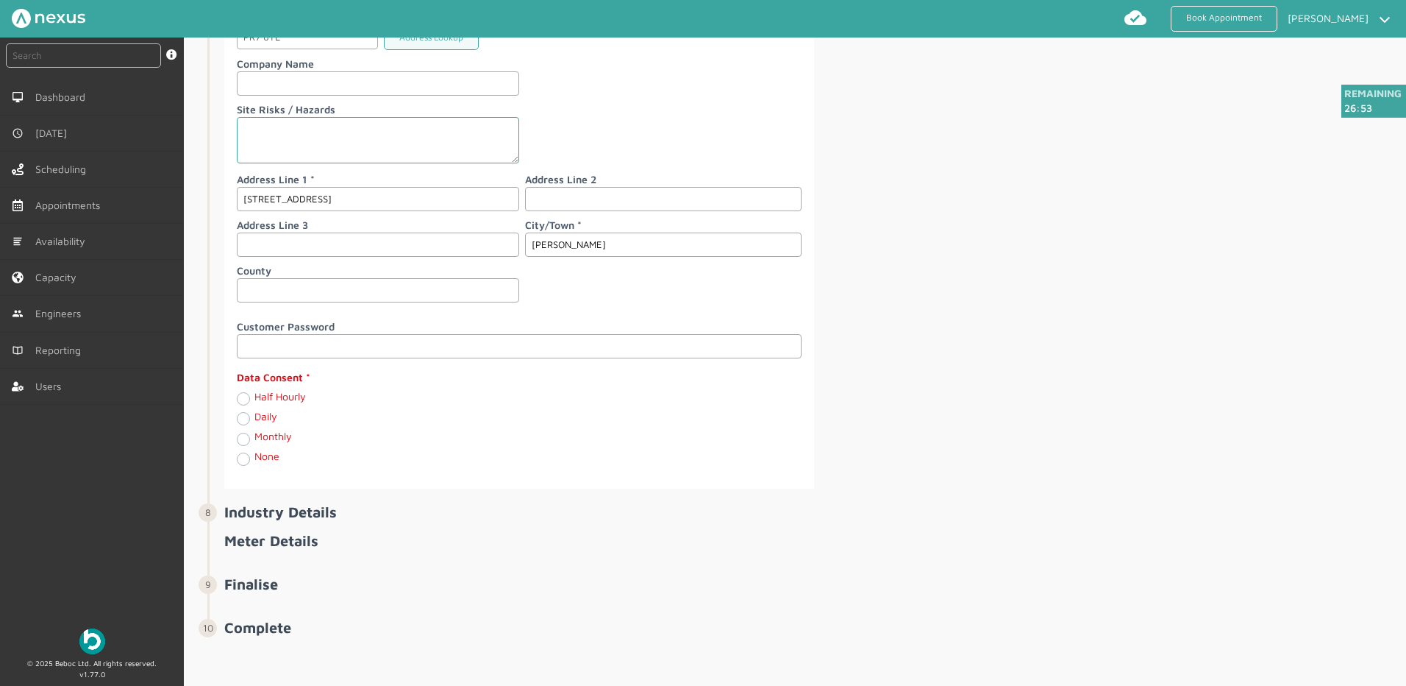
click at [255, 439] on label "Monthly" at bounding box center [274, 436] width 38 height 13
click at [243, 439] on input "Monthly" at bounding box center [243, 437] width 12 height 15
radio input "true"
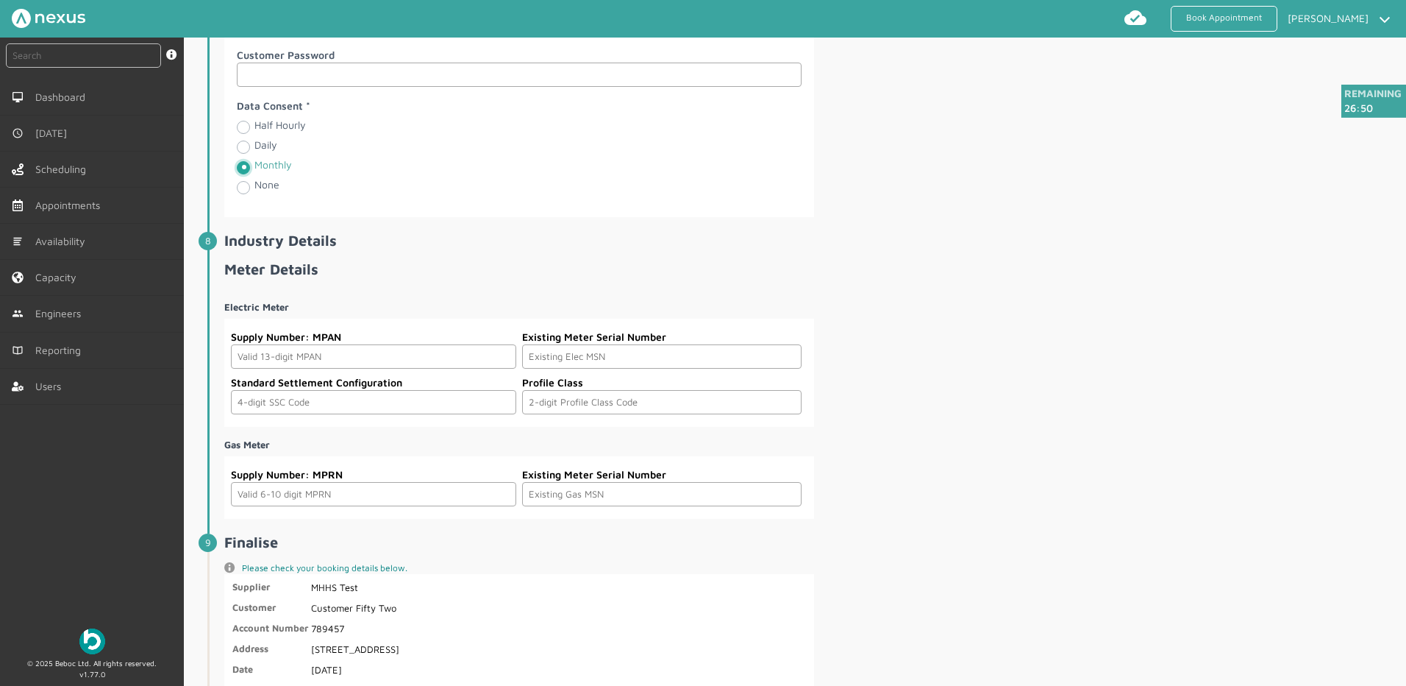
scroll to position [2057, 0]
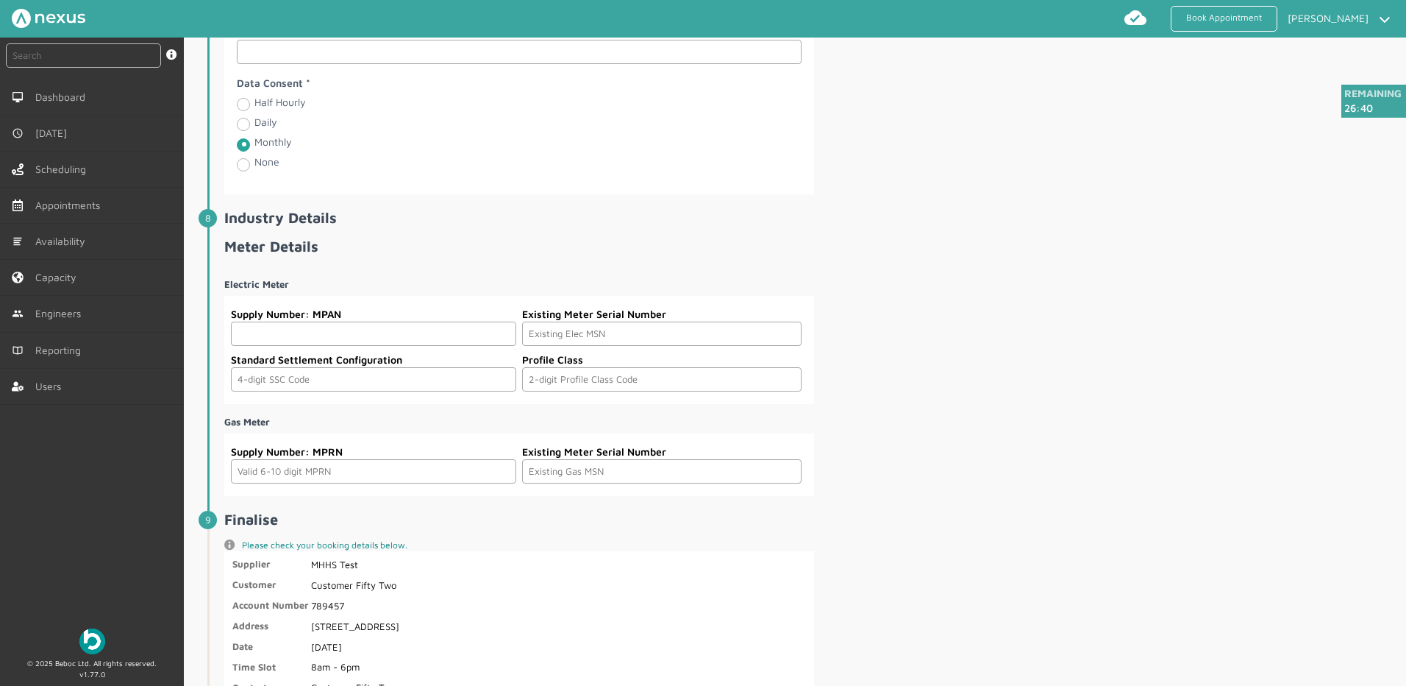
click at [346, 326] on input "text" at bounding box center [373, 333] width 285 height 24
paste input "2302000000095"
type input "2302000000095"
click at [649, 334] on input "text" at bounding box center [662, 333] width 280 height 24
paste input "S000000010"
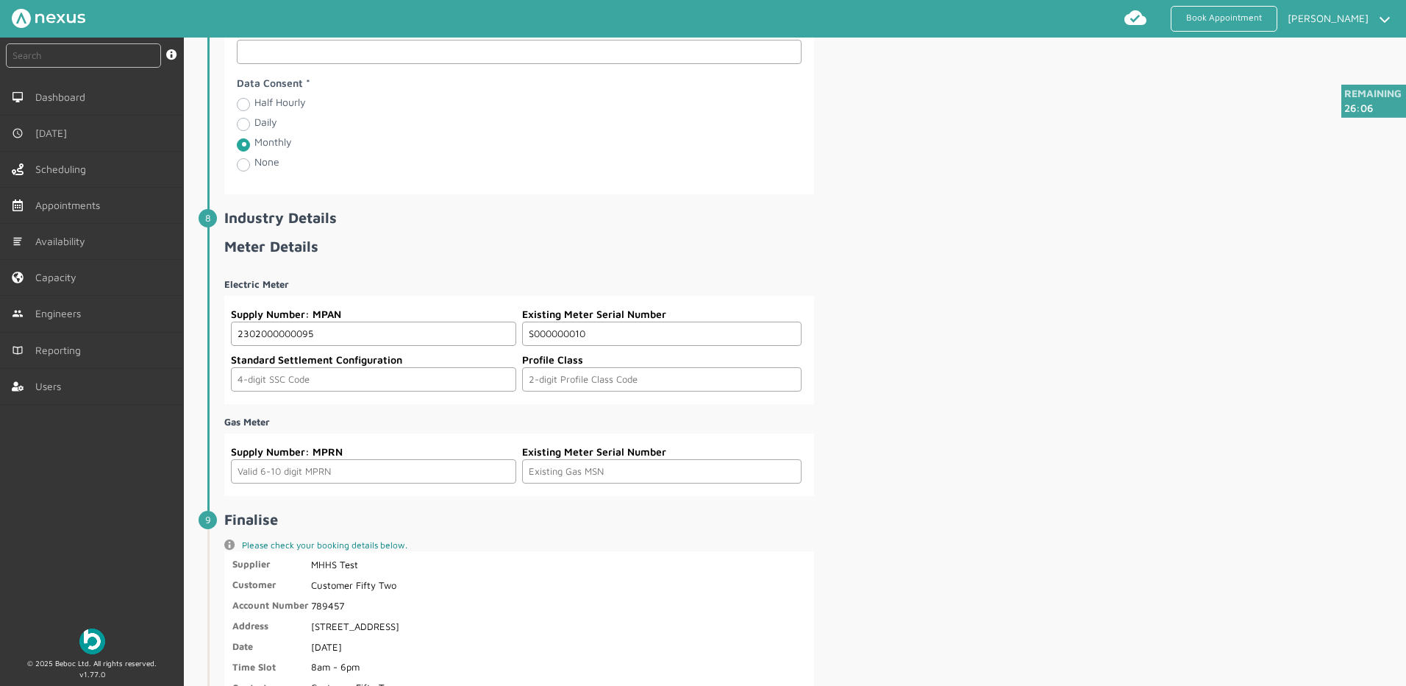
type input "S000000010"
click at [380, 367] on input "text" at bounding box center [373, 379] width 285 height 24
drag, startPoint x: 1223, startPoint y: 421, endPoint x: 1172, endPoint y: 421, distance: 50.8
click at [1223, 421] on div "Electric Meter Supply Number: MPAN 2302000000095 Existing Meter Serial Number S…" at bounding box center [813, 380] width 1179 height 229
click at [1271, 430] on div "Electric Meter Supply Number: MPAN 2302000000095 Existing Meter Serial Number S…" at bounding box center [813, 380] width 1179 height 229
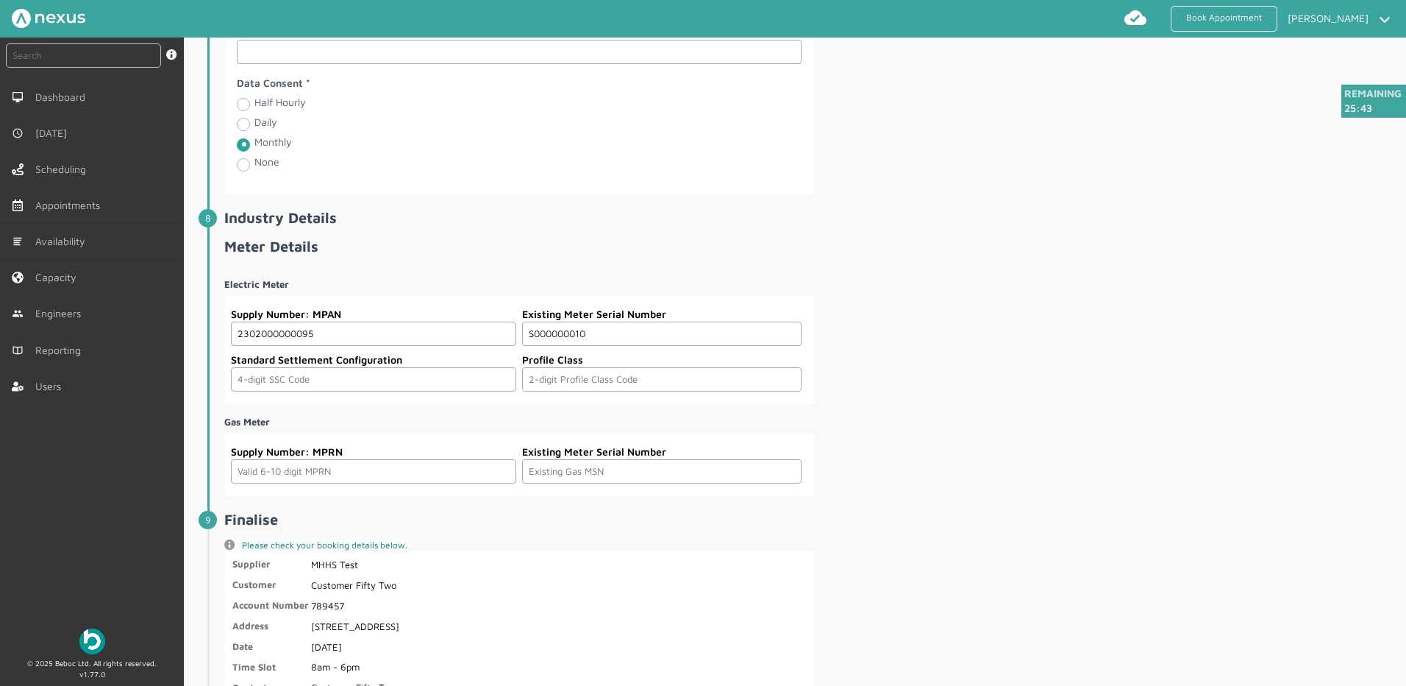
click at [285, 455] on label "Supply Number: MPRN" at bounding box center [373, 451] width 285 height 15
click at [288, 473] on input "text" at bounding box center [373, 471] width 285 height 24
click at [1010, 425] on div "Electric Meter Supply Number: MPAN 2302000000095 Existing Meter Serial Number S…" at bounding box center [813, 380] width 1179 height 229
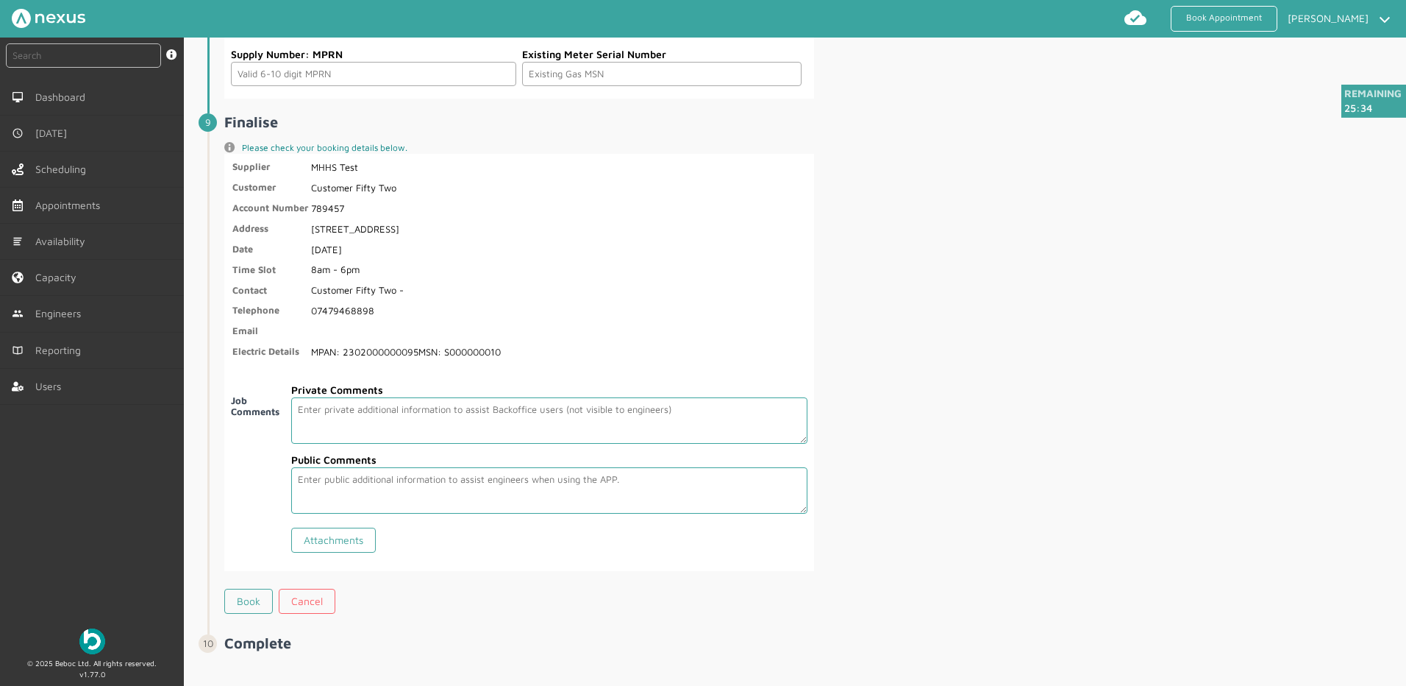
scroll to position [2469, 0]
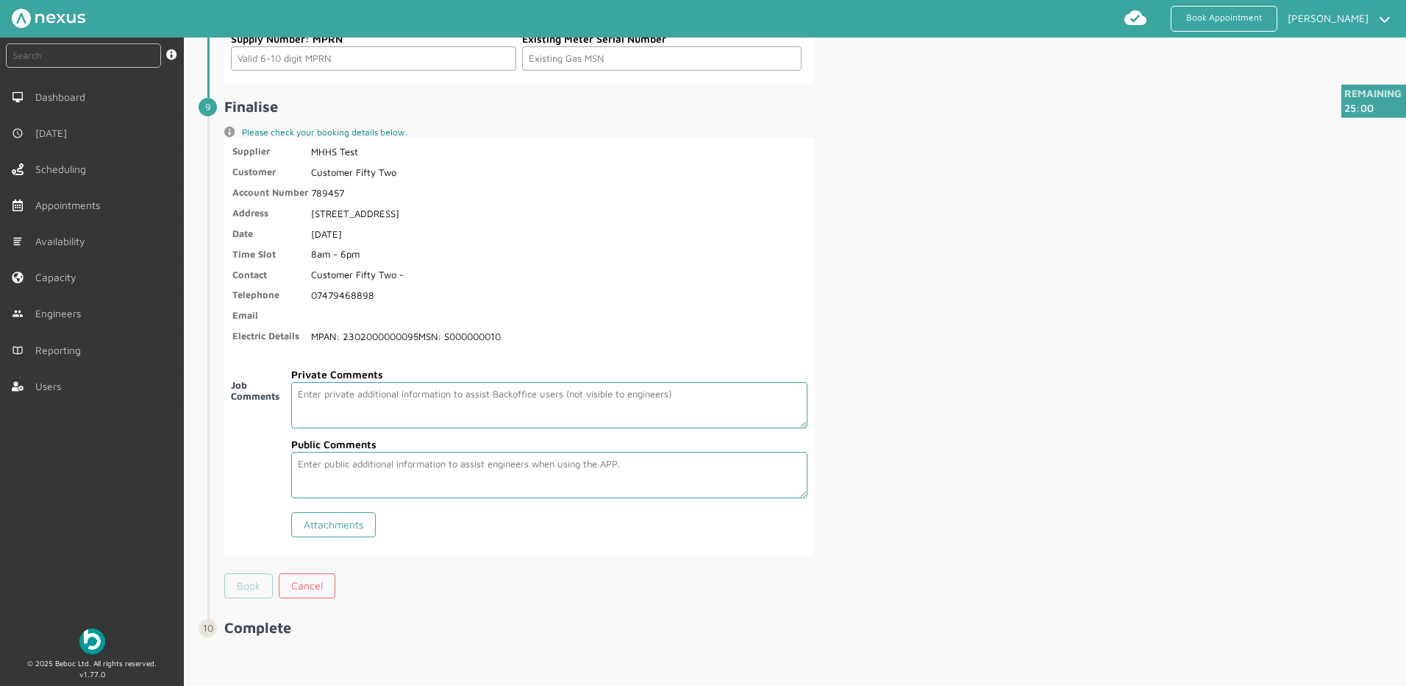
click at [250, 594] on link "Book" at bounding box center [248, 585] width 49 height 25
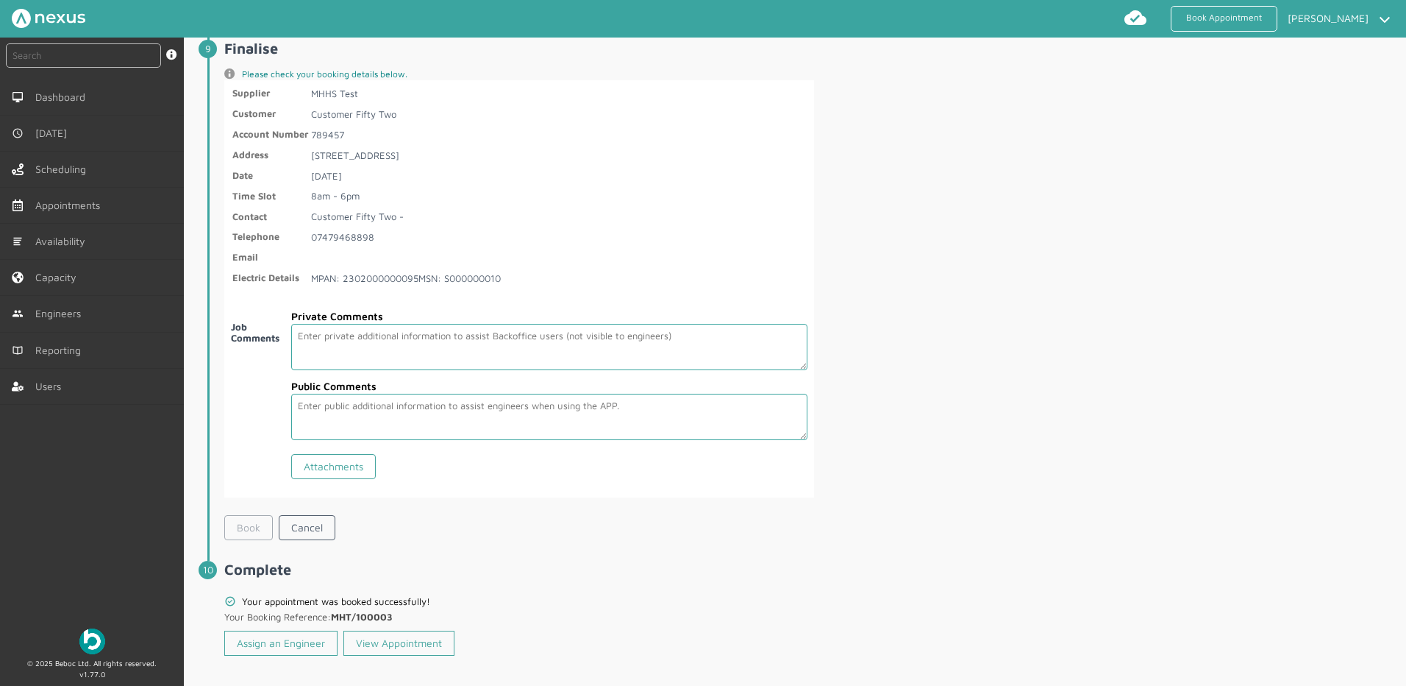
scroll to position [2538, 0]
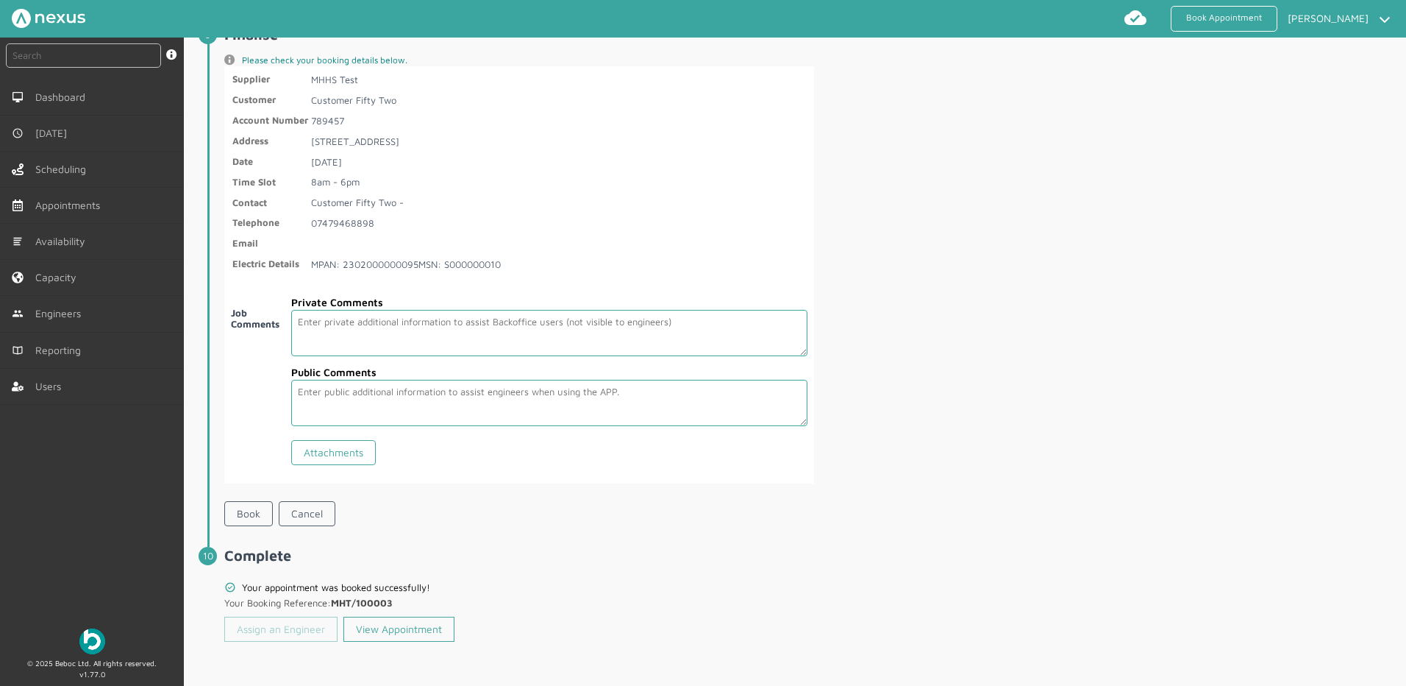
click at [265, 628] on link "Assign an Engineer" at bounding box center [280, 628] width 113 height 25
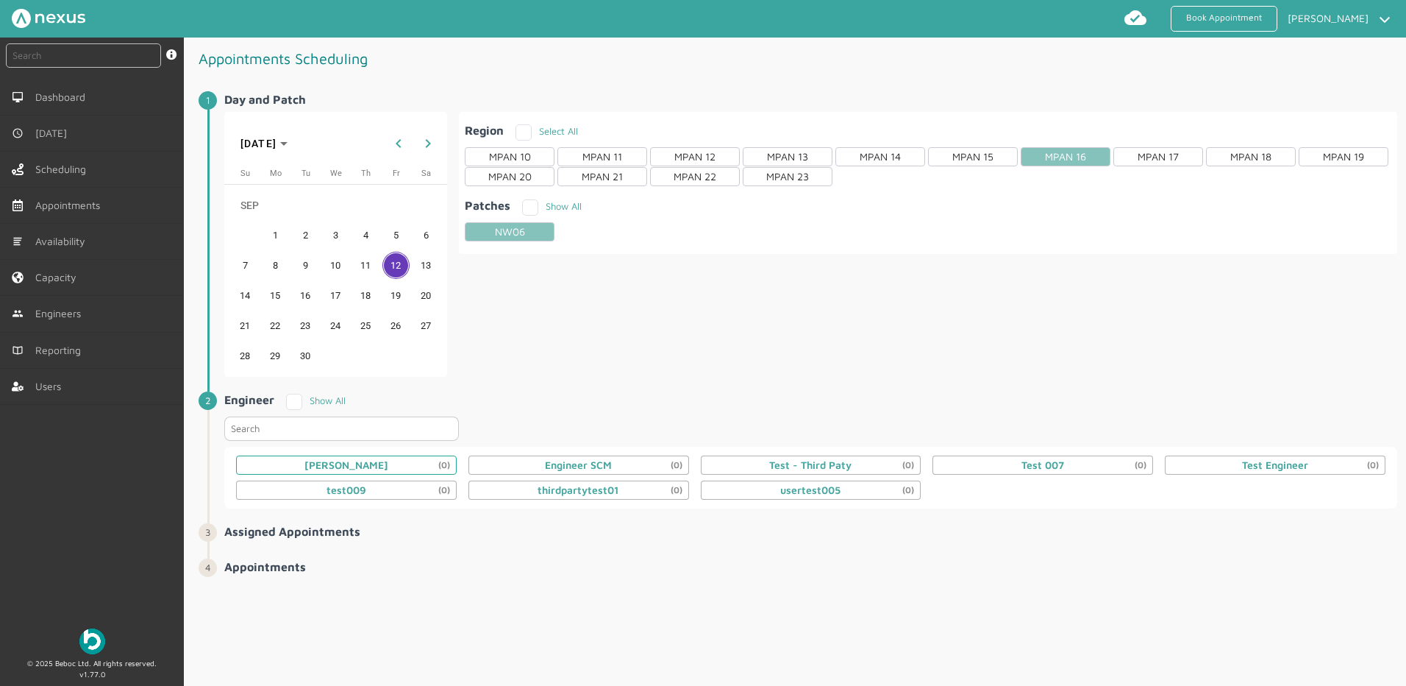
click at [399, 462] on div "Daniel Metcalfe (0)" at bounding box center [346, 464] width 221 height 19
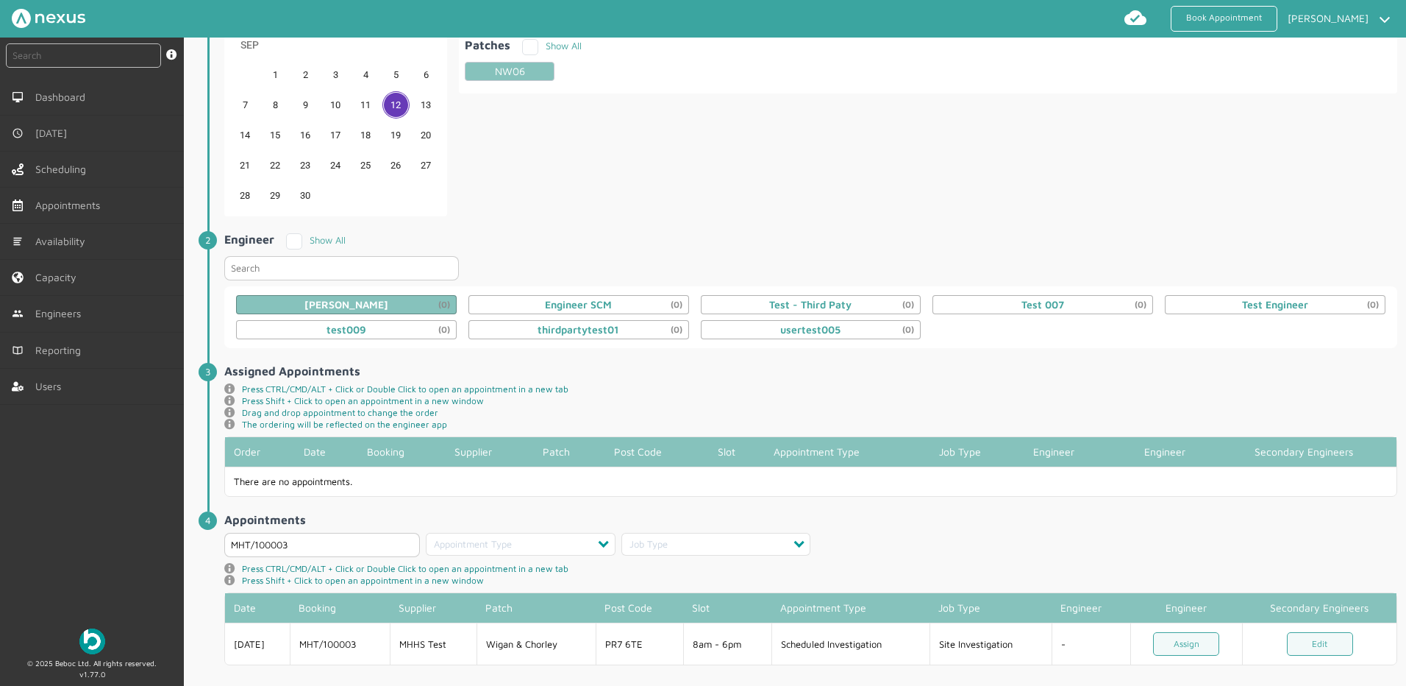
scroll to position [177, 0]
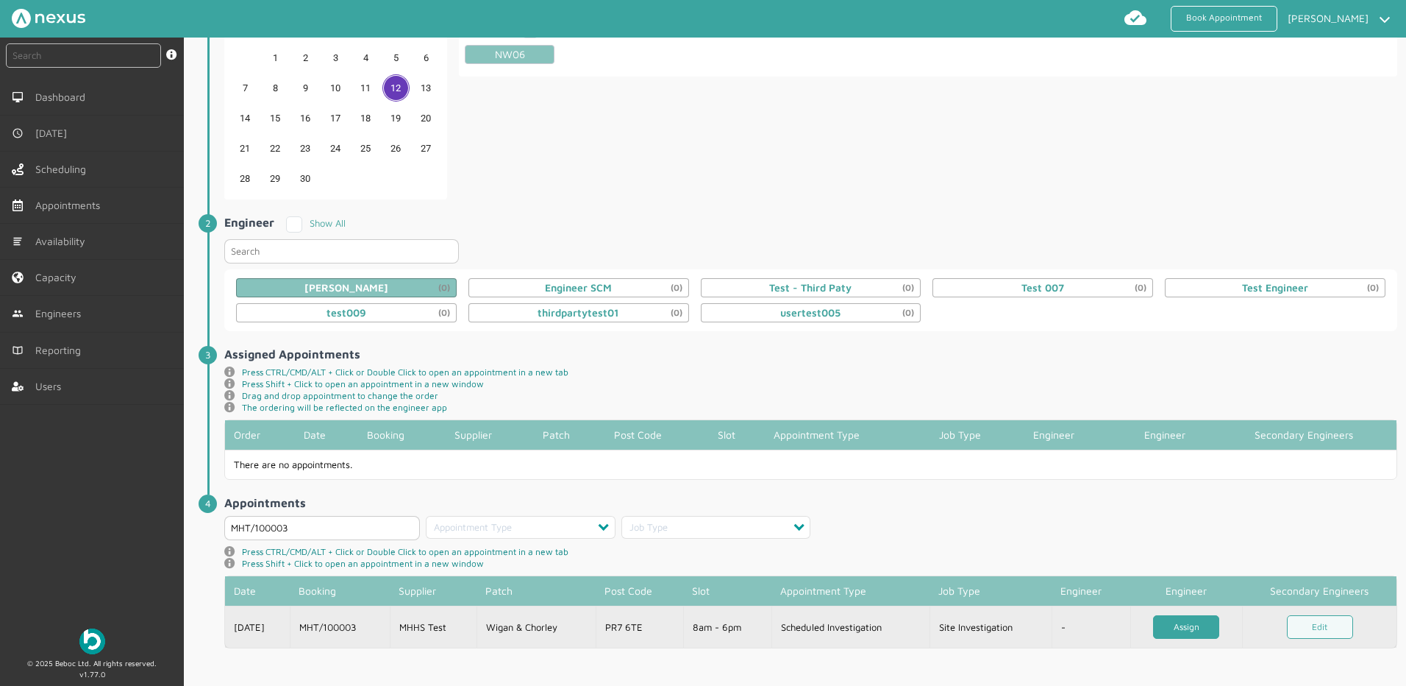
click at [1175, 627] on link "Assign" at bounding box center [1186, 627] width 66 height 24
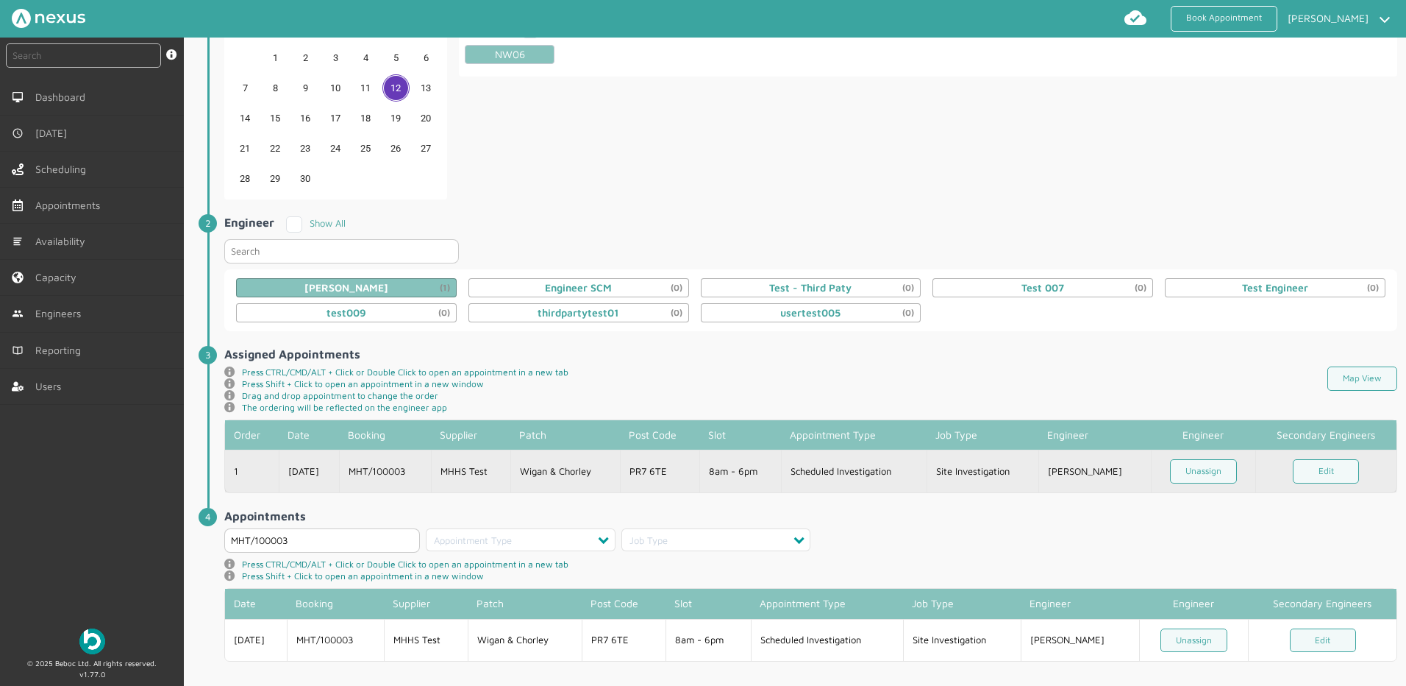
click at [608, 472] on td "Wigan & Chorley" at bounding box center [565, 470] width 110 height 43
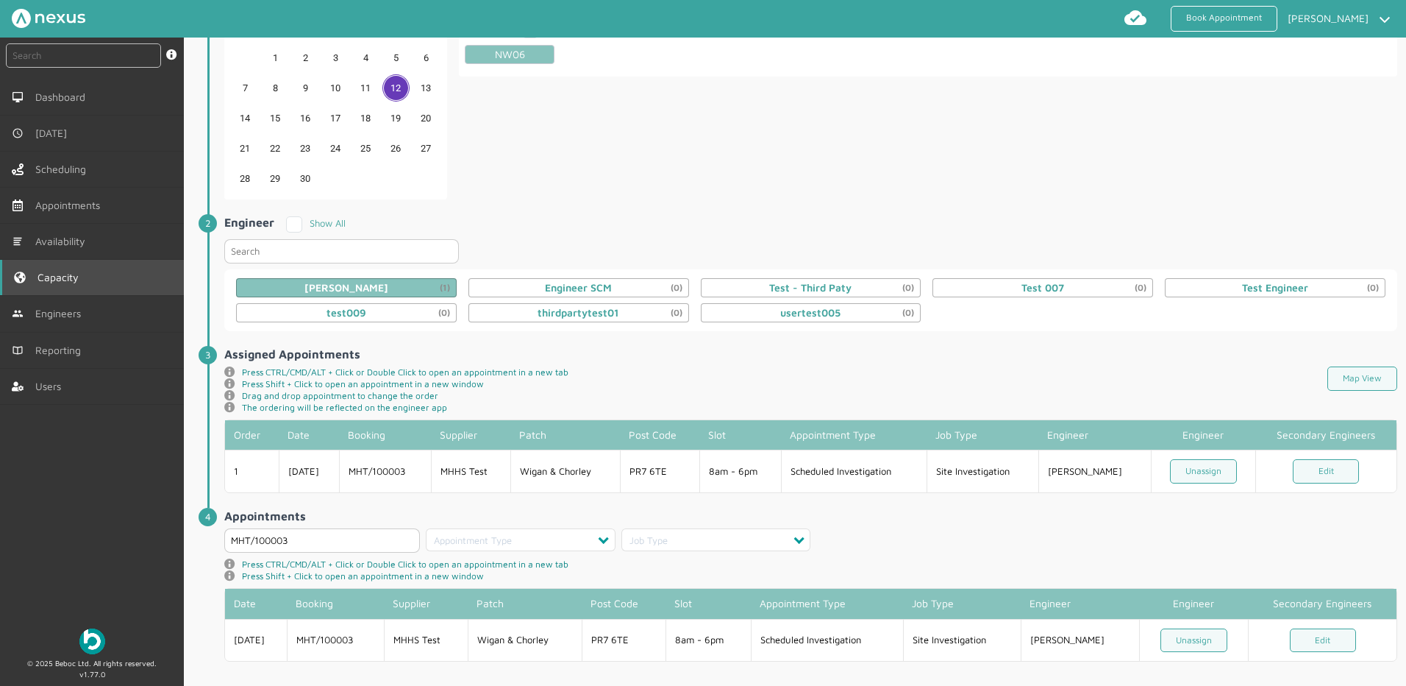
click at [68, 280] on span "Capacity" at bounding box center [61, 277] width 47 height 12
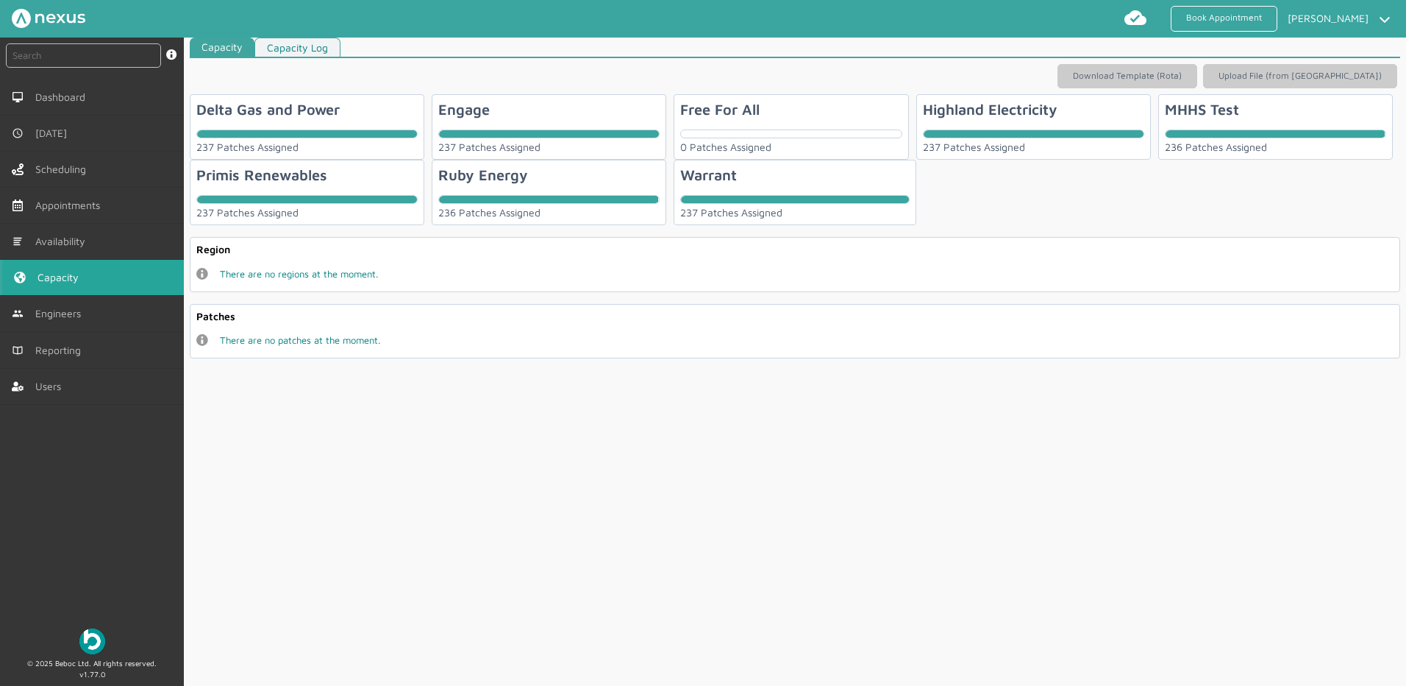
click at [1203, 118] on div "MHHS Test 236 Patches Assigned" at bounding box center [1276, 126] width 235 height 65
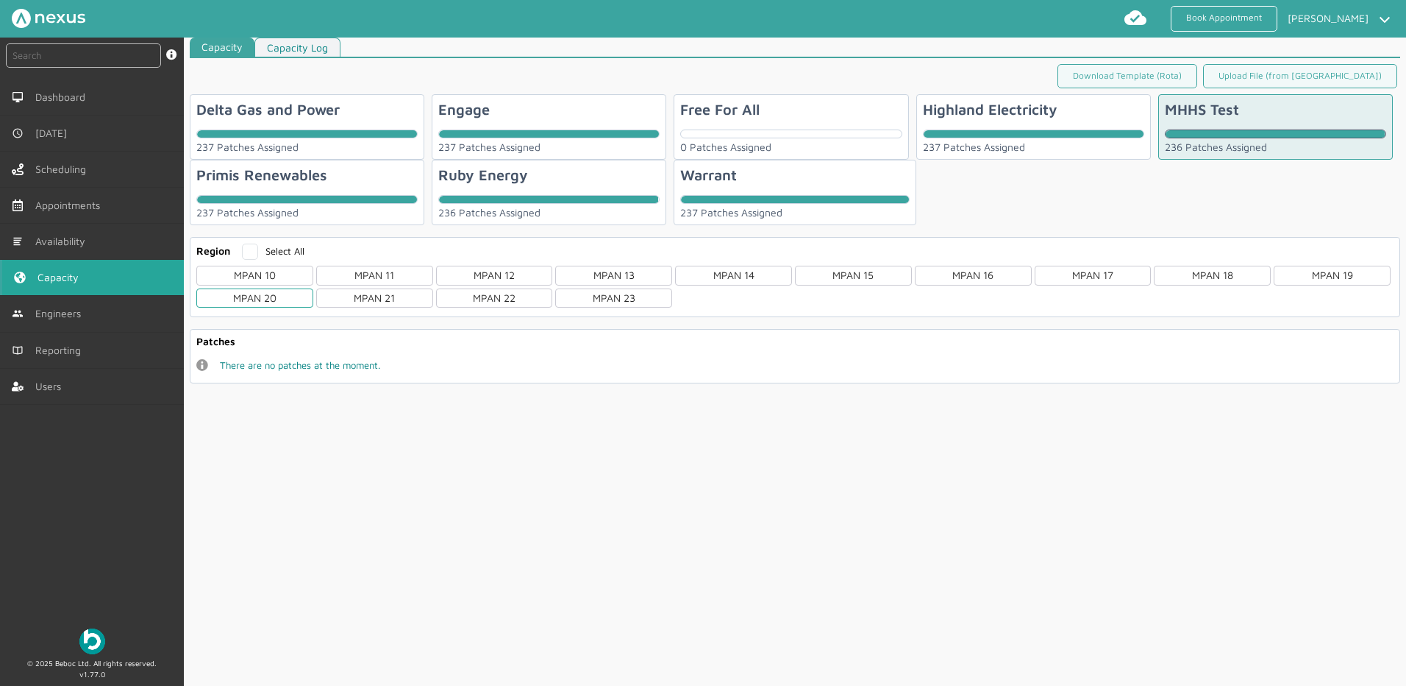
click at [283, 297] on div "MPAN 20" at bounding box center [254, 297] width 117 height 19
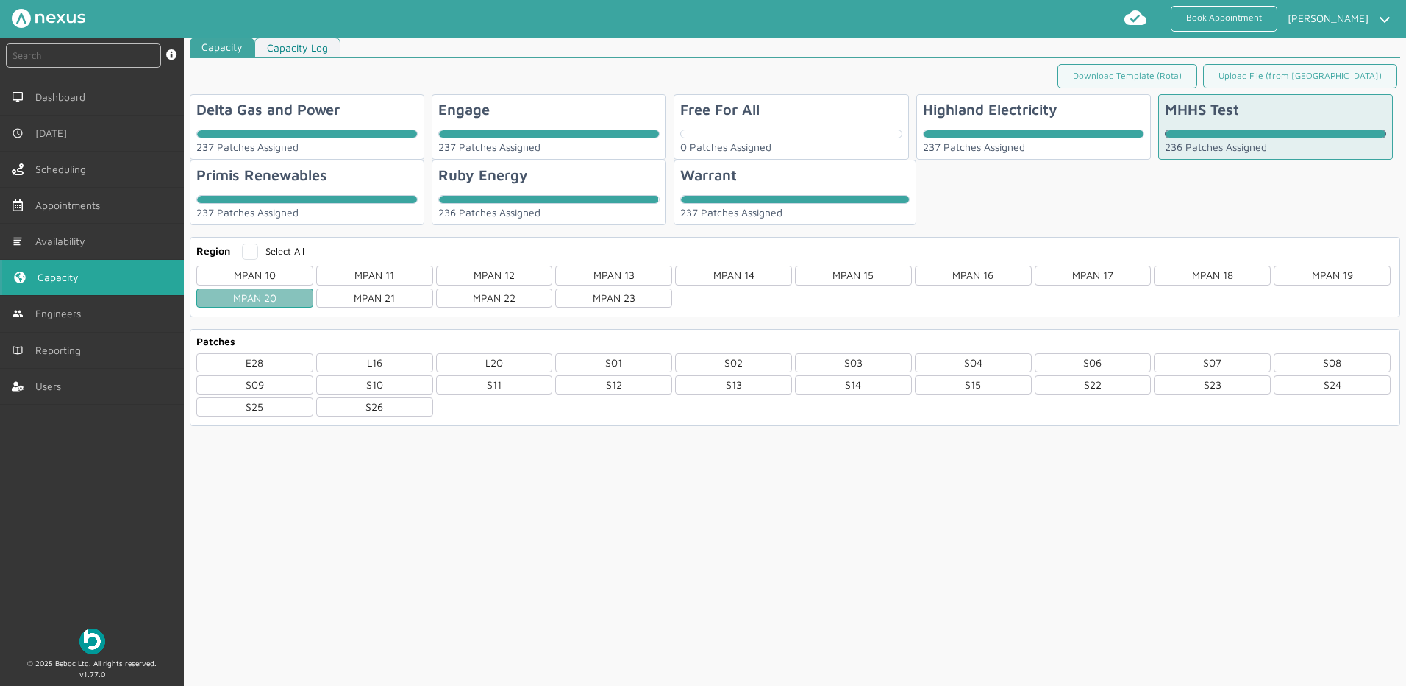
click at [283, 297] on div "MPAN 20" at bounding box center [254, 297] width 117 height 19
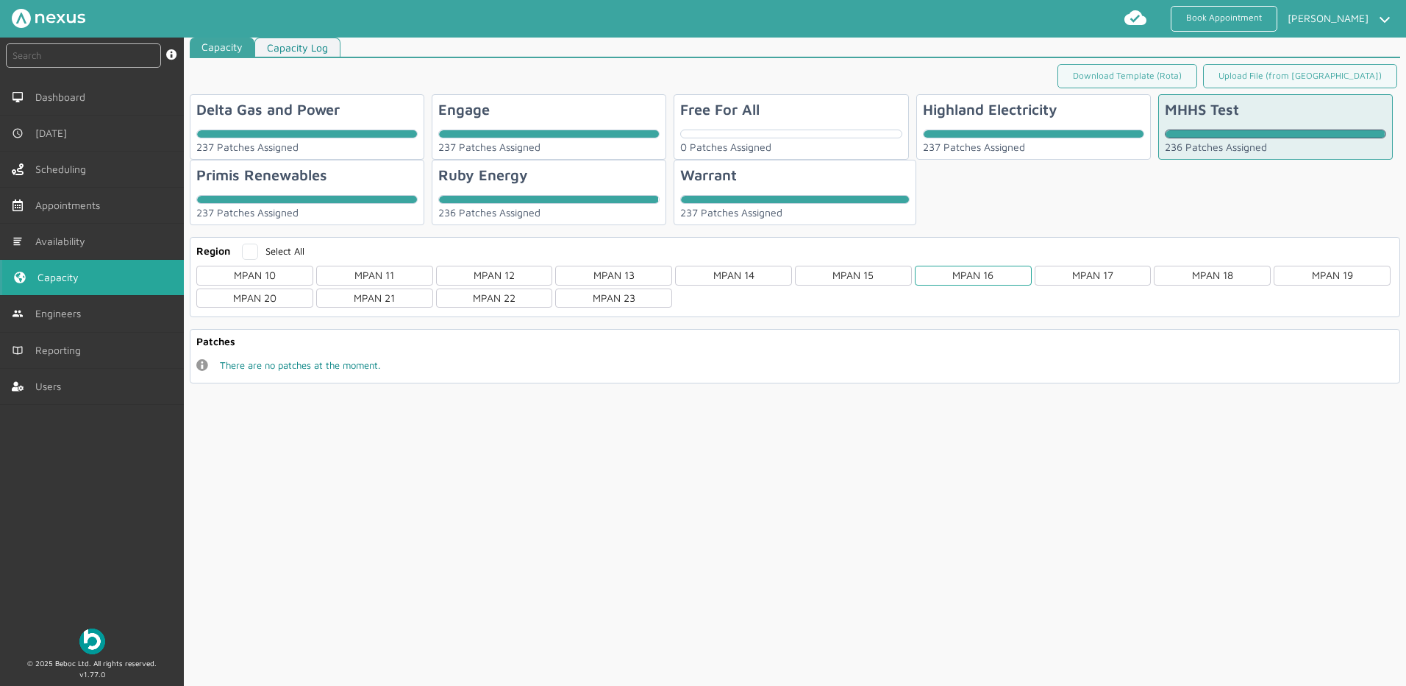
click at [981, 280] on div "MPAN 16" at bounding box center [973, 275] width 117 height 19
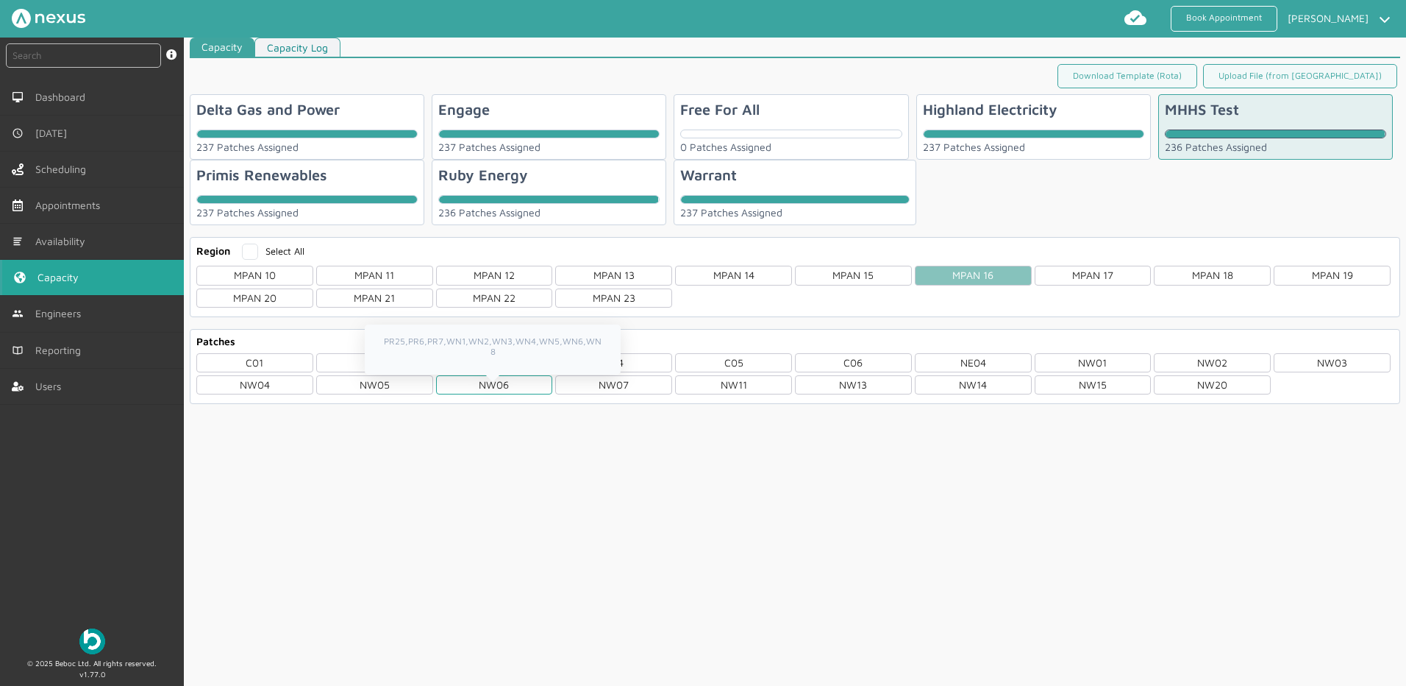
click at [483, 378] on div "NW06" at bounding box center [494, 384] width 117 height 19
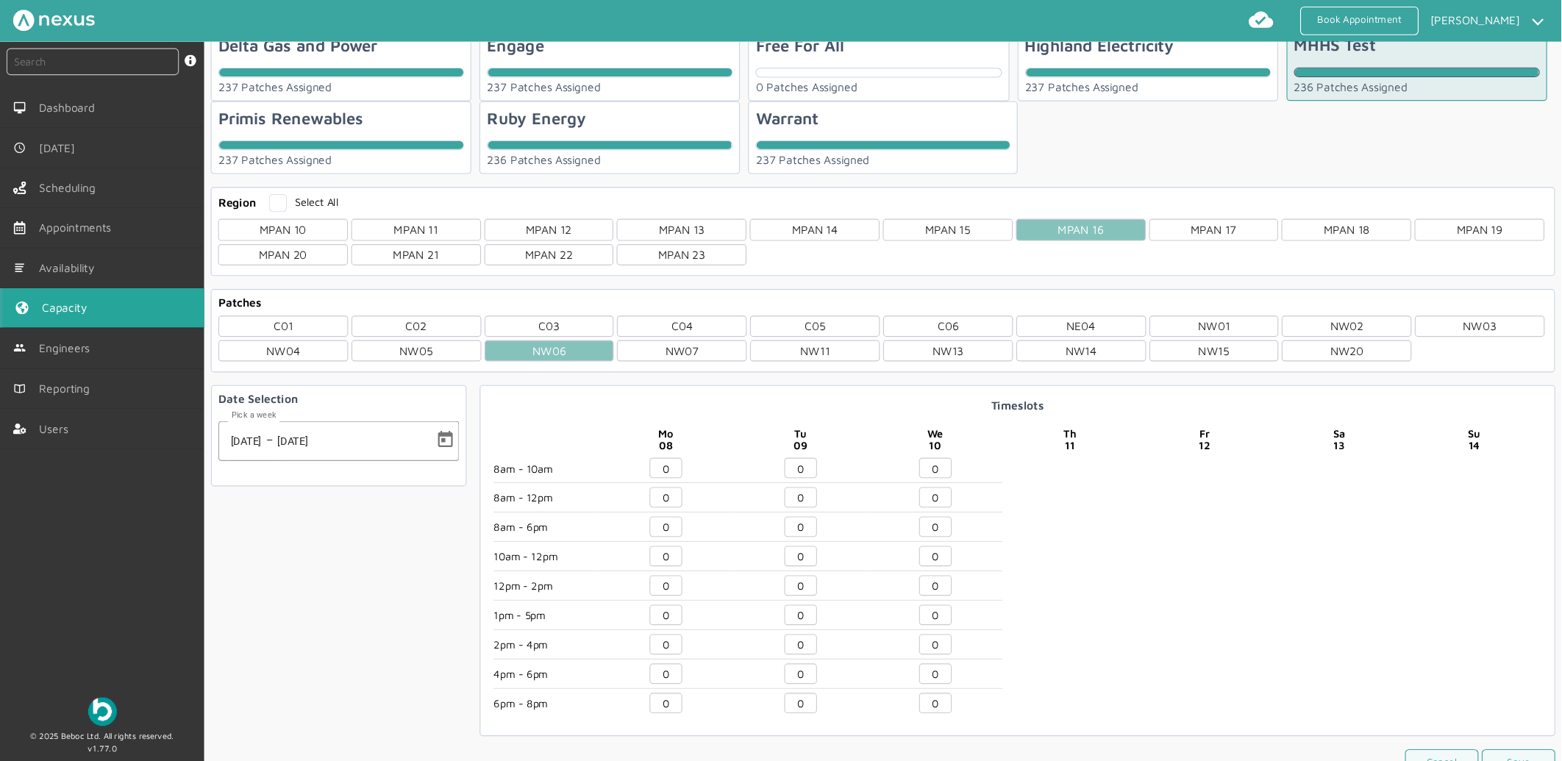
scroll to position [135, 0]
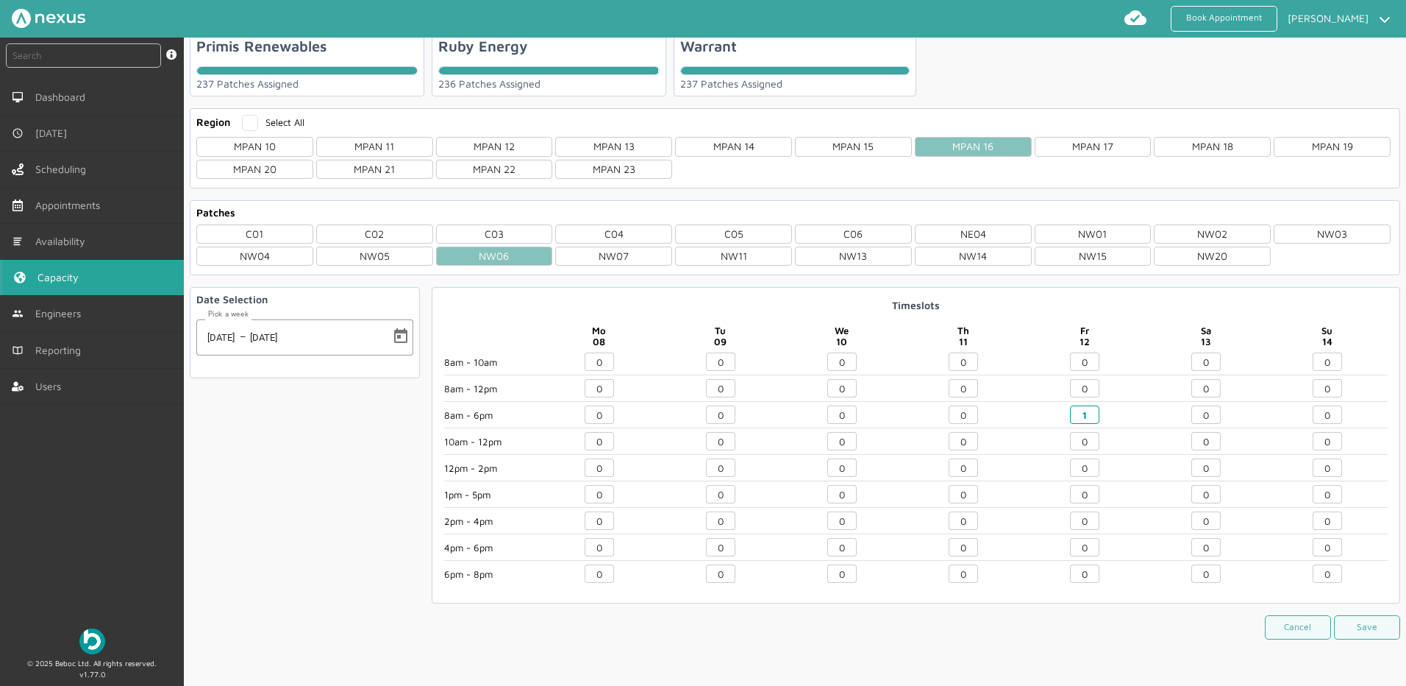
drag, startPoint x: 1085, startPoint y: 421, endPoint x: 1053, endPoint y: 393, distance: 42.8
click at [1053, 424] on div "1" at bounding box center [1084, 416] width 121 height 23
type input "2"
click at [1372, 633] on button "Save" at bounding box center [1367, 627] width 66 height 24
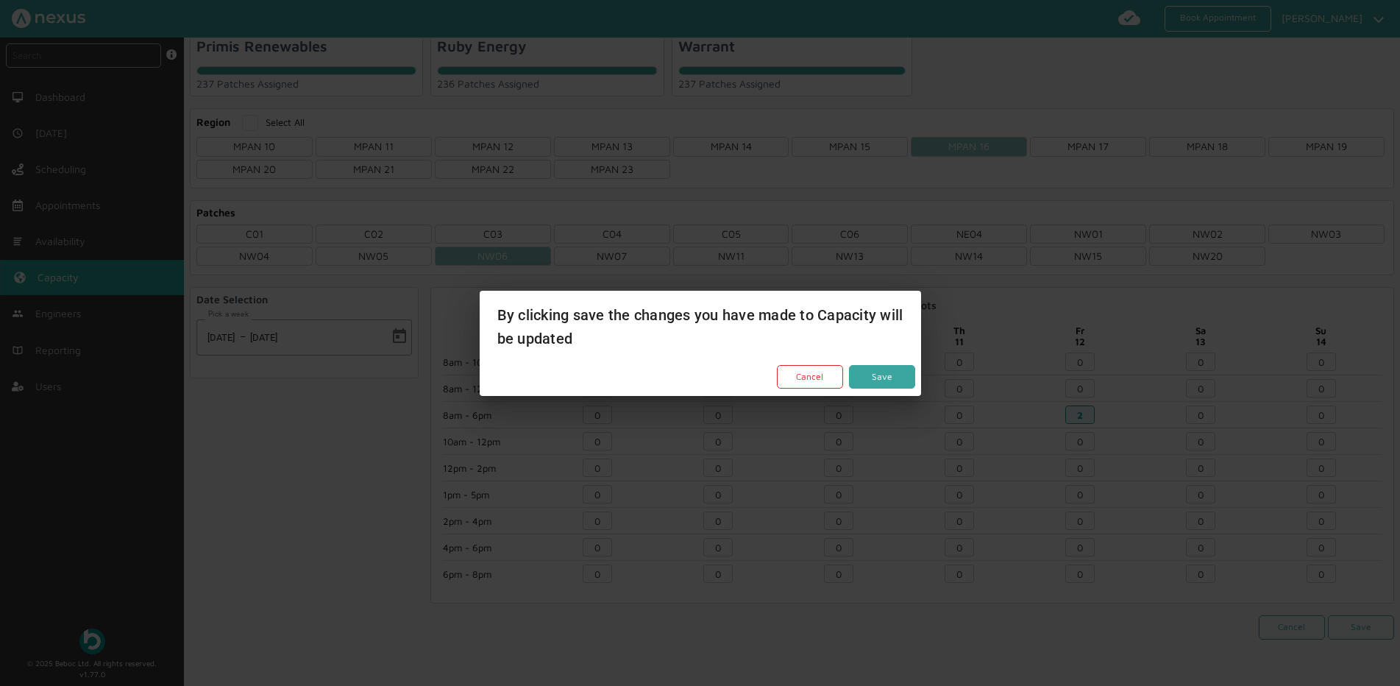
click at [890, 367] on button "Save" at bounding box center [882, 377] width 66 height 24
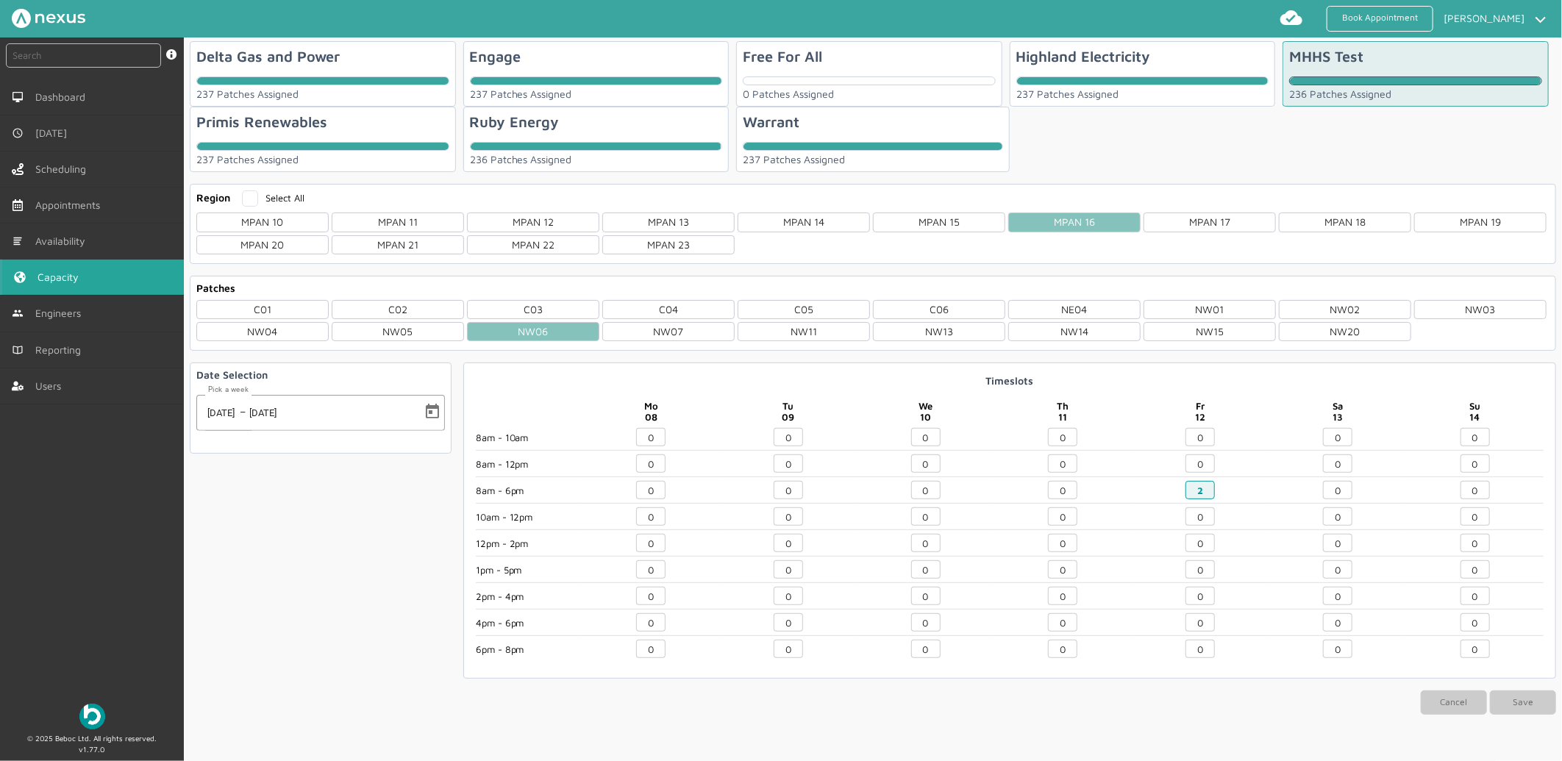
scroll to position [60, 0]
click at [128, 56] on input "text" at bounding box center [83, 55] width 155 height 24
click at [93, 49] on input "text" at bounding box center [83, 55] width 155 height 24
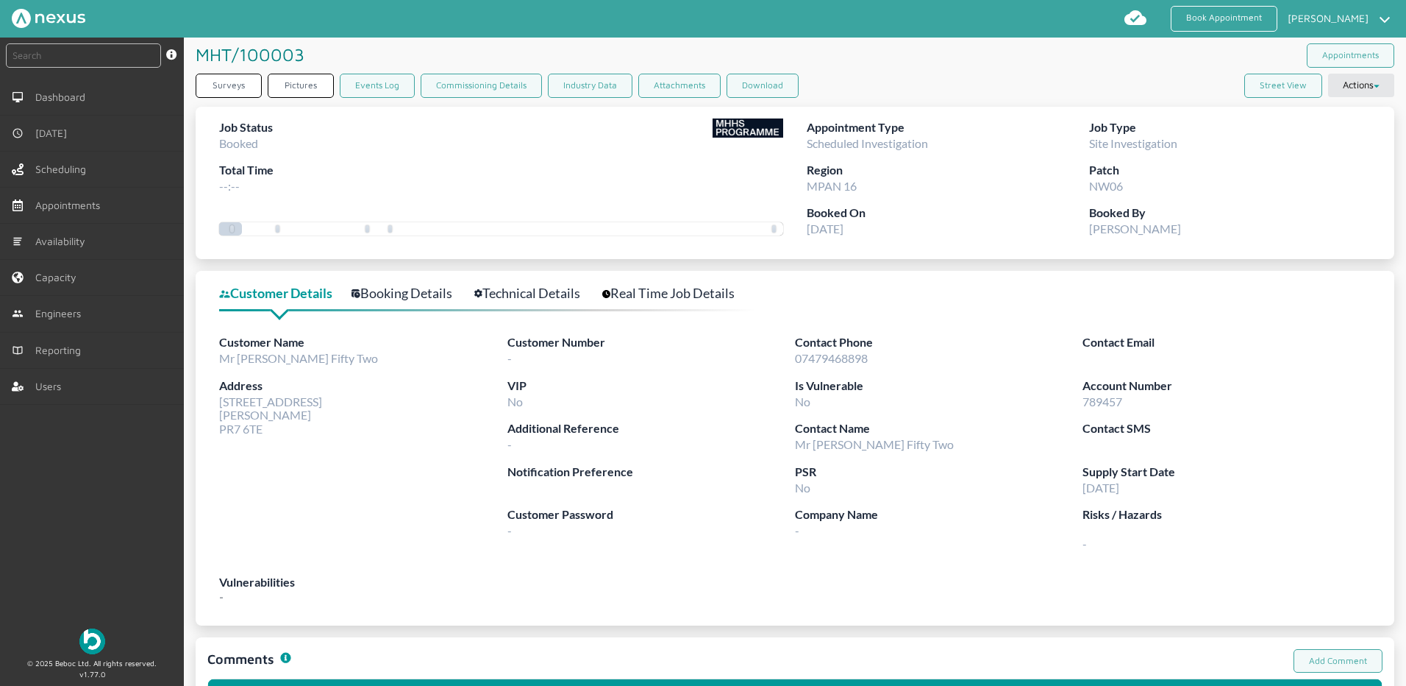
click at [535, 188] on div "Job Status Booked Total Time --:--" at bounding box center [501, 161] width 564 height 86
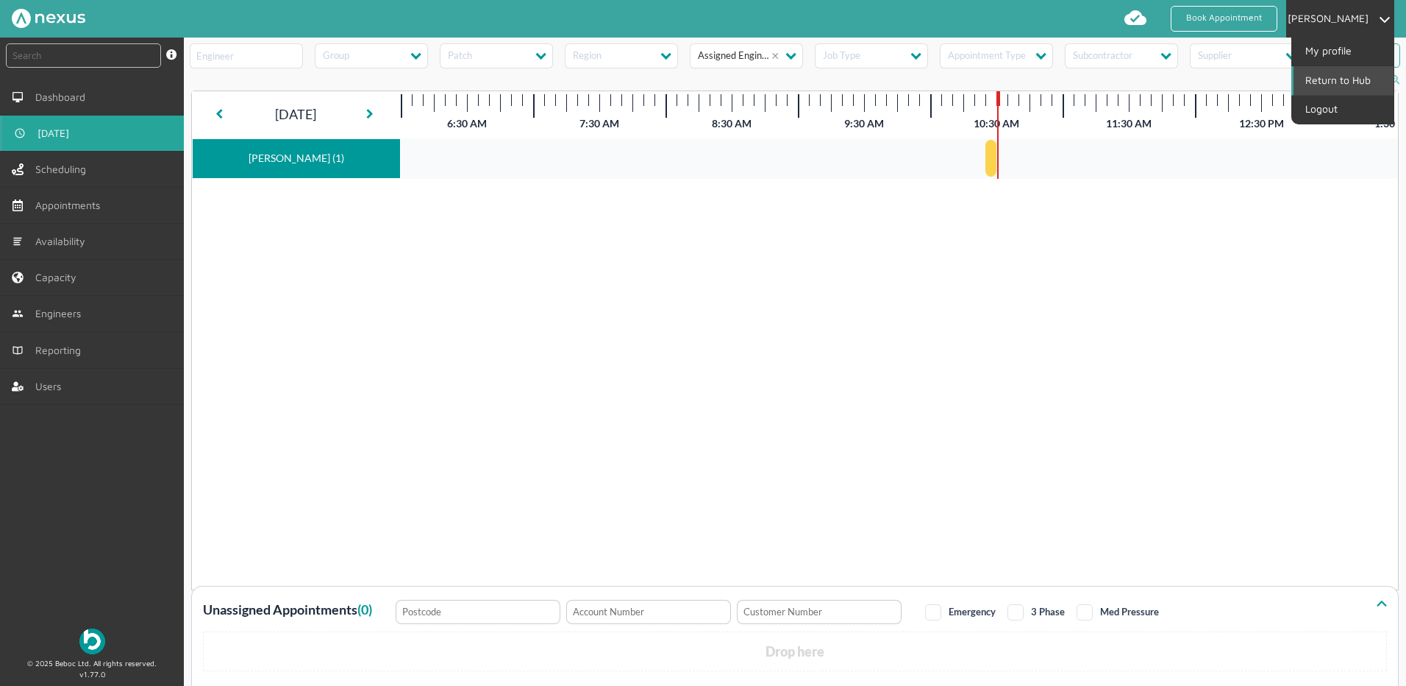
click at [1328, 76] on link "Return to Hub" at bounding box center [1344, 80] width 100 height 28
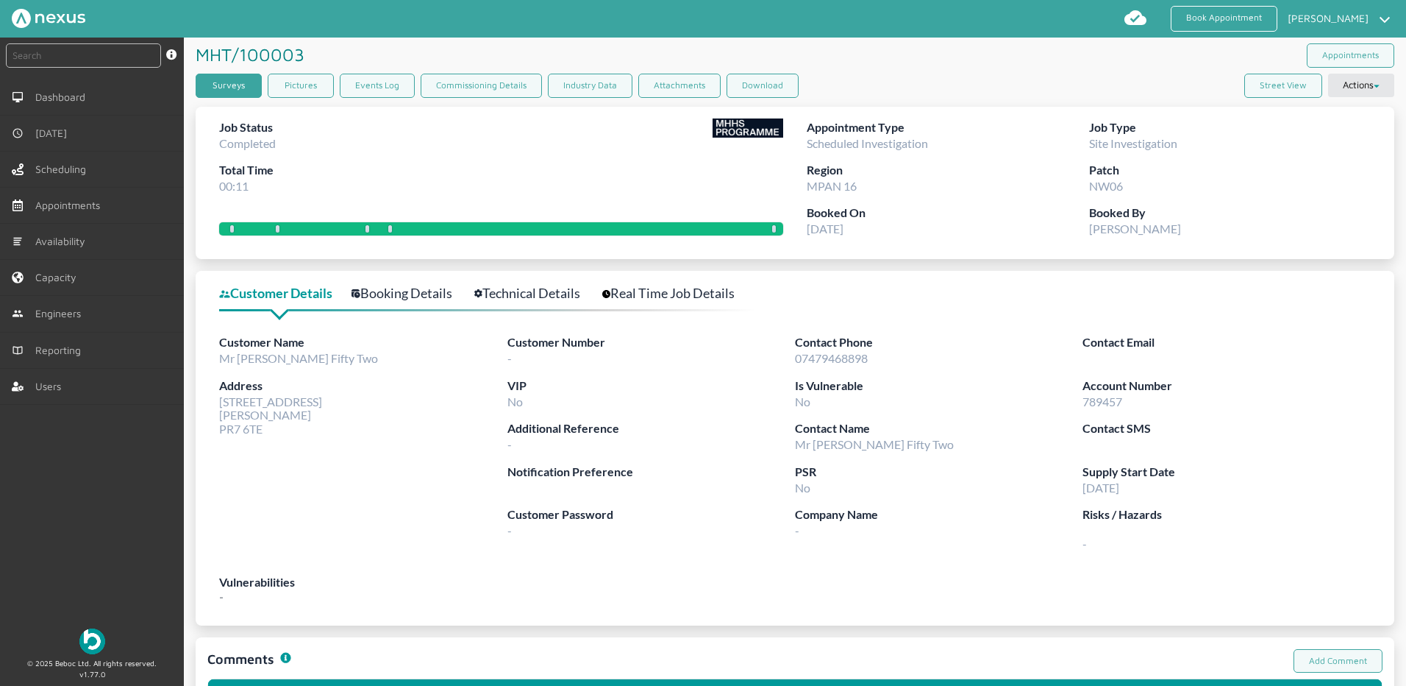
click at [238, 84] on link "Surveys" at bounding box center [229, 86] width 66 height 24
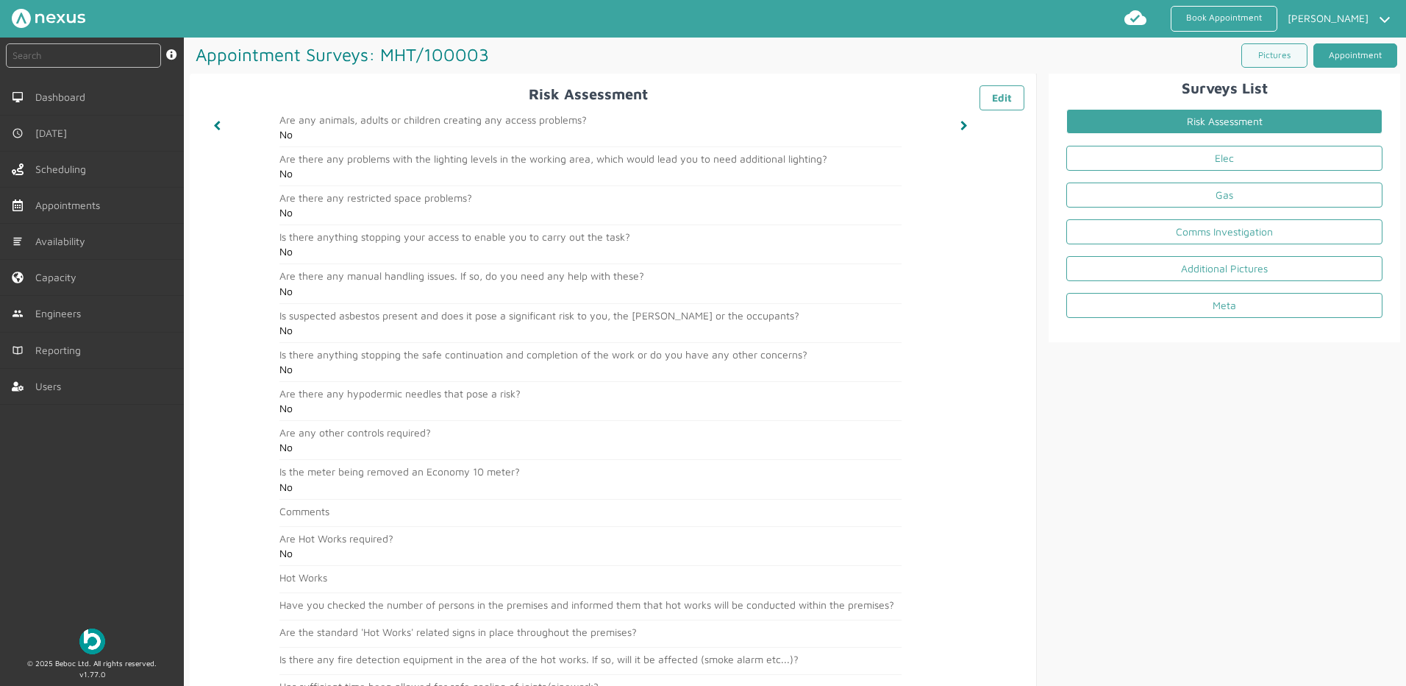
click at [1364, 63] on link "Appointment" at bounding box center [1356, 55] width 84 height 24
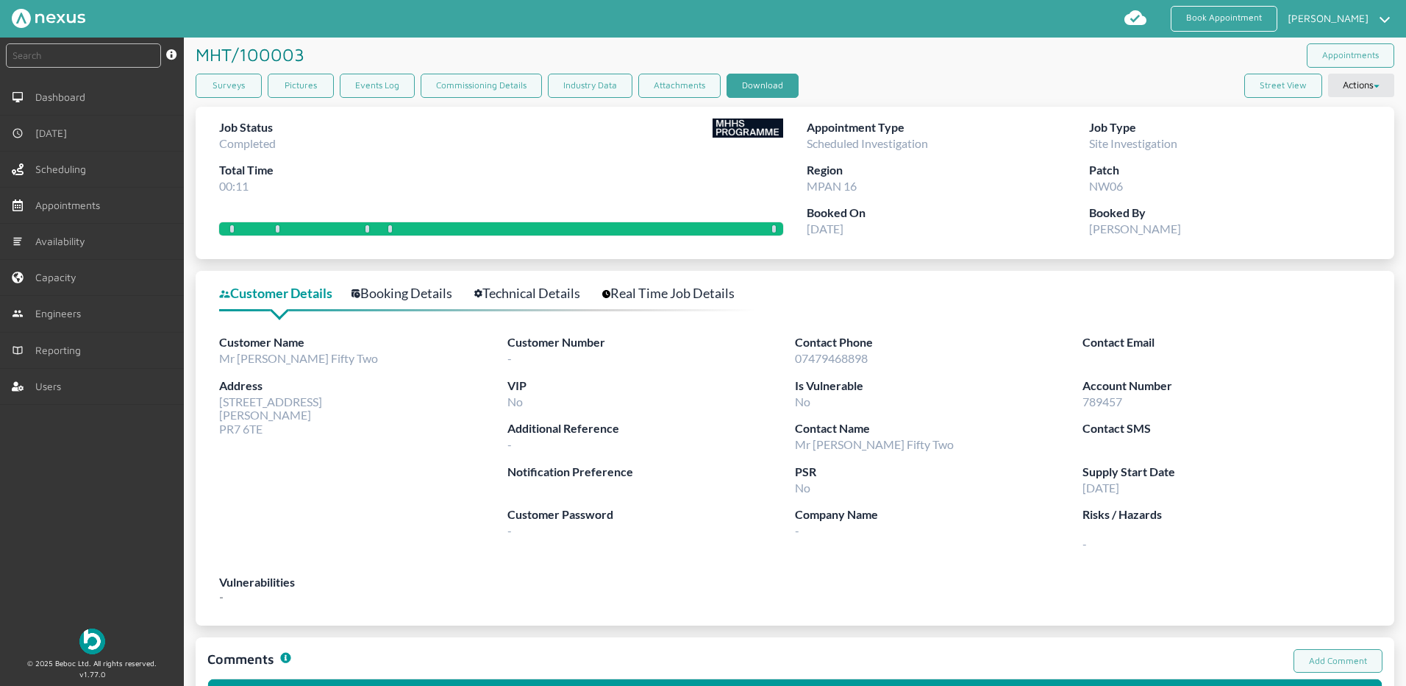
click at [769, 85] on button "Download" at bounding box center [763, 86] width 72 height 24
click at [935, 55] on div "MHT/100003 ️️️ Appointments" at bounding box center [795, 56] width 1199 height 36
click at [939, 72] on div "MHT/100003 ️️️ Appointments" at bounding box center [795, 56] width 1199 height 36
click at [1349, 80] on button "Actions" at bounding box center [1361, 86] width 66 height 24
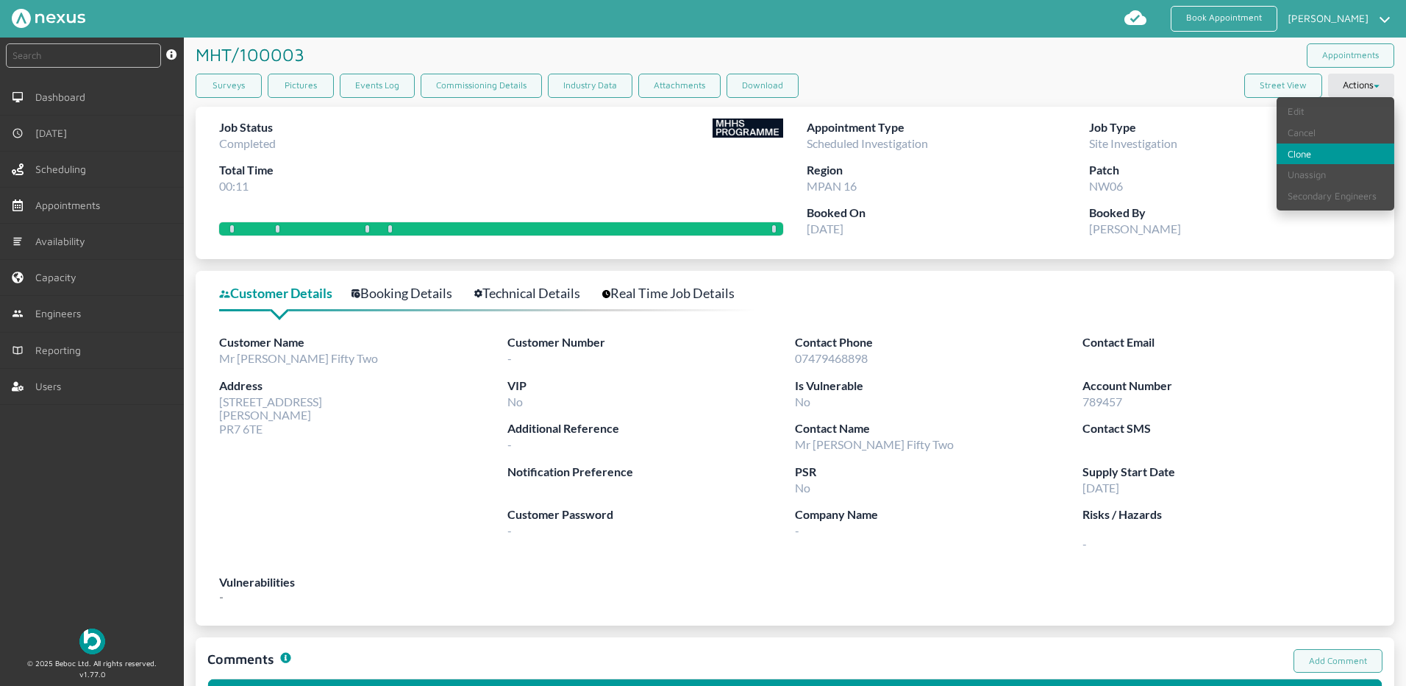
click at [1303, 150] on link "Clone" at bounding box center [1336, 153] width 118 height 21
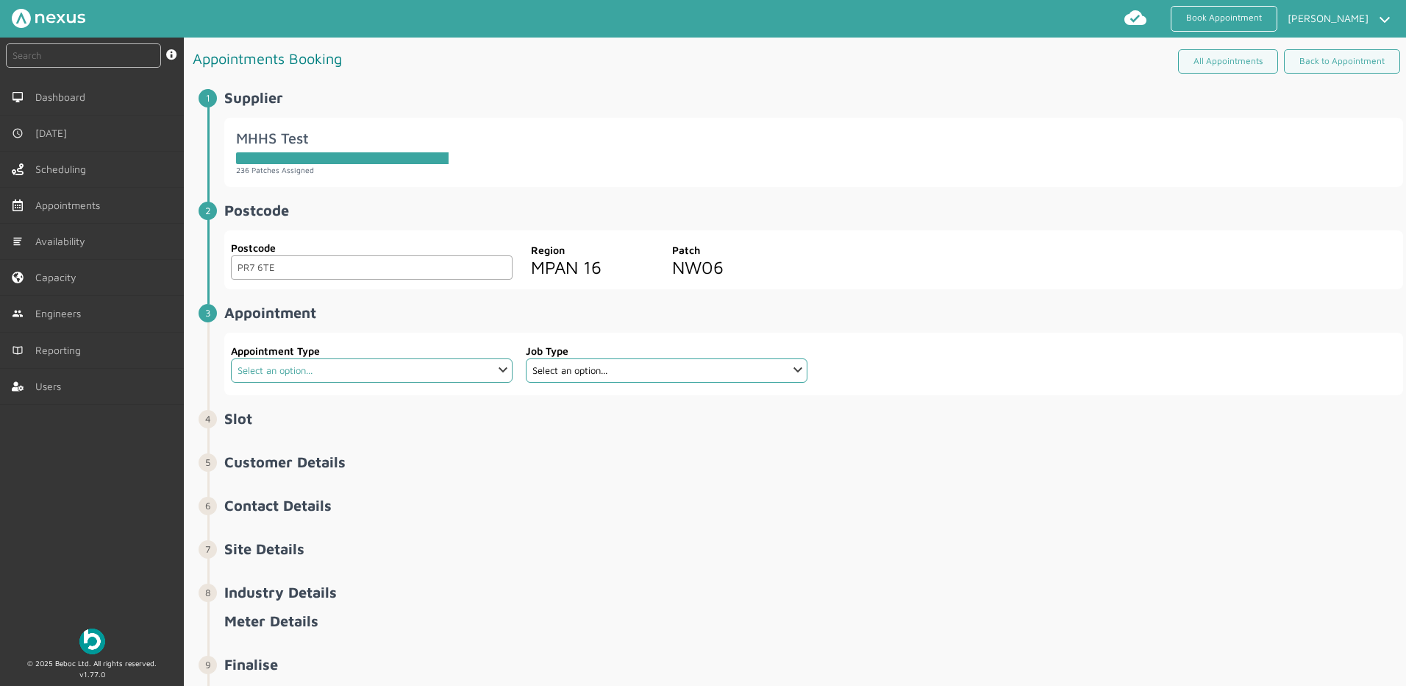
click at [388, 359] on select "Select an option... Additional Work Check Meter Electric Vehicle Emergency Exch…" at bounding box center [372, 370] width 282 height 24
select select "14: 5e6b4c2e4fc5f2587355e76f"
click at [231, 358] on select "Select an option... Additional Work Check Meter Electric Vehicle Emergency Exch…" at bounding box center [372, 370] width 282 height 24
click at [660, 361] on select "Select an option... De-energise De-energise / Energise Smart De-energise / Ener…" at bounding box center [667, 370] width 282 height 24
select select "6: 5e765c5c2921cf3754cdace5"
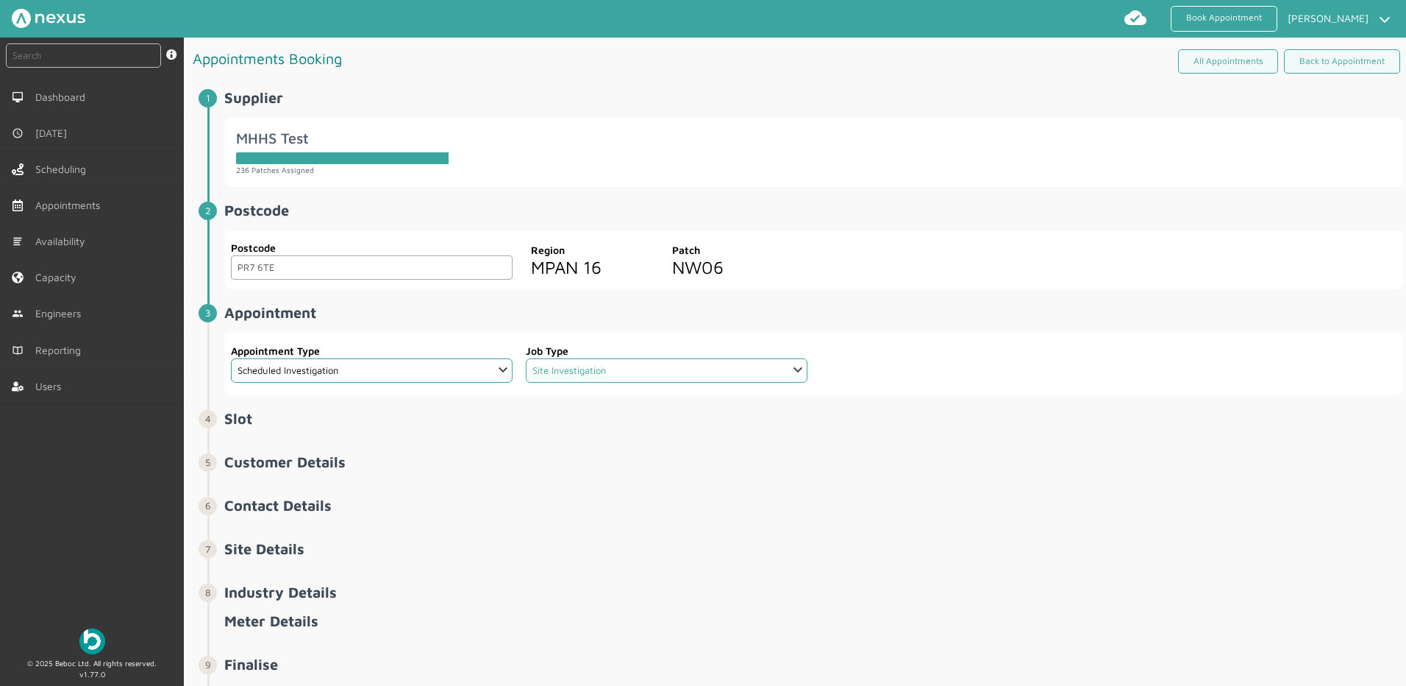
click at [526, 358] on select "Select an option... De-energise De-energise / Energise Smart De-energise / Ener…" at bounding box center [667, 370] width 282 height 24
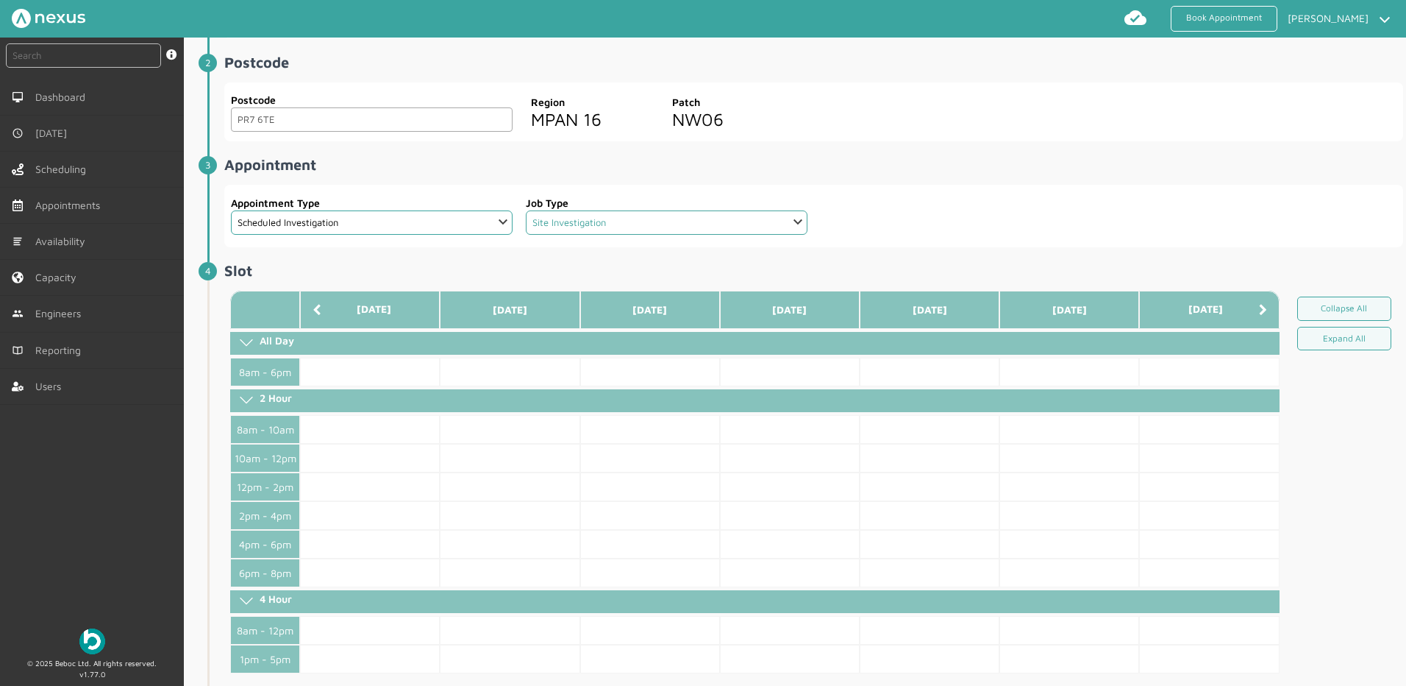
scroll to position [147, 0]
click at [759, 380] on td at bounding box center [790, 372] width 140 height 29
click at [1075, 123] on div "Postcode PR7 6TE Postcode Region MPAN 16 Patch NW06" at bounding box center [813, 113] width 1179 height 60
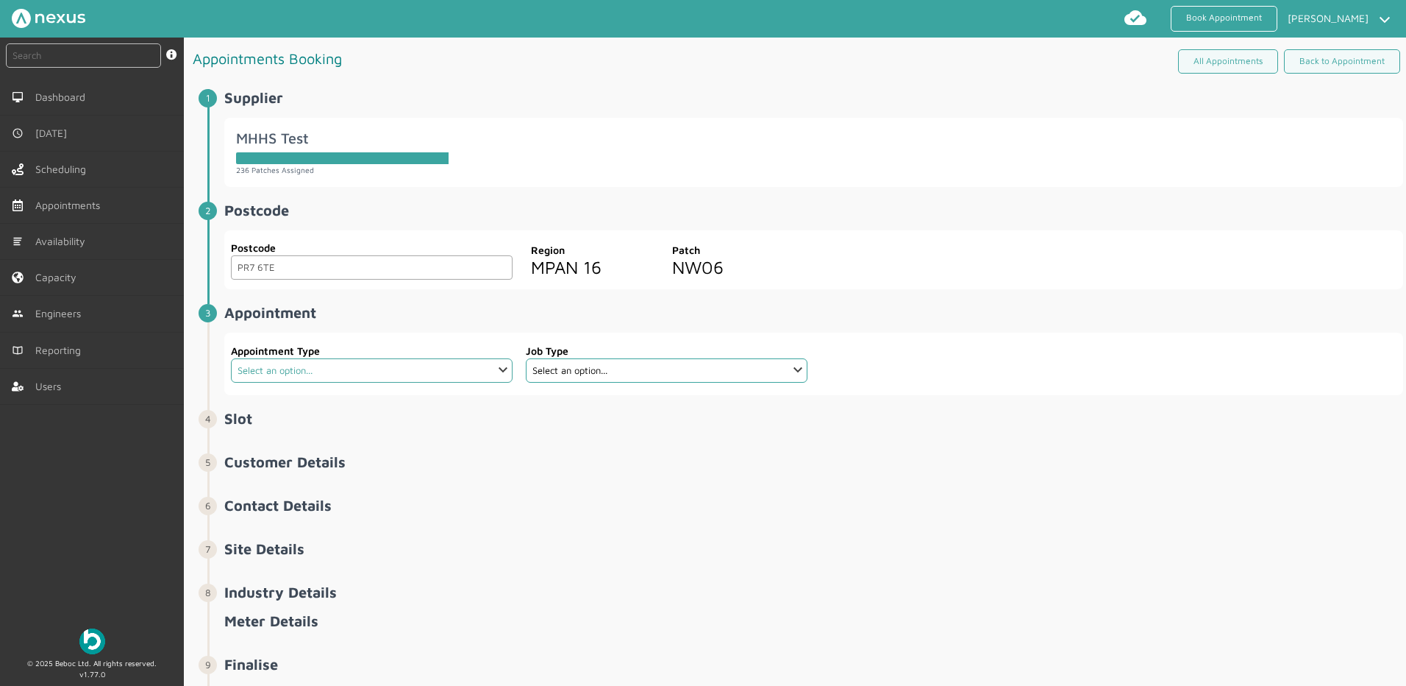
click at [325, 369] on select "Select an option... Additional Work Check Meter Electric Vehicle Emergency Exch…" at bounding box center [372, 370] width 282 height 24
select select "14: 5e6b4c2e4fc5f2587355e76f"
click at [231, 358] on select "Select an option... Additional Work Check Meter Electric Vehicle Emergency Exch…" at bounding box center [372, 370] width 282 height 24
click at [647, 384] on fieldset "Job Type Select an option... De-energise De-energise / Energise Smart De-energi…" at bounding box center [666, 363] width 283 height 51
click at [645, 369] on select "Select an option... De-energise De-energise / Energise Smart De-energise / Ener…" at bounding box center [667, 370] width 282 height 24
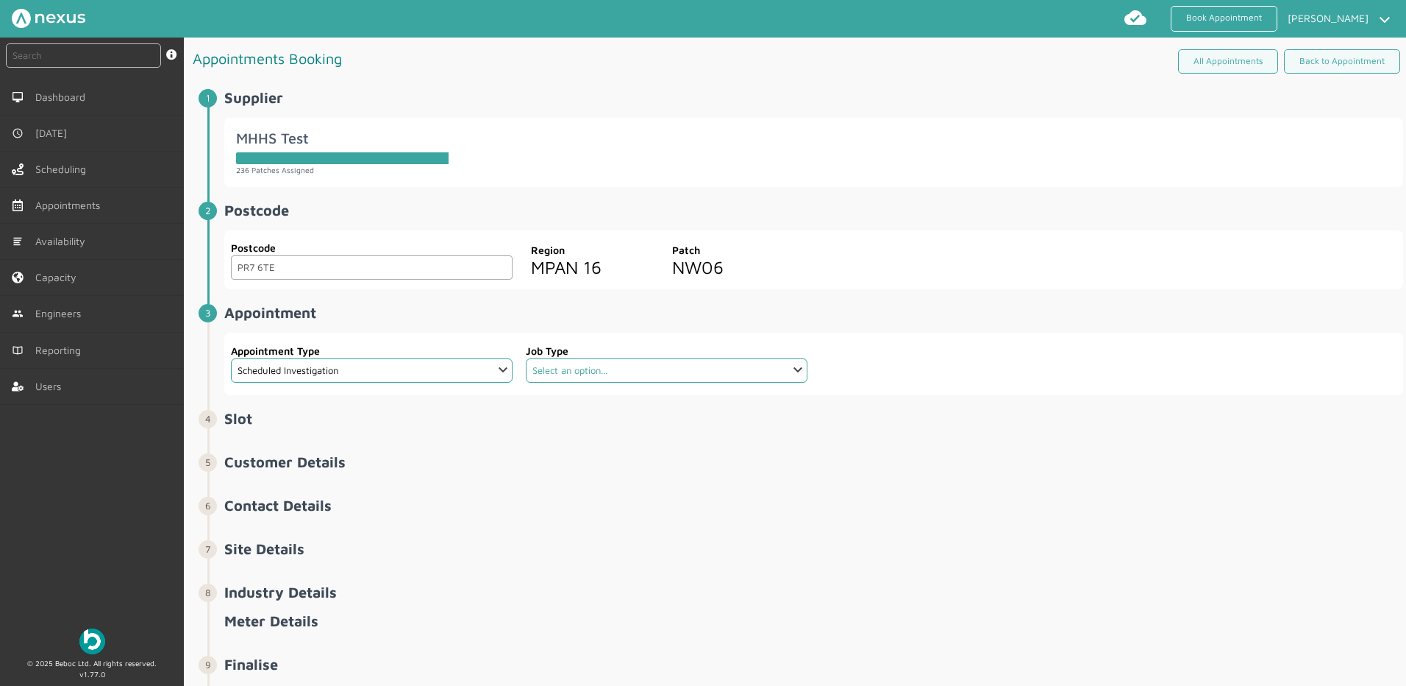
select select "6: 5e765c5c2921cf3754cdace5"
click at [526, 358] on select "Select an option... De-energise De-energise / Energise Smart De-energise / Ener…" at bounding box center [667, 370] width 282 height 24
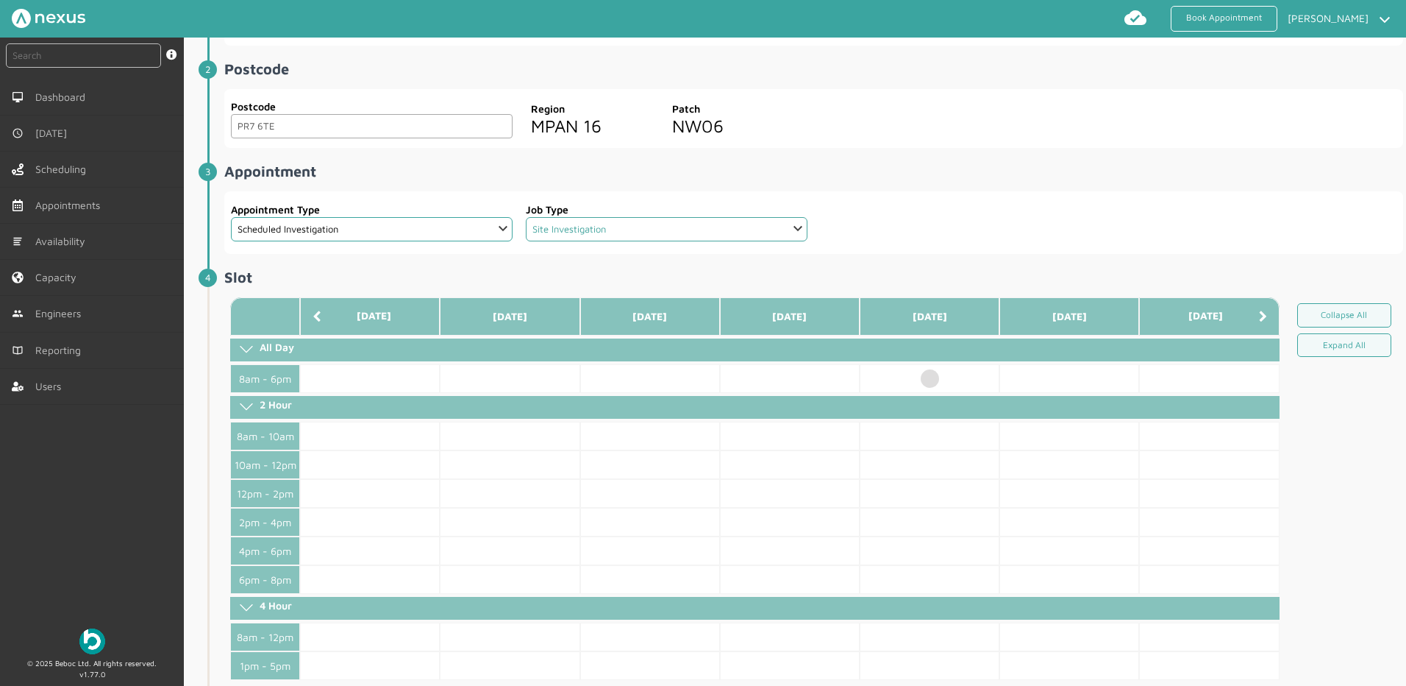
scroll to position [147, 0]
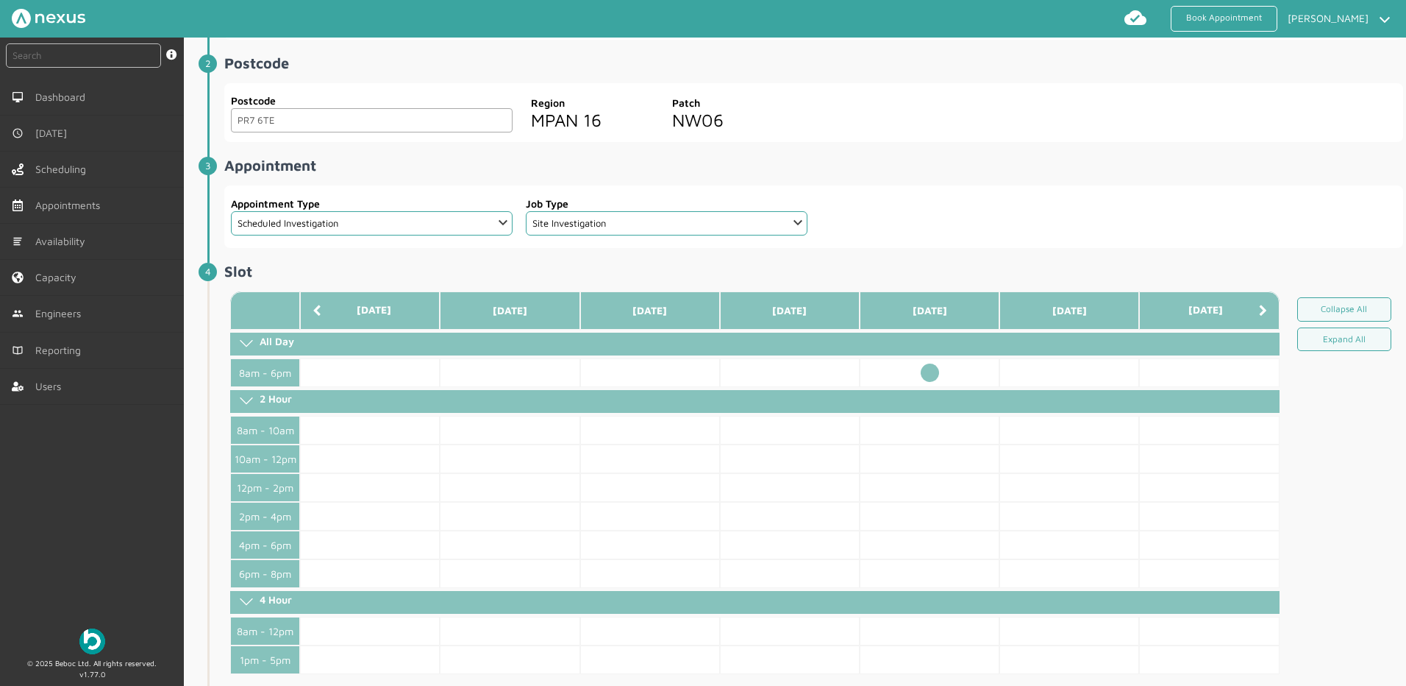
click at [919, 369] on td at bounding box center [930, 372] width 140 height 29
select select "2: Mr"
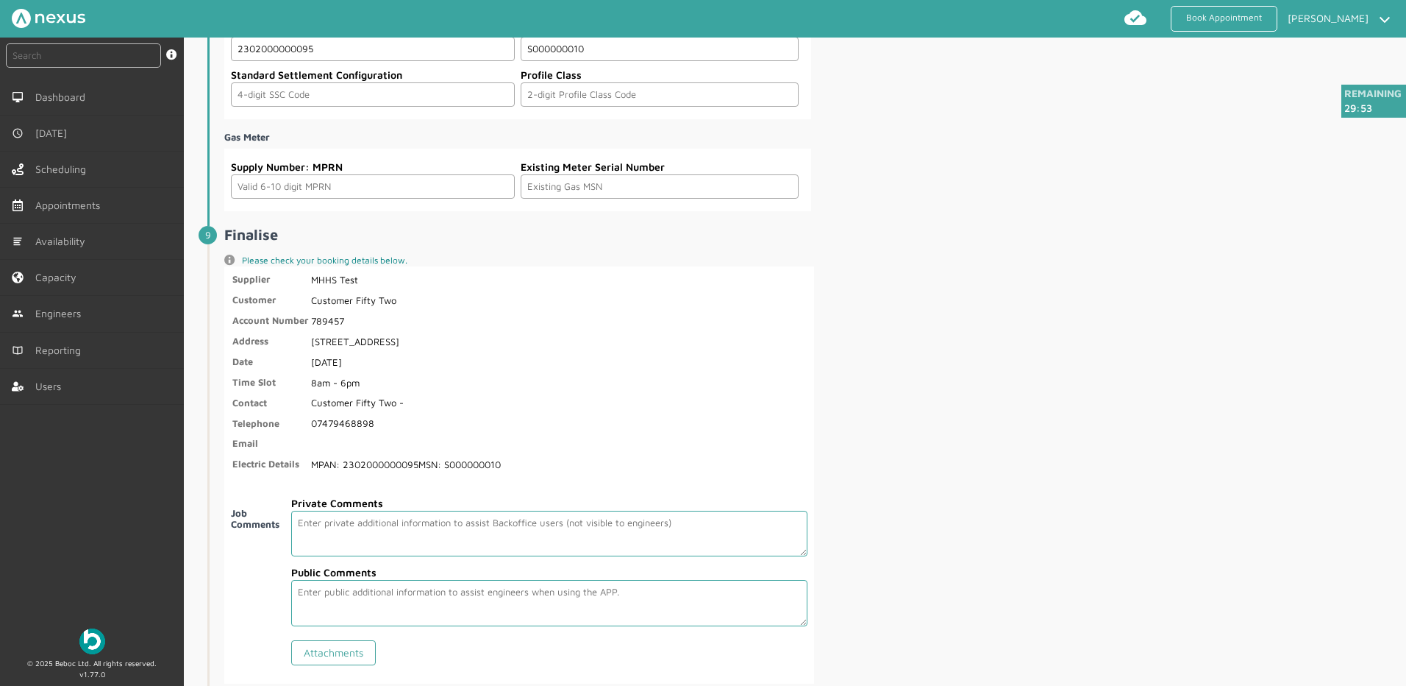
scroll to position [2397, 0]
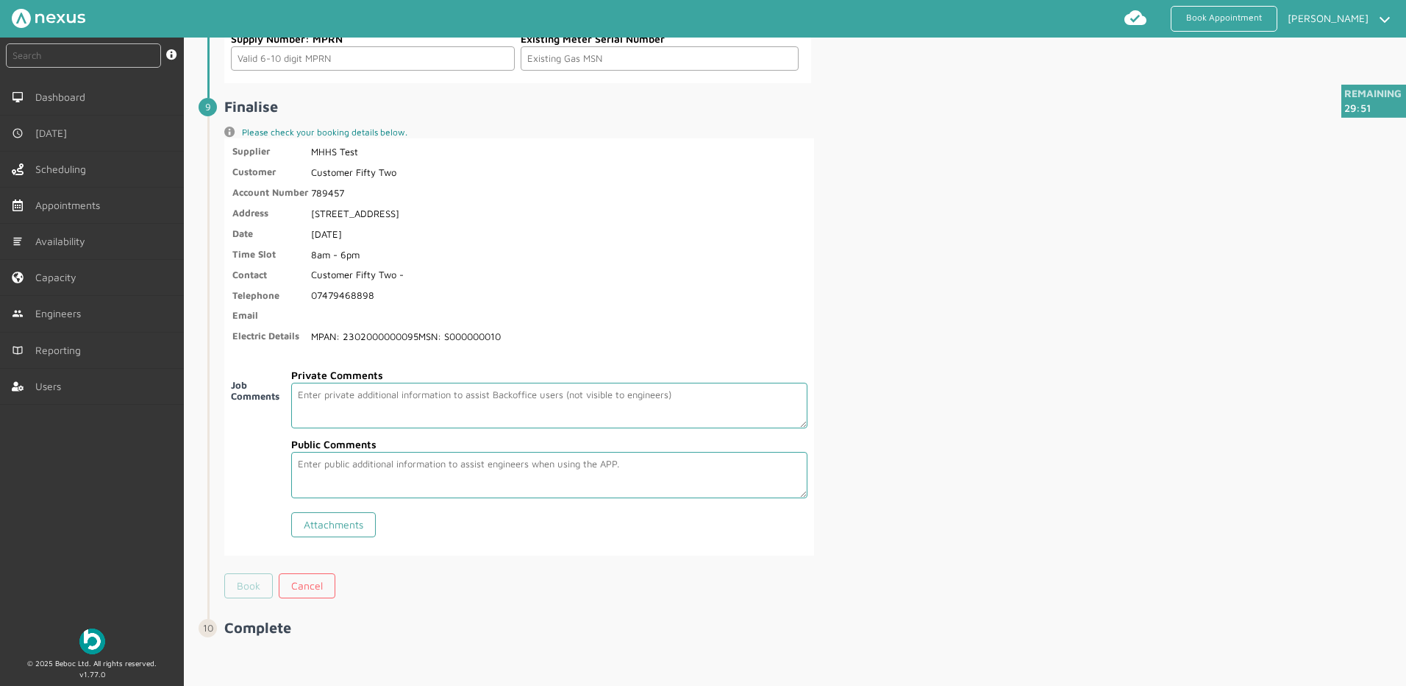
click at [253, 584] on link "Book" at bounding box center [248, 585] width 49 height 25
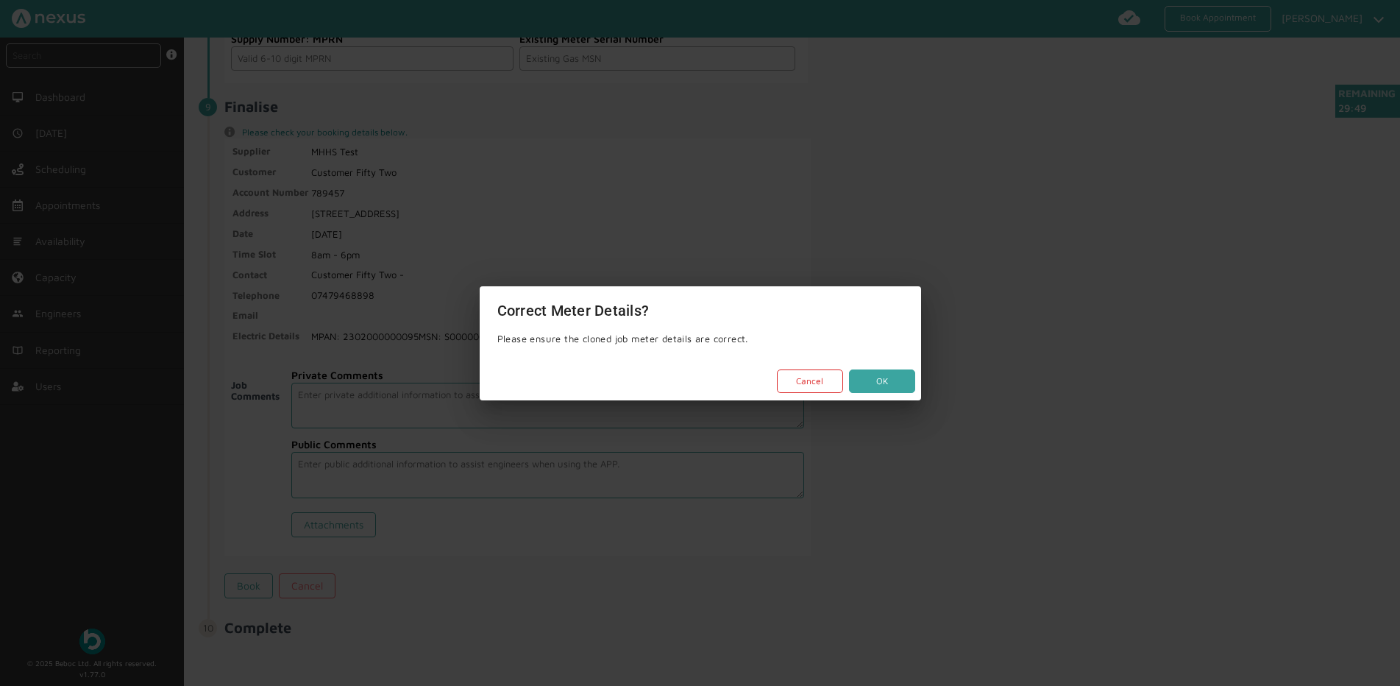
click at [886, 379] on button "OK" at bounding box center [882, 381] width 66 height 24
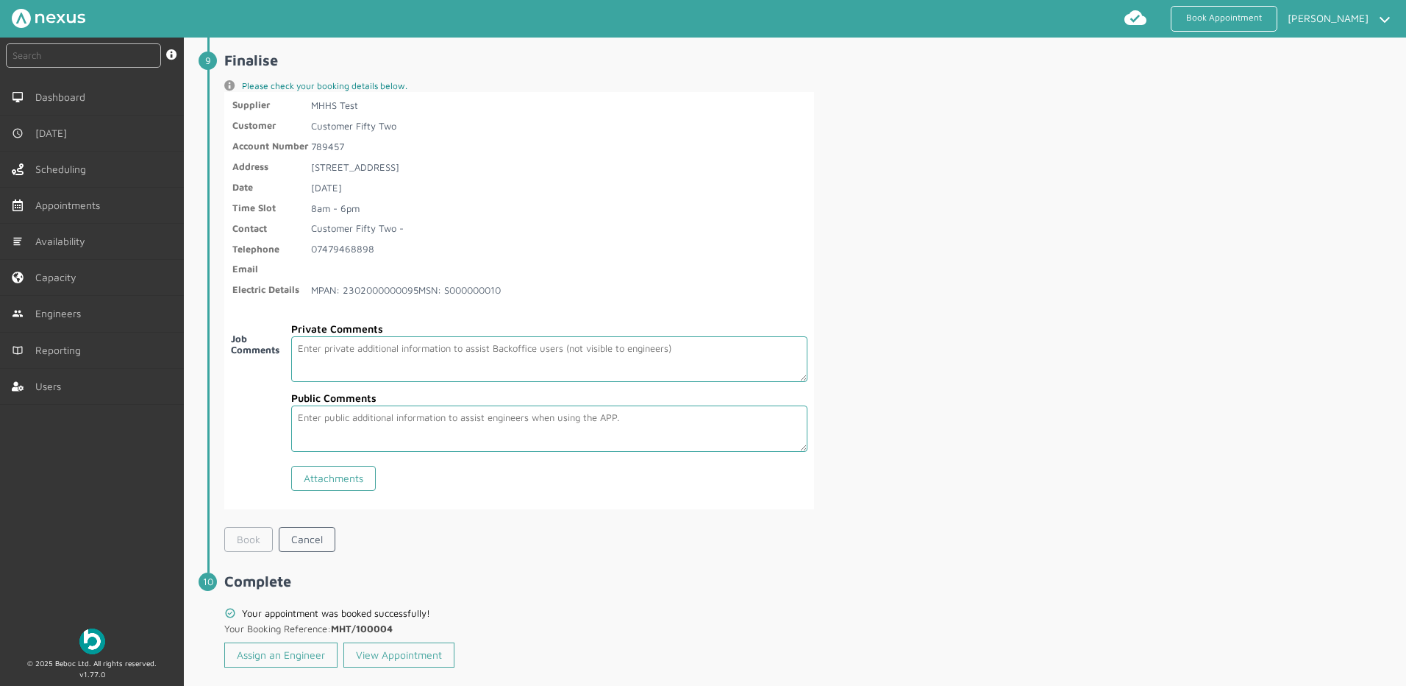
scroll to position [2469, 0]
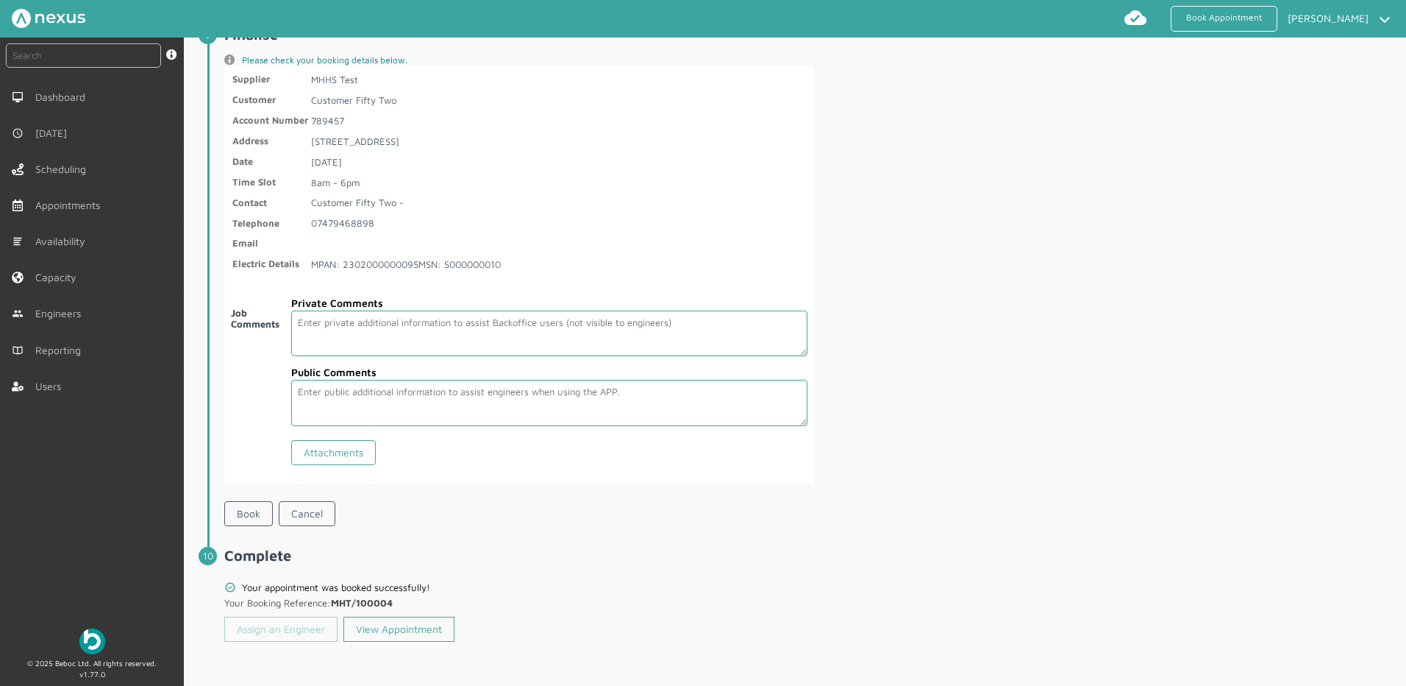
click at [291, 622] on link "Assign an Engineer" at bounding box center [280, 628] width 113 height 25
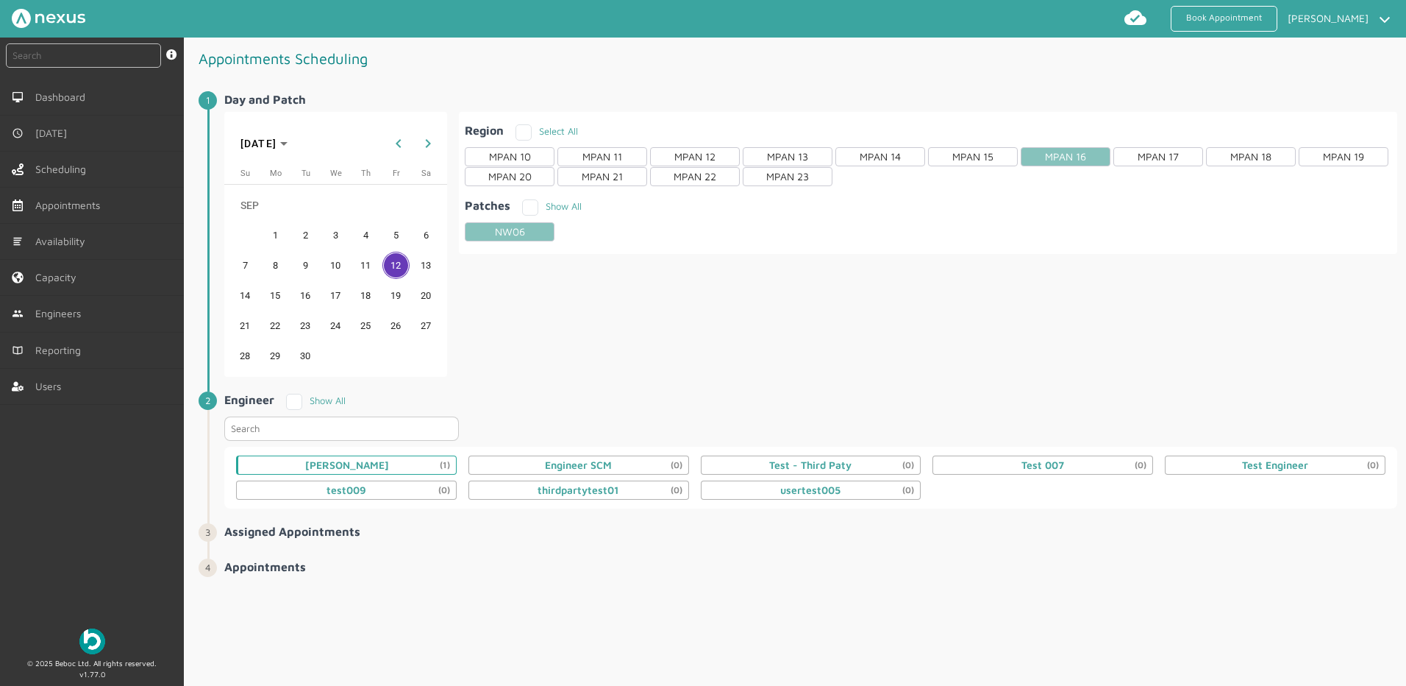
click at [414, 469] on div "[PERSON_NAME] (1)" at bounding box center [346, 464] width 221 height 19
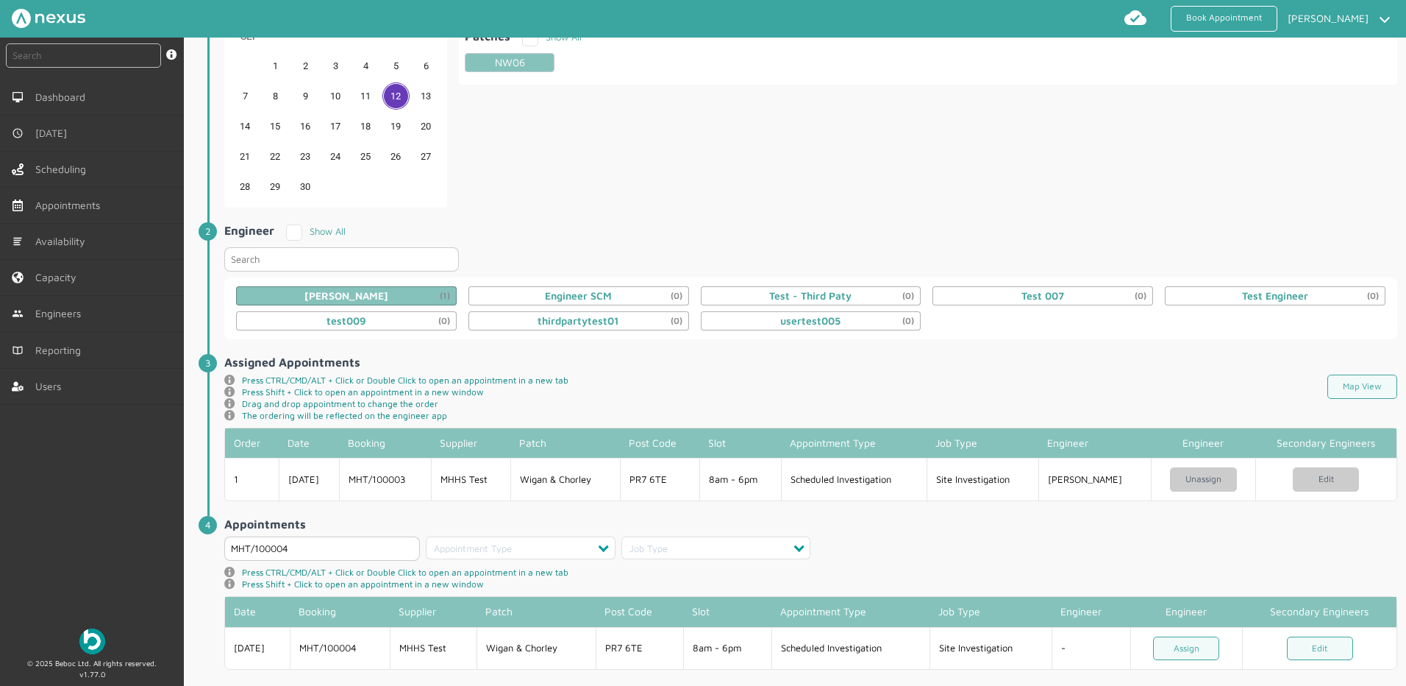
scroll to position [190, 0]
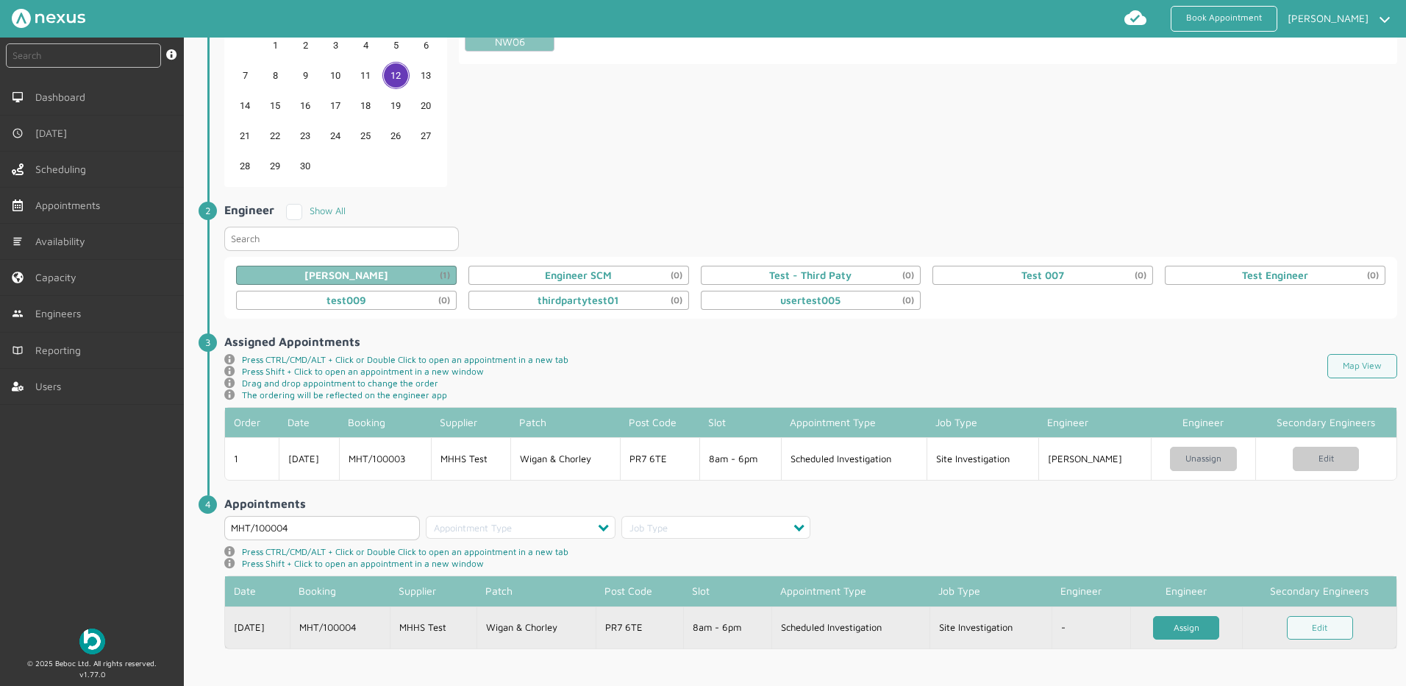
click at [1175, 624] on link "Assign" at bounding box center [1186, 628] width 66 height 24
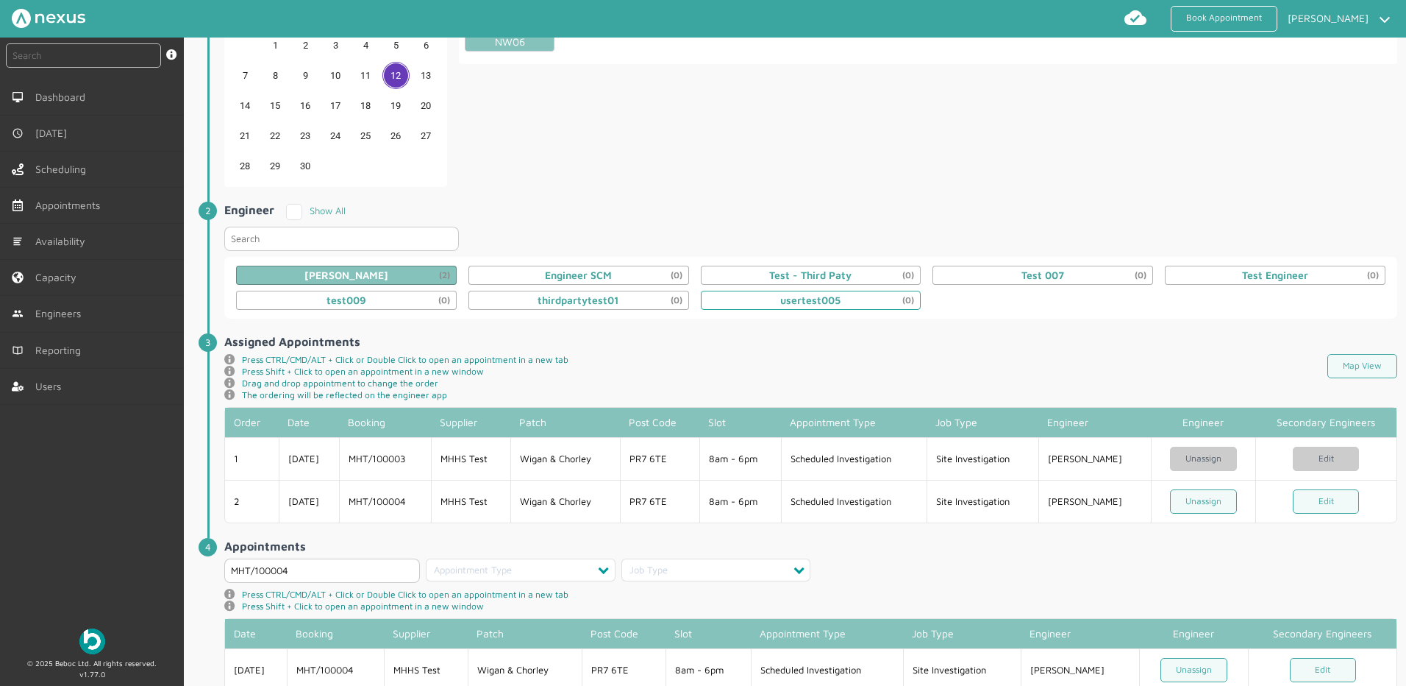
scroll to position [232, 0]
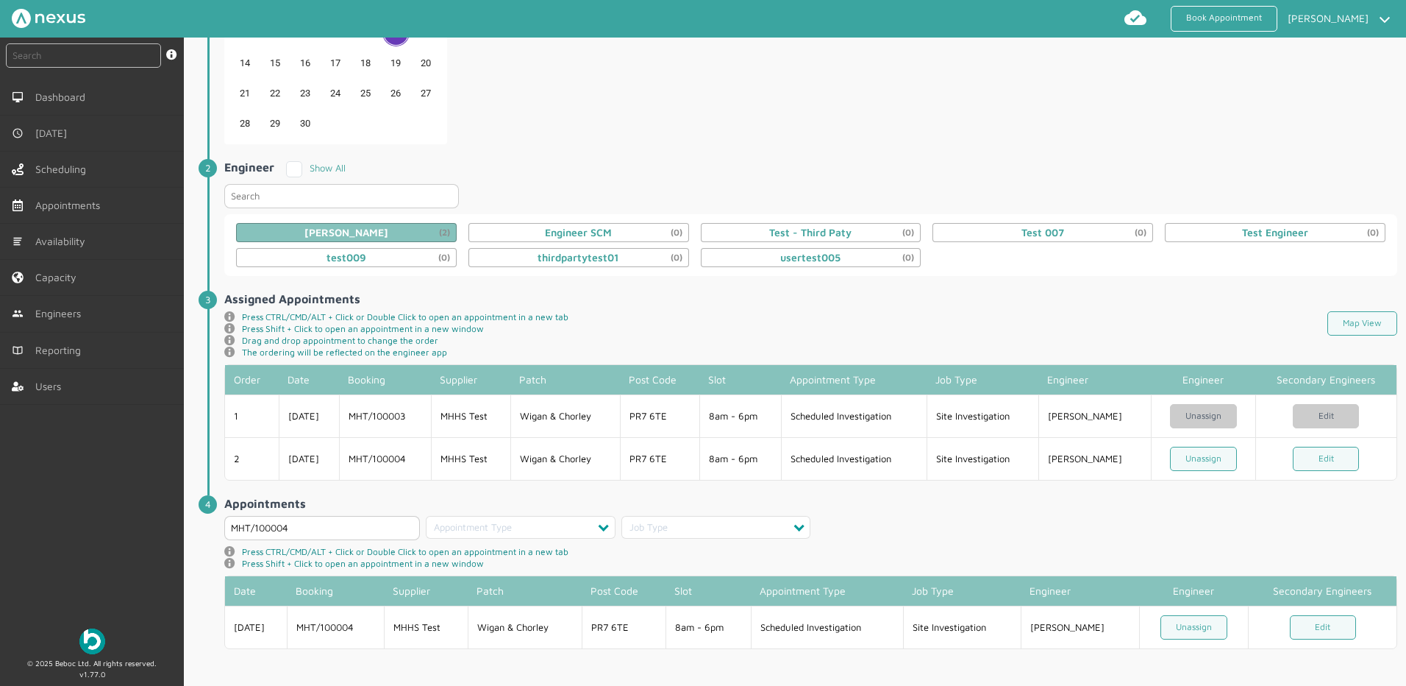
click at [719, 104] on div "Region Select All MPAN 10 MPAN 11 MPAN 12 MPAN 13 MPAN 14 MPAN 15 MPAN 16 MPAN …" at bounding box center [928, 11] width 939 height 265
click at [82, 129] on link "[DATE]" at bounding box center [92, 132] width 184 height 35
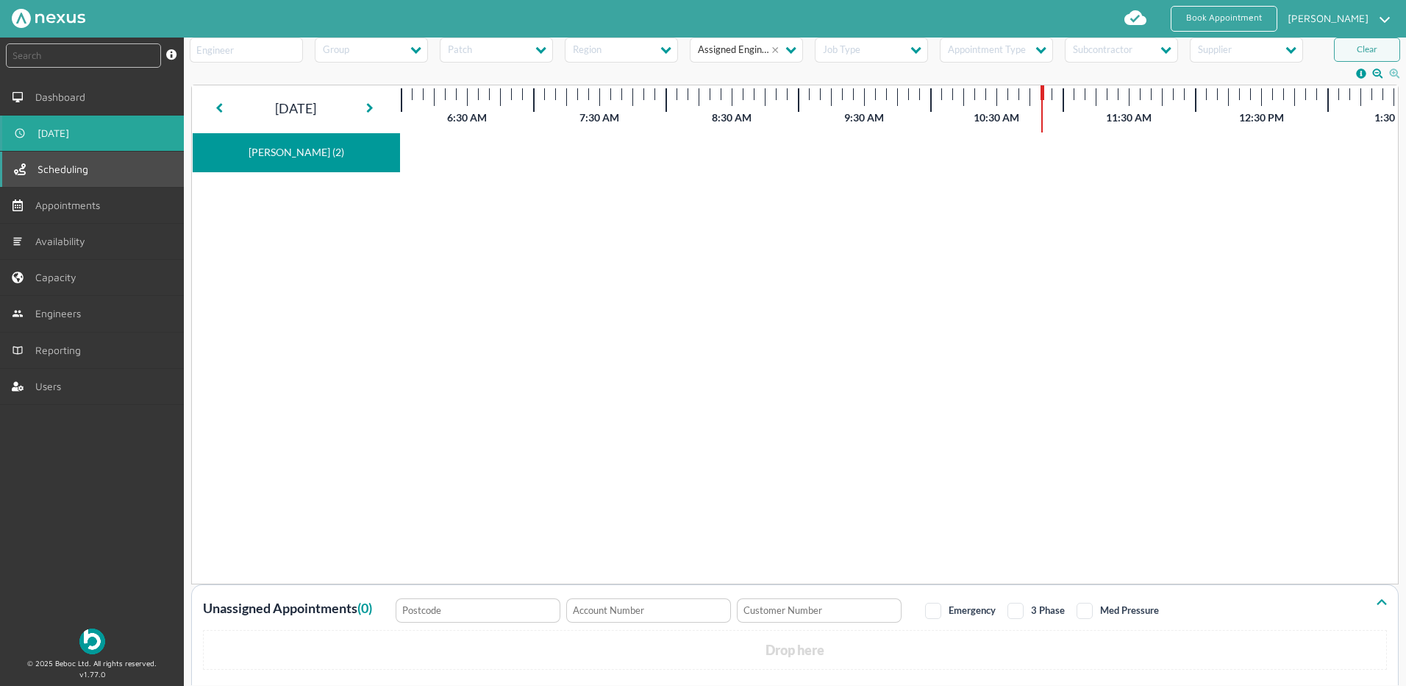
scroll to position [6, 0]
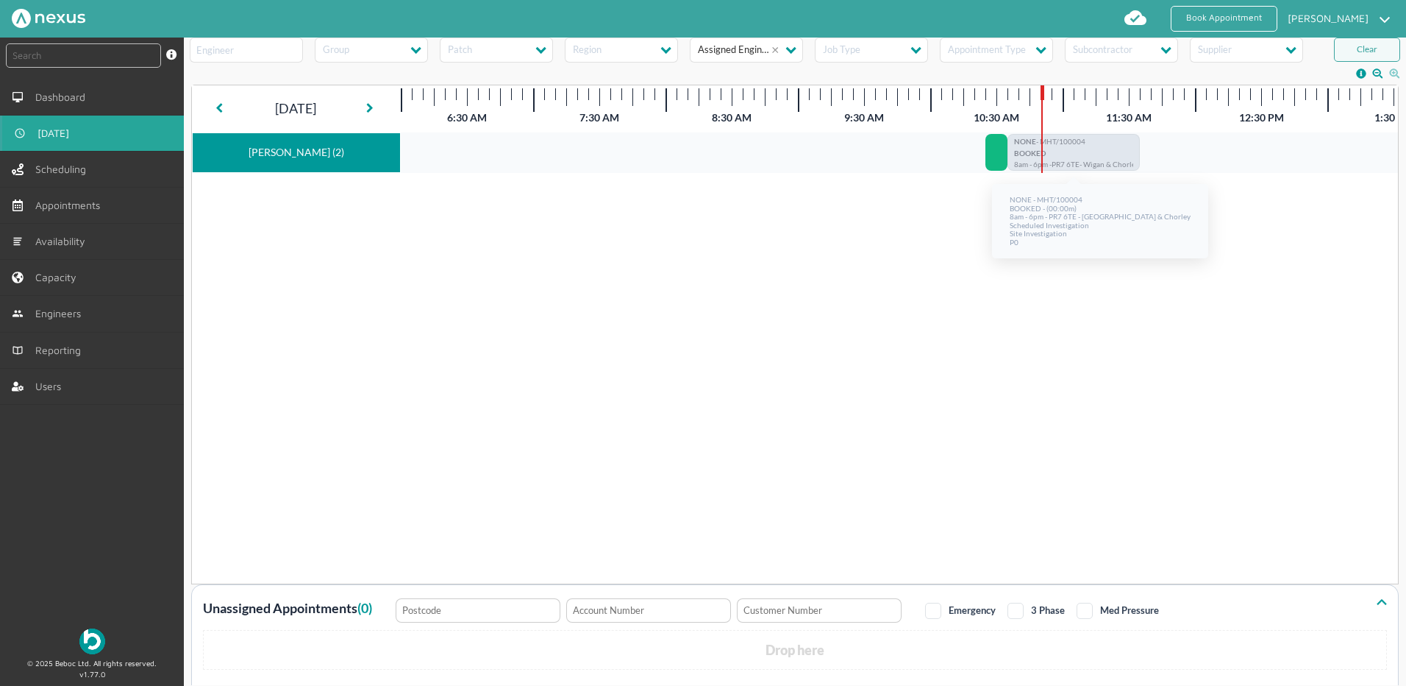
click at [1061, 155] on p "BOOKED" at bounding box center [1073, 155] width 119 height 12
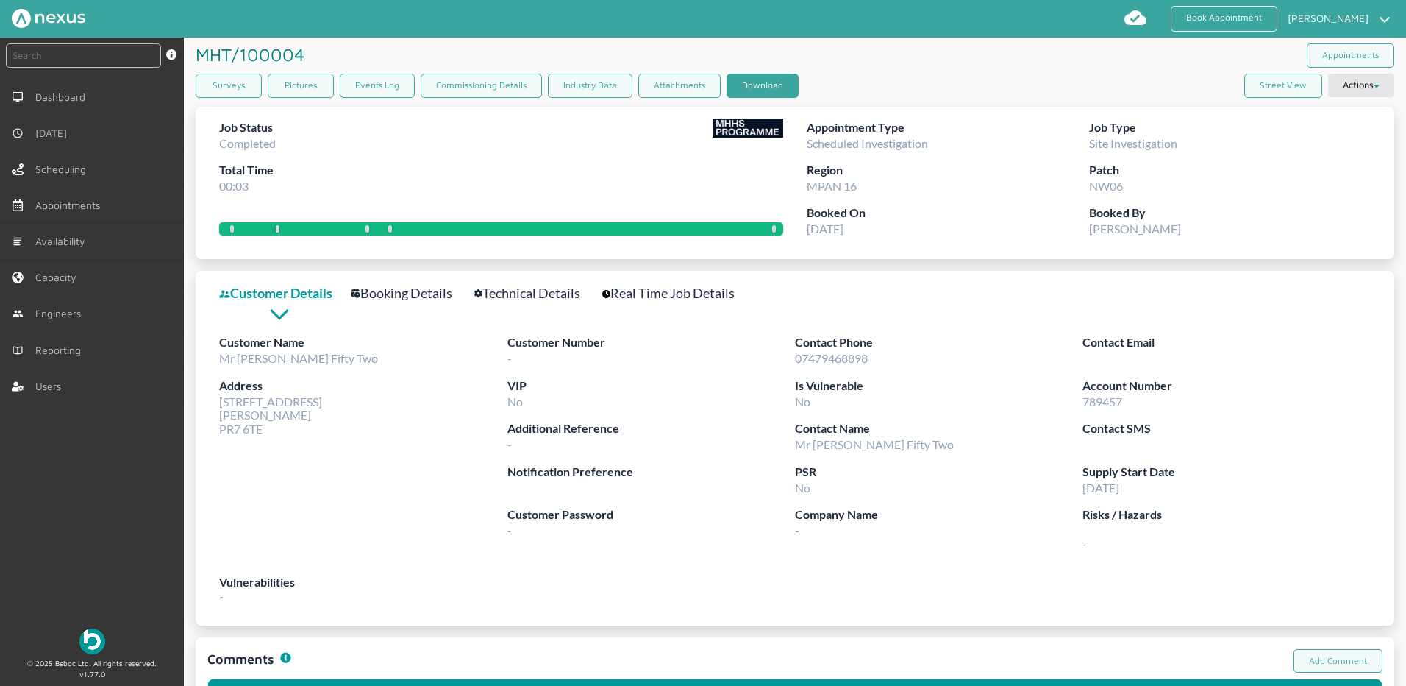
click at [756, 80] on button "Download" at bounding box center [763, 86] width 72 height 24
click at [221, 84] on link "Surveys" at bounding box center [229, 86] width 66 height 24
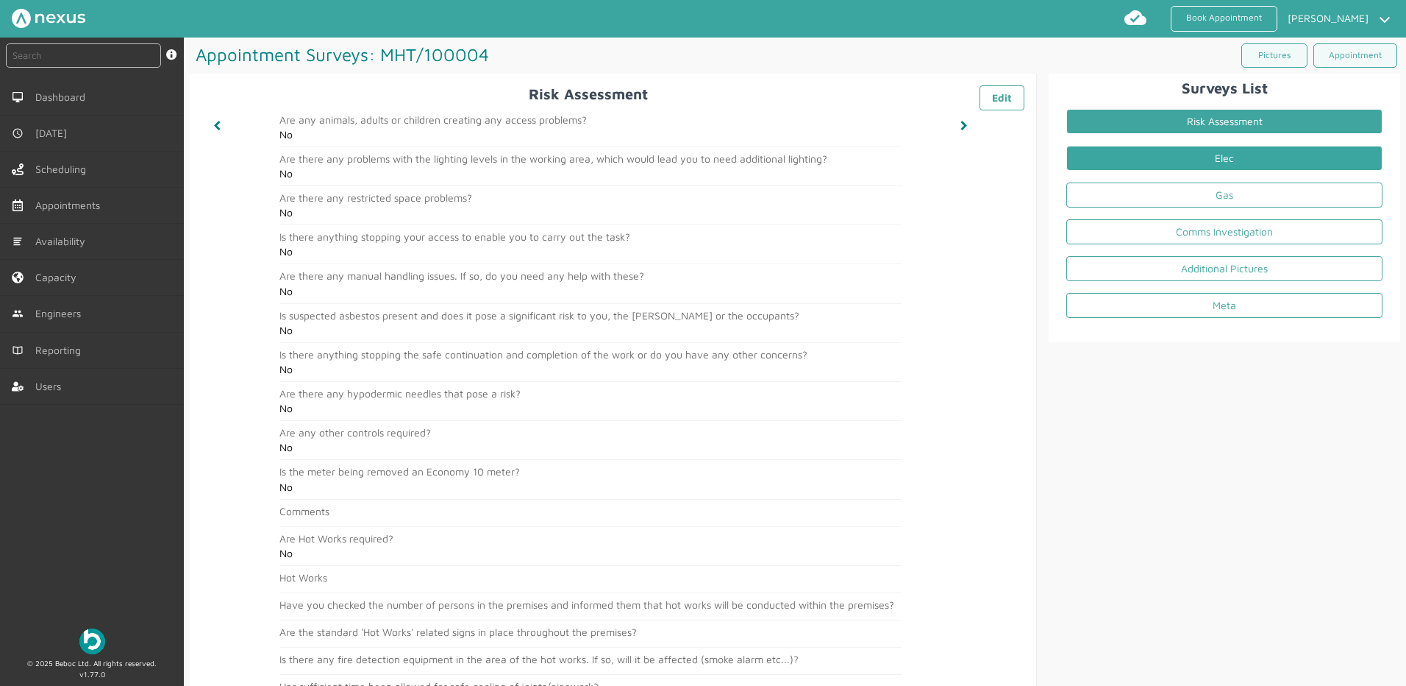
click at [1220, 163] on link "Elec" at bounding box center [1225, 158] width 316 height 25
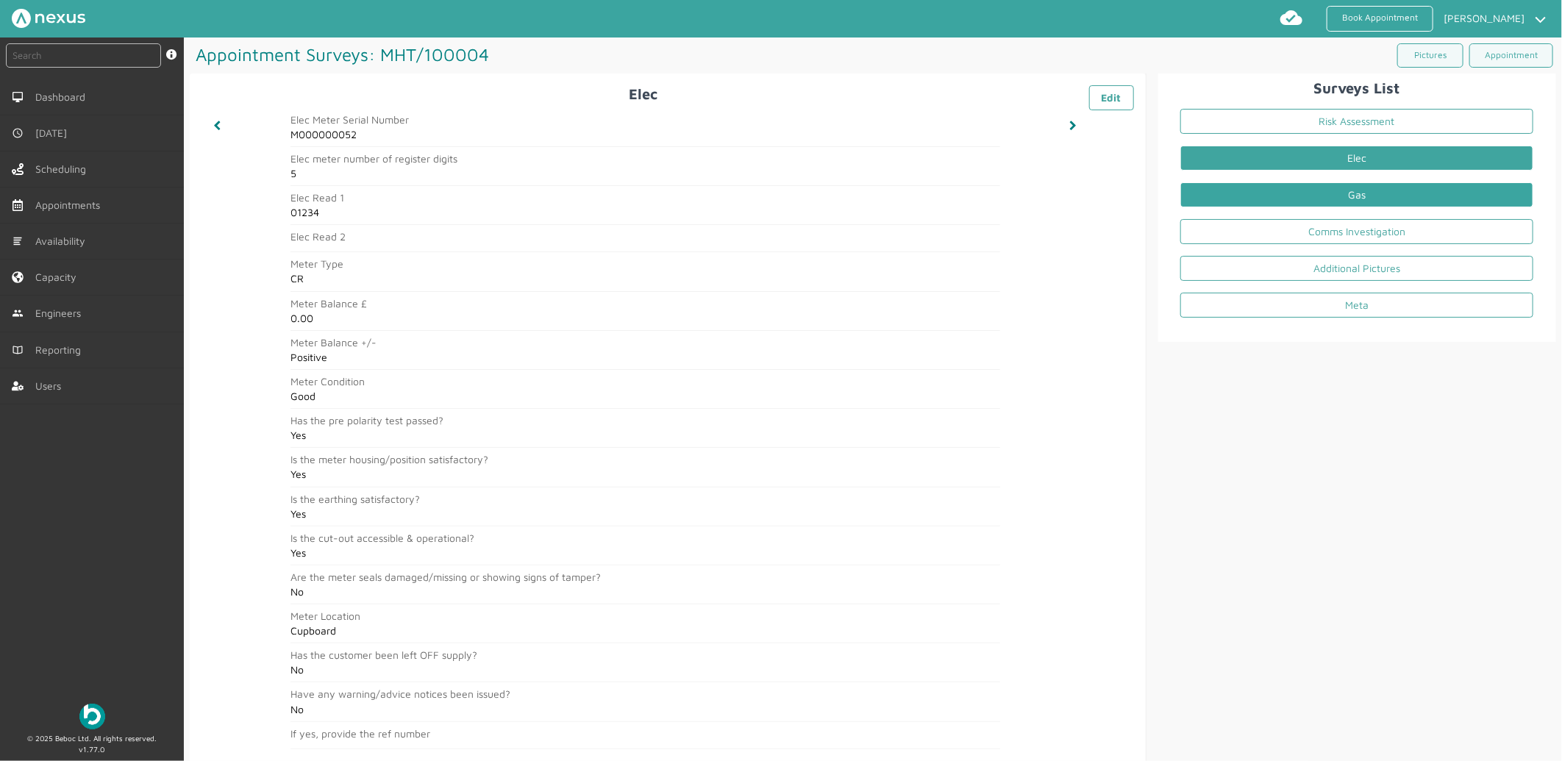
click at [1253, 195] on link "Gas" at bounding box center [1357, 194] width 353 height 25
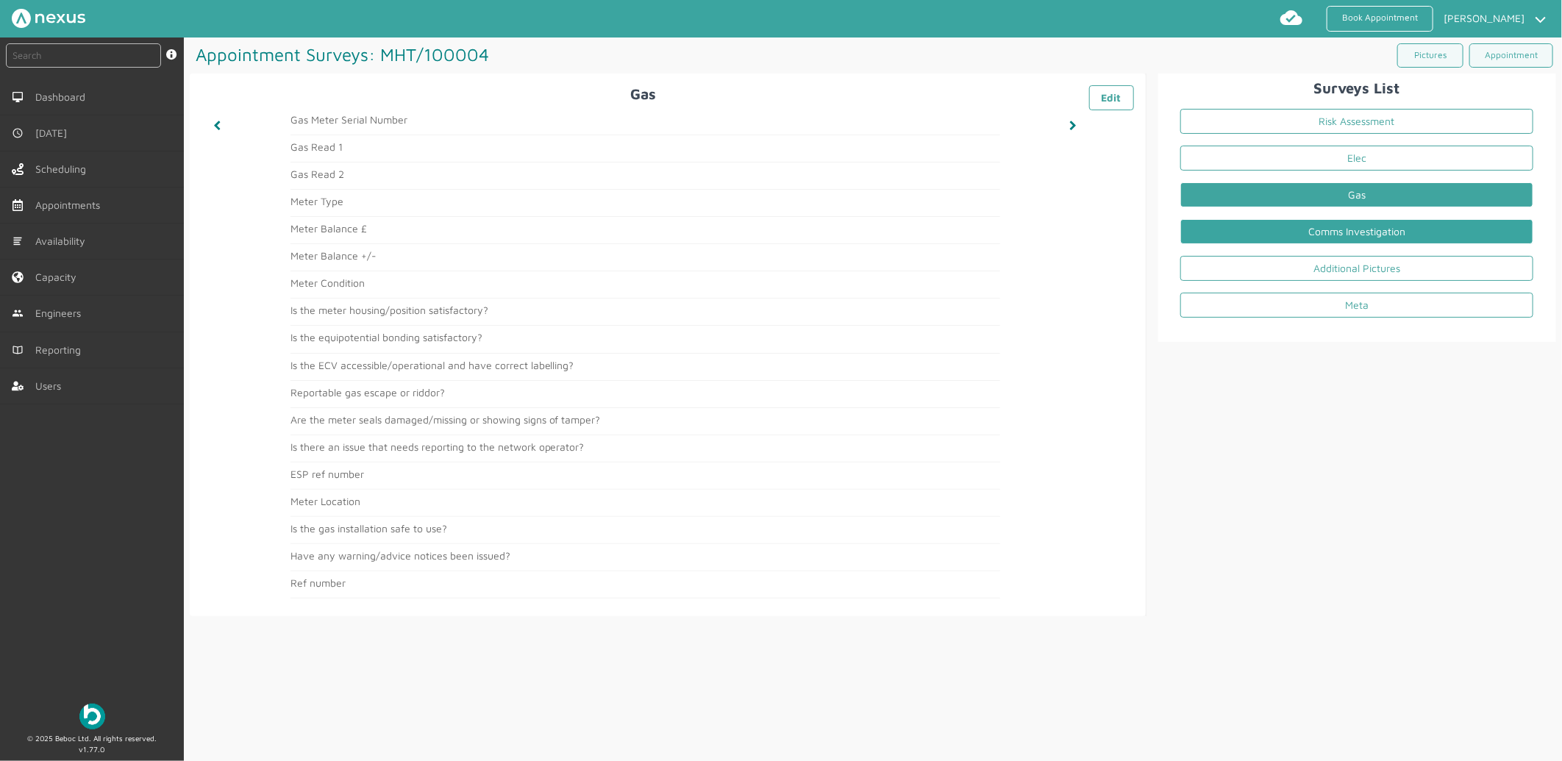
click at [1326, 225] on link "Comms Investigation" at bounding box center [1357, 231] width 353 height 25
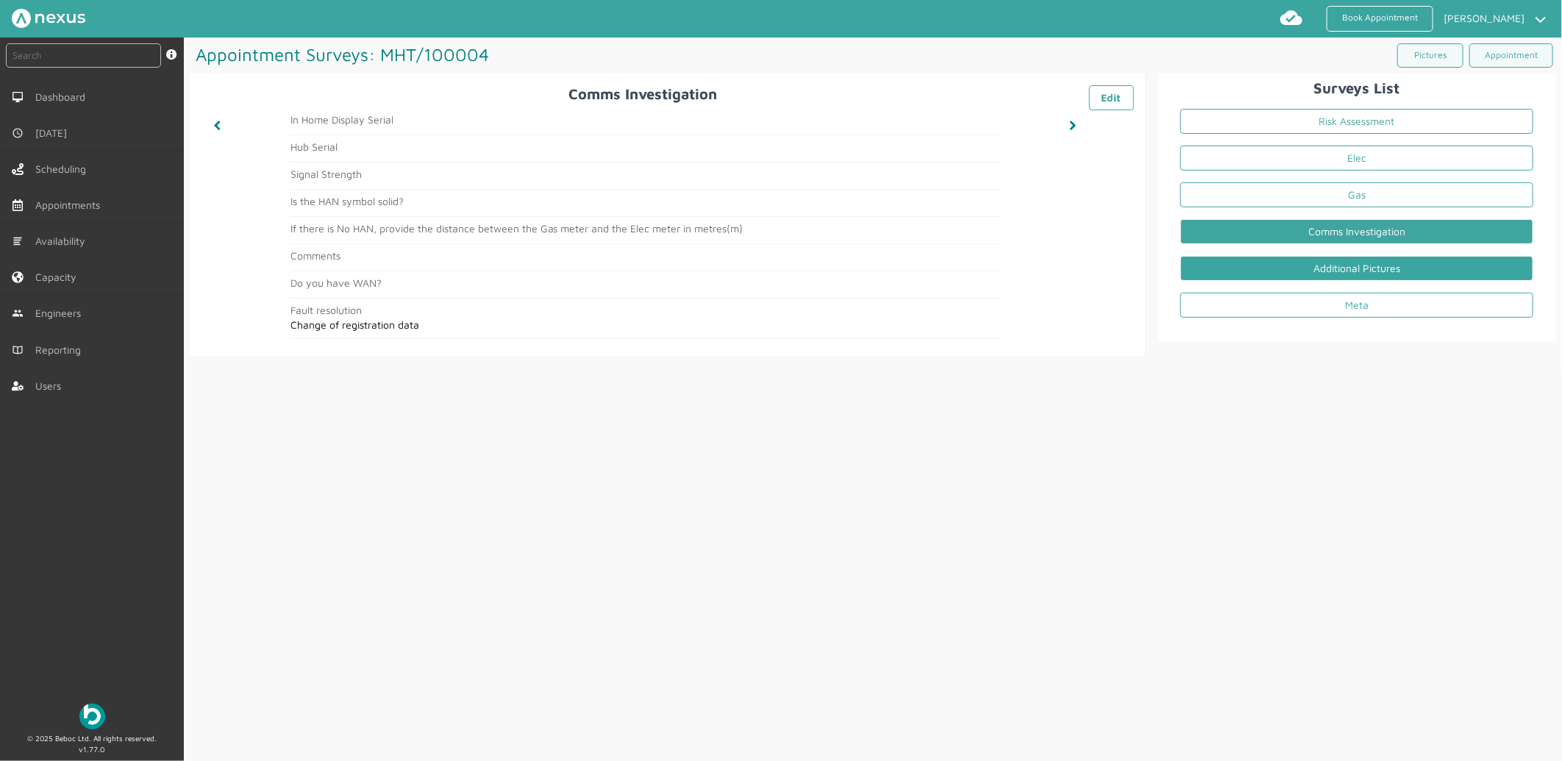
click at [1345, 263] on link "Additional Pictures" at bounding box center [1357, 268] width 353 height 25
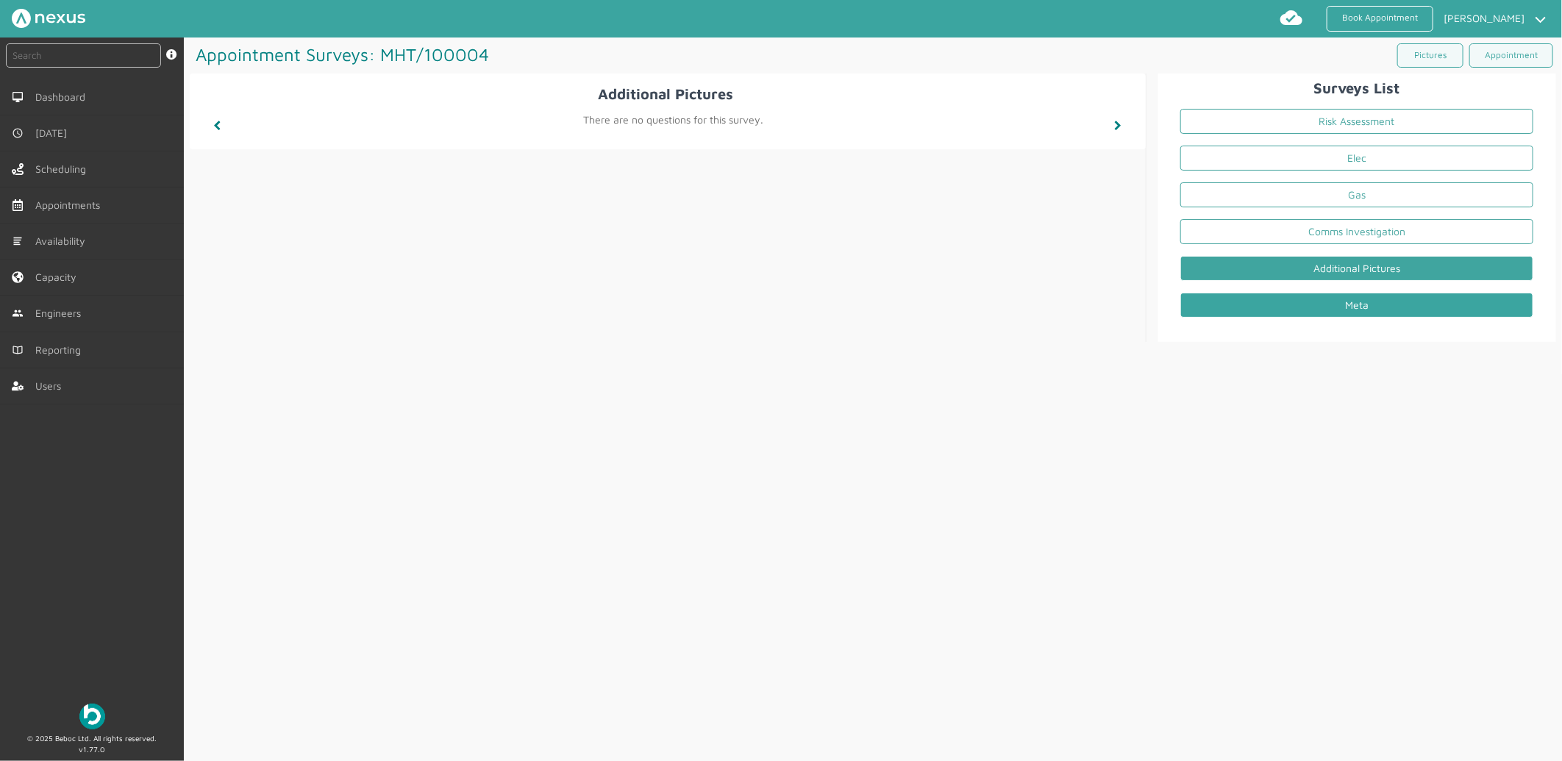
click at [1406, 296] on link "Meta" at bounding box center [1357, 305] width 353 height 25
